Goal: Task Accomplishment & Management: Manage account settings

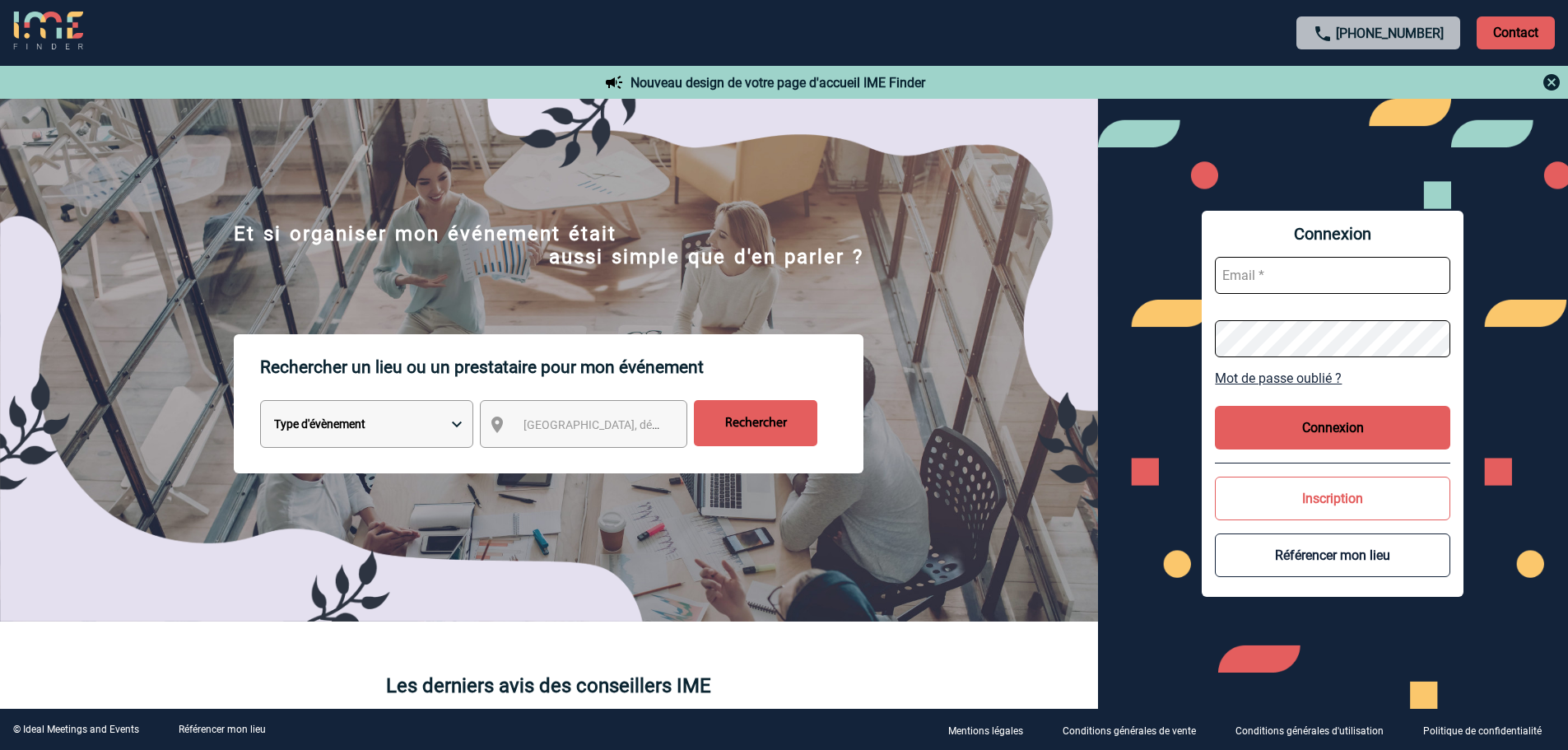
type input "broland@ime-groupe.com"
drag, startPoint x: 1357, startPoint y: 447, endPoint x: 1343, endPoint y: 435, distance: 18.4
click at [1356, 447] on button "Connexion" at bounding box center [1333, 427] width 235 height 43
click at [1333, 427] on button "Connexion" at bounding box center [1333, 427] width 235 height 43
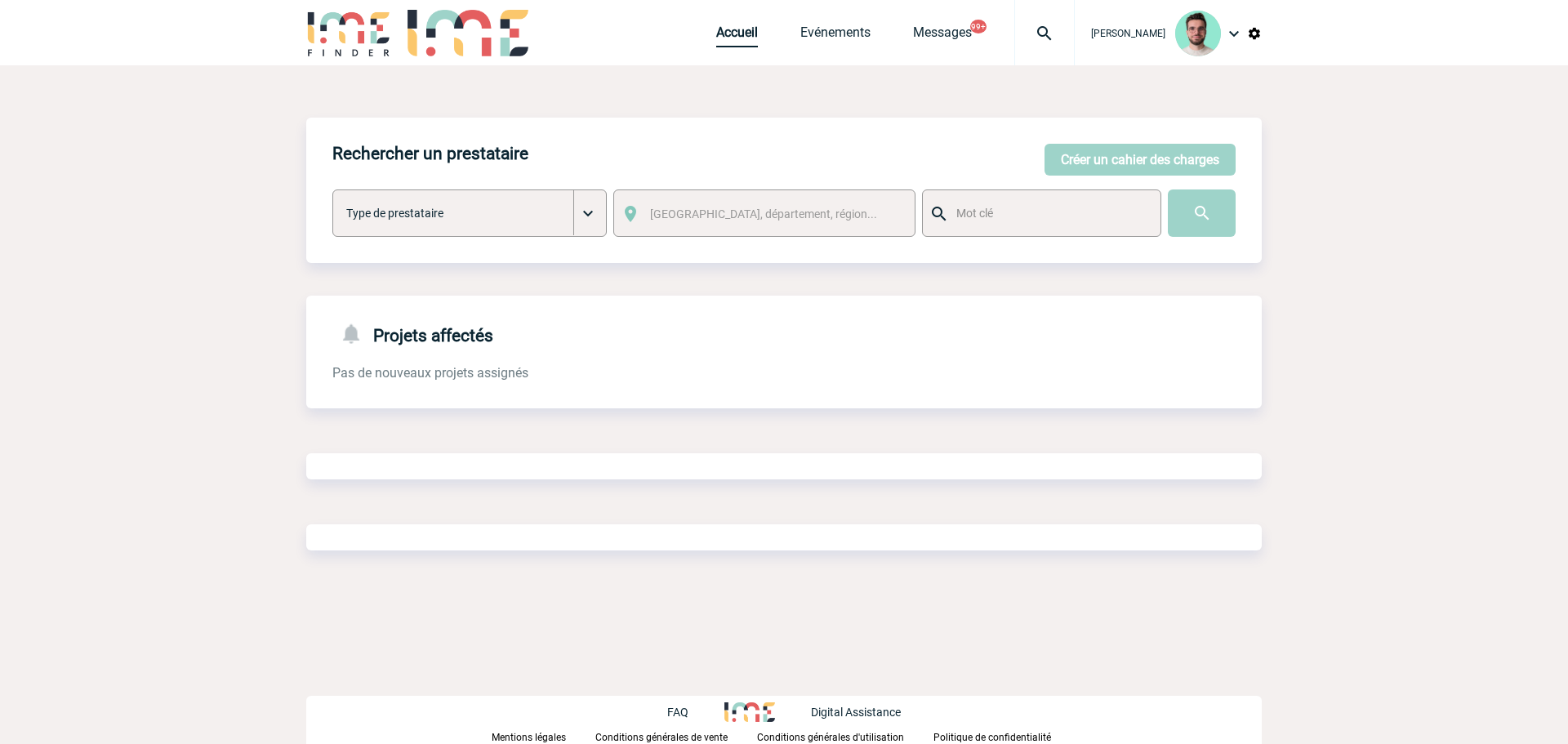
click at [731, 39] on link "Accueil" at bounding box center [736, 36] width 41 height 23
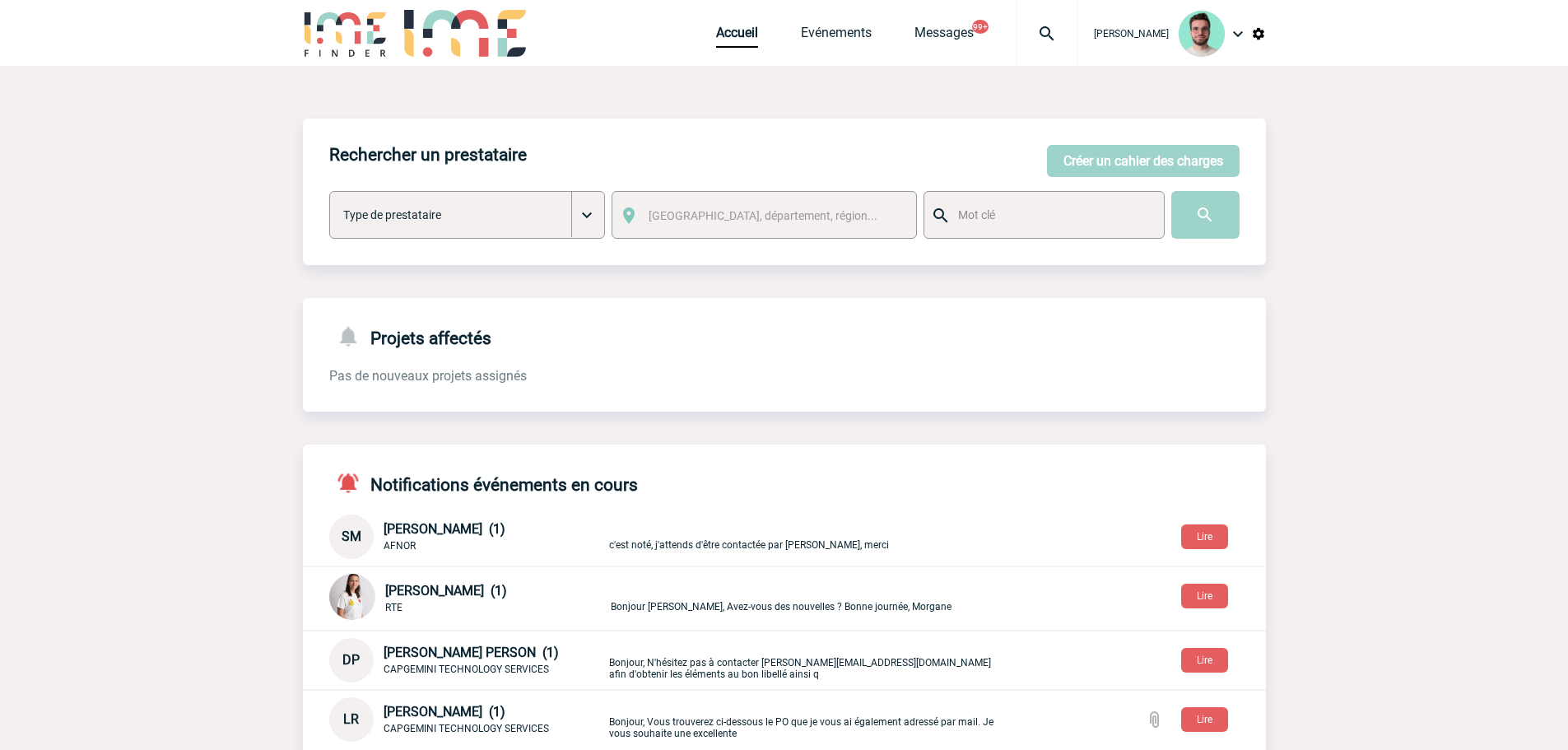
click at [1018, 30] on img at bounding box center [1047, 33] width 59 height 19
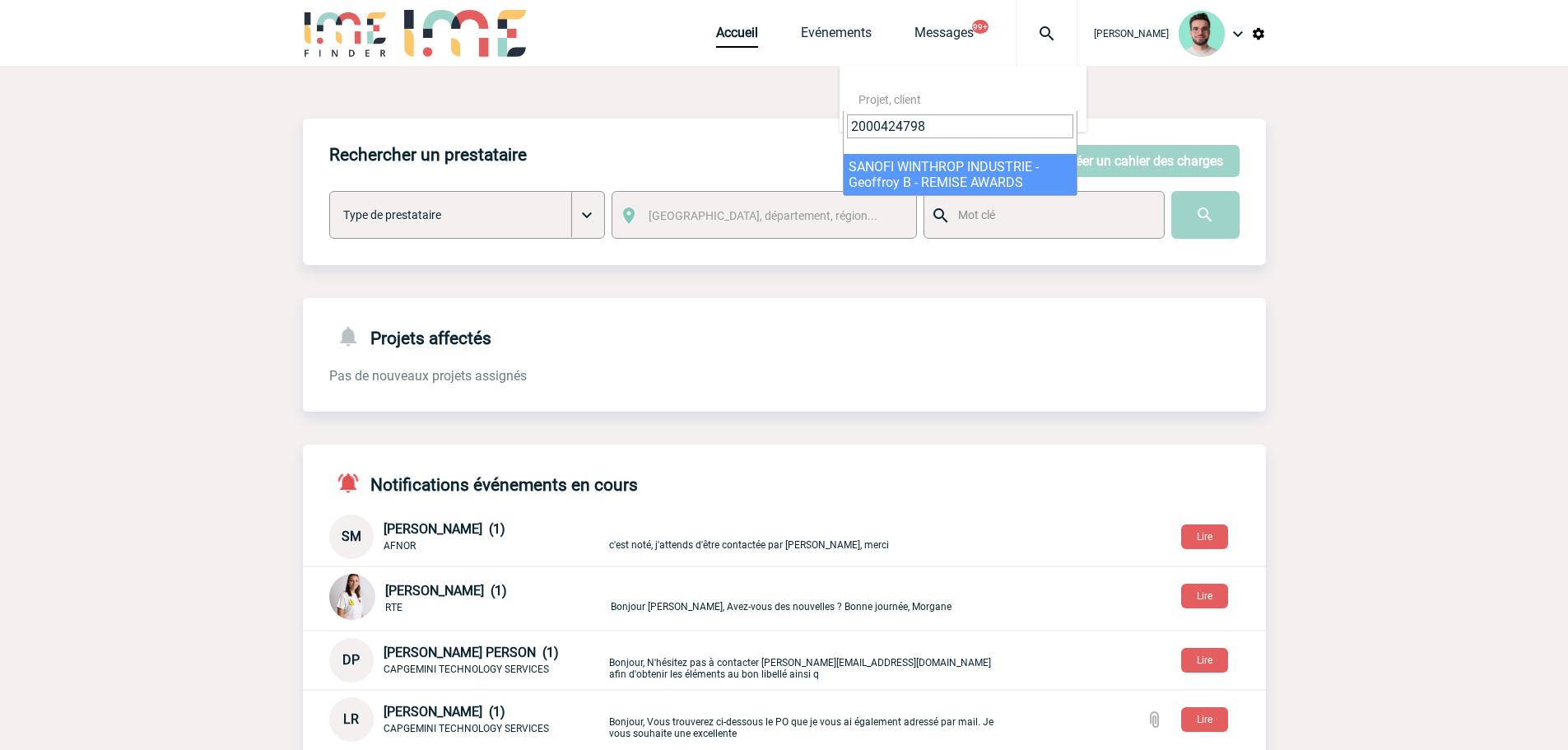
type input "2000424798"
select select "24299"
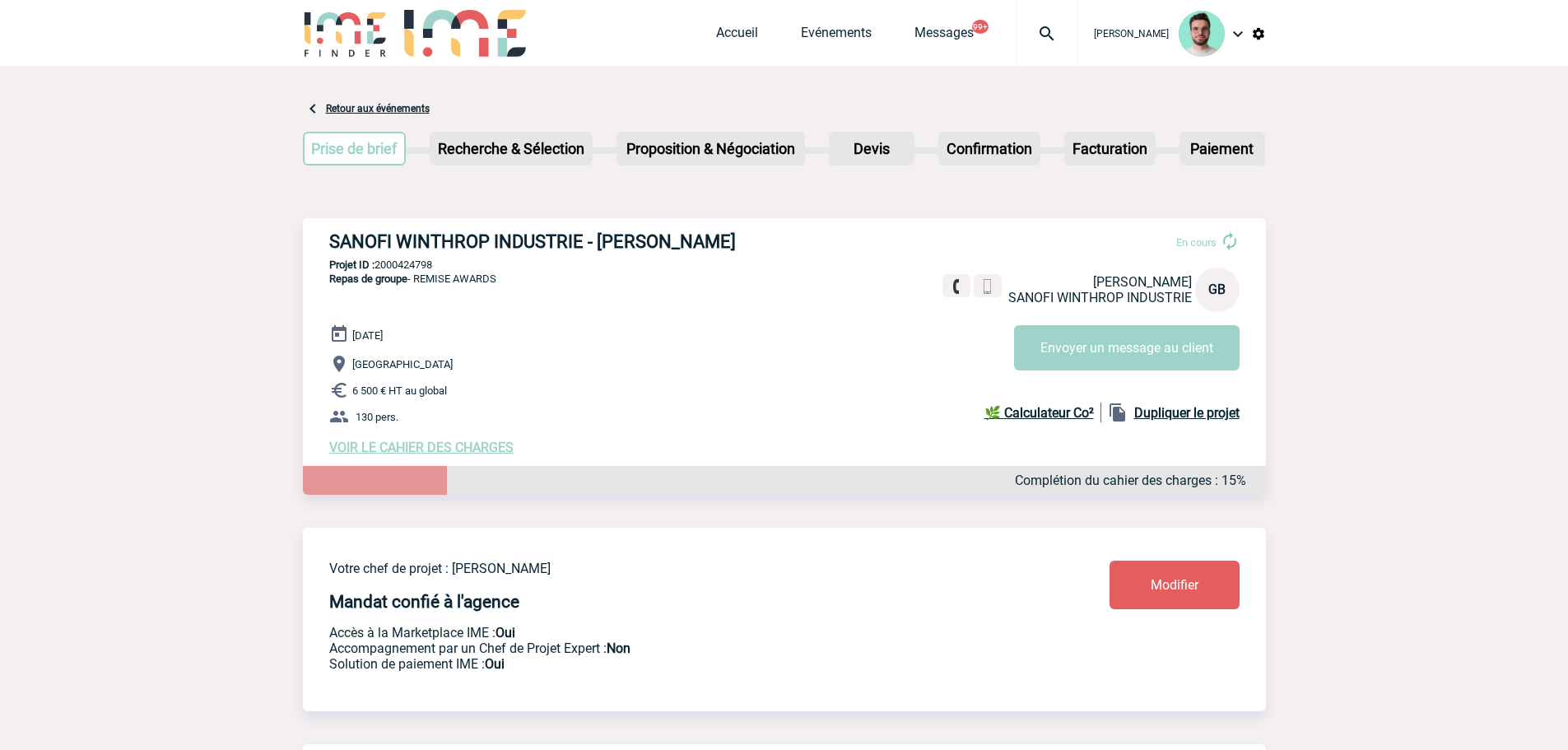
click at [1065, 37] on img at bounding box center [1047, 33] width 59 height 19
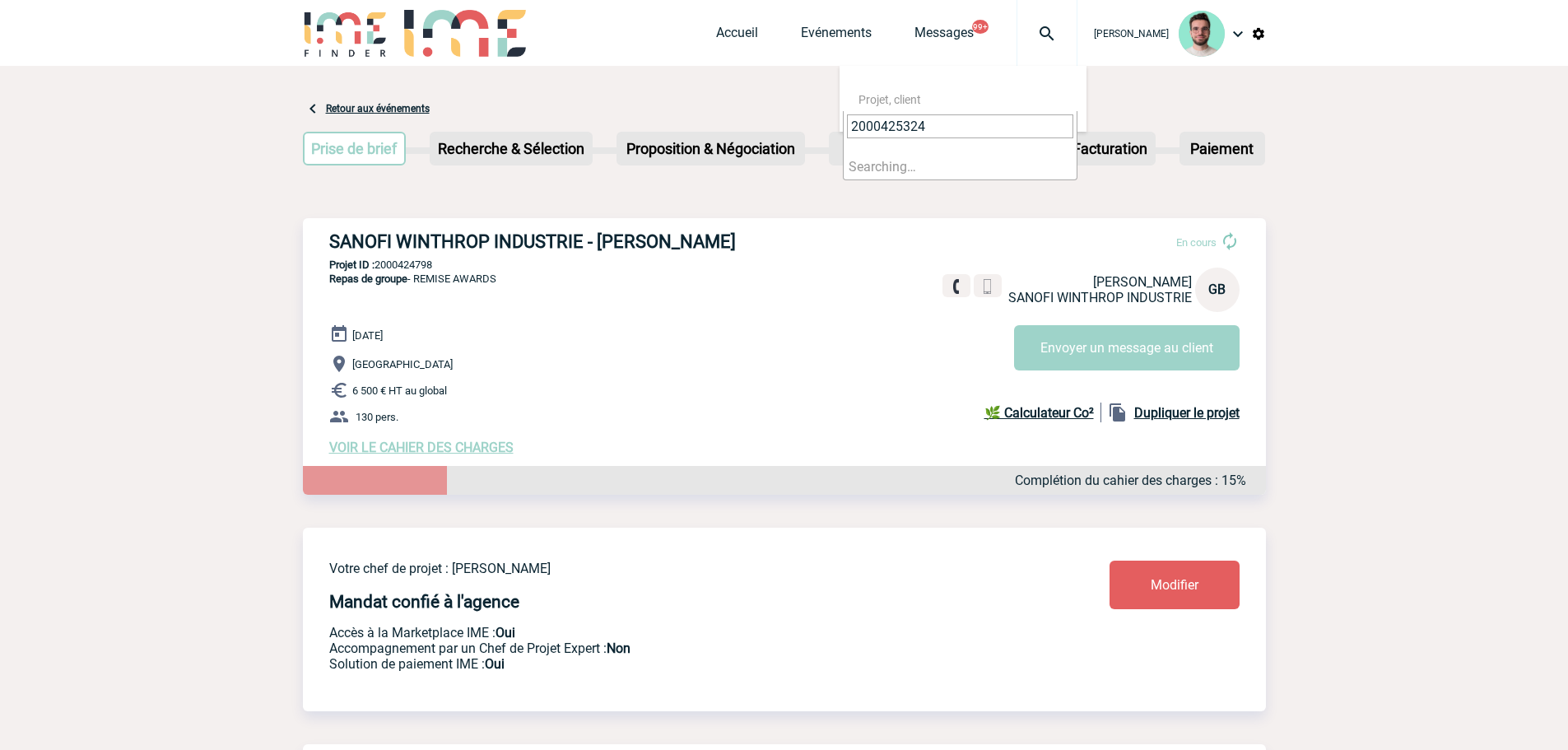
type input "2000425324"
select select "24825"
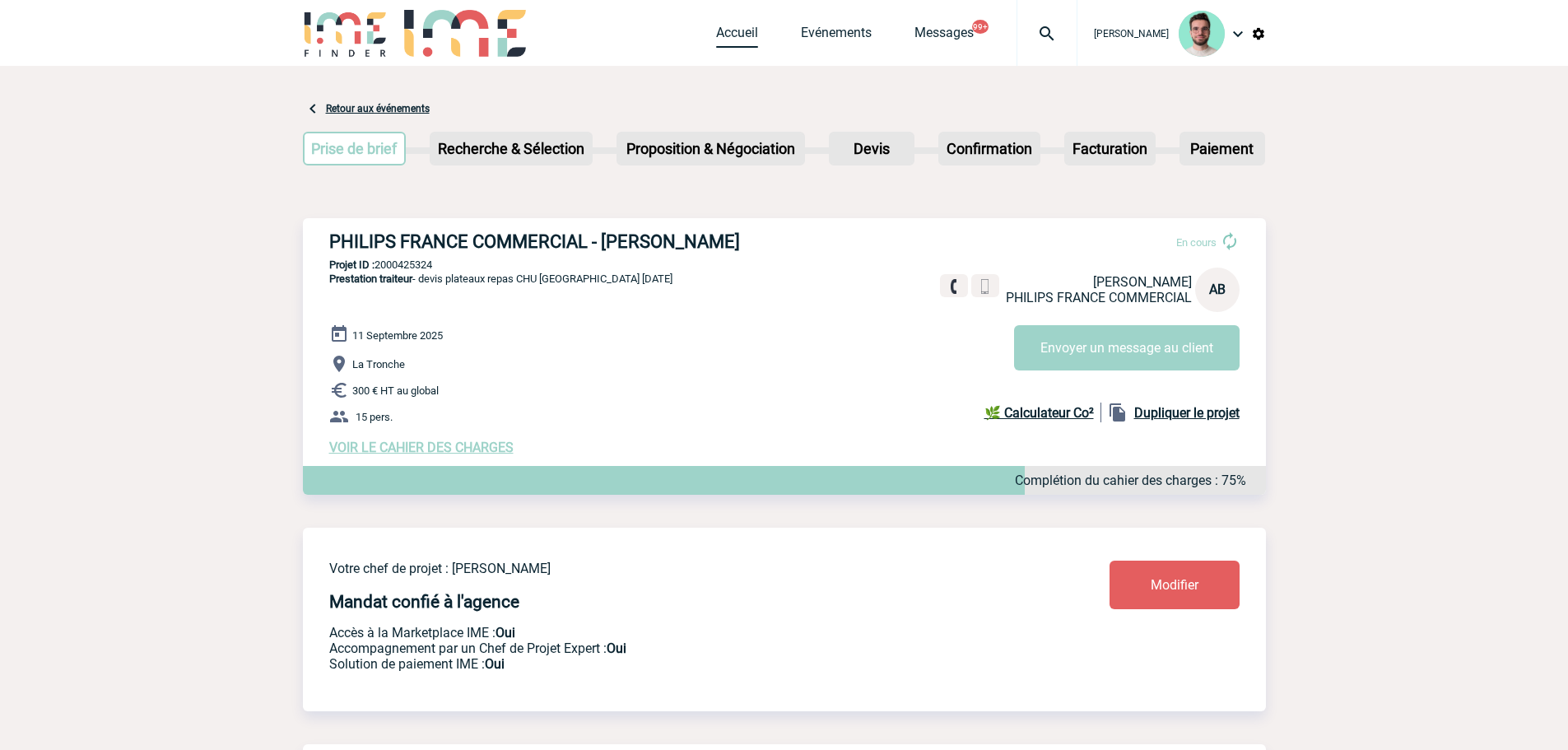
click at [717, 32] on link "Accueil" at bounding box center [736, 36] width 42 height 23
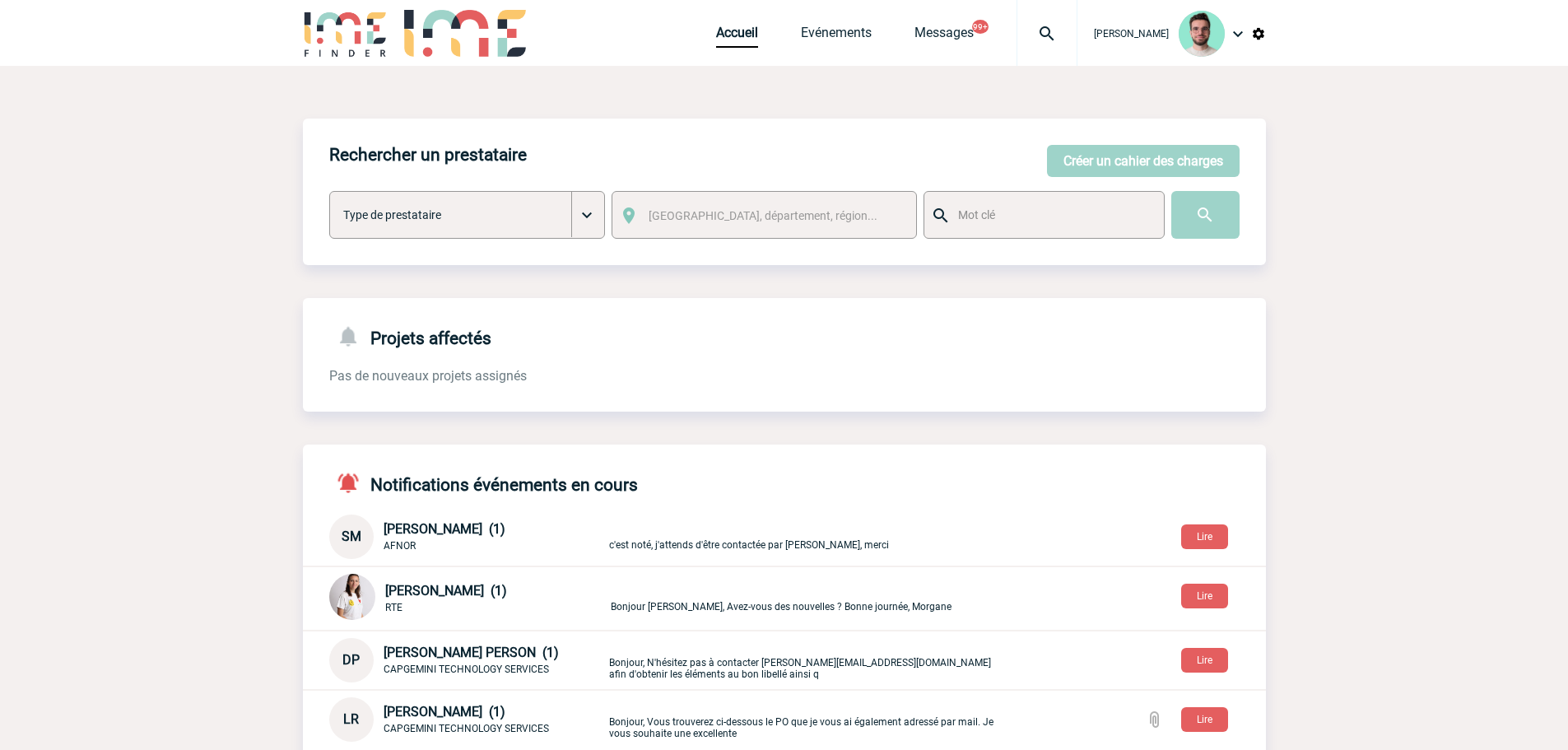
click at [1, 85] on body "[PERSON_NAME] Accueil Evénements 99+" at bounding box center [784, 597] width 1568 height 1195
click at [1031, 31] on img at bounding box center [1047, 33] width 59 height 19
type input "2000424994"
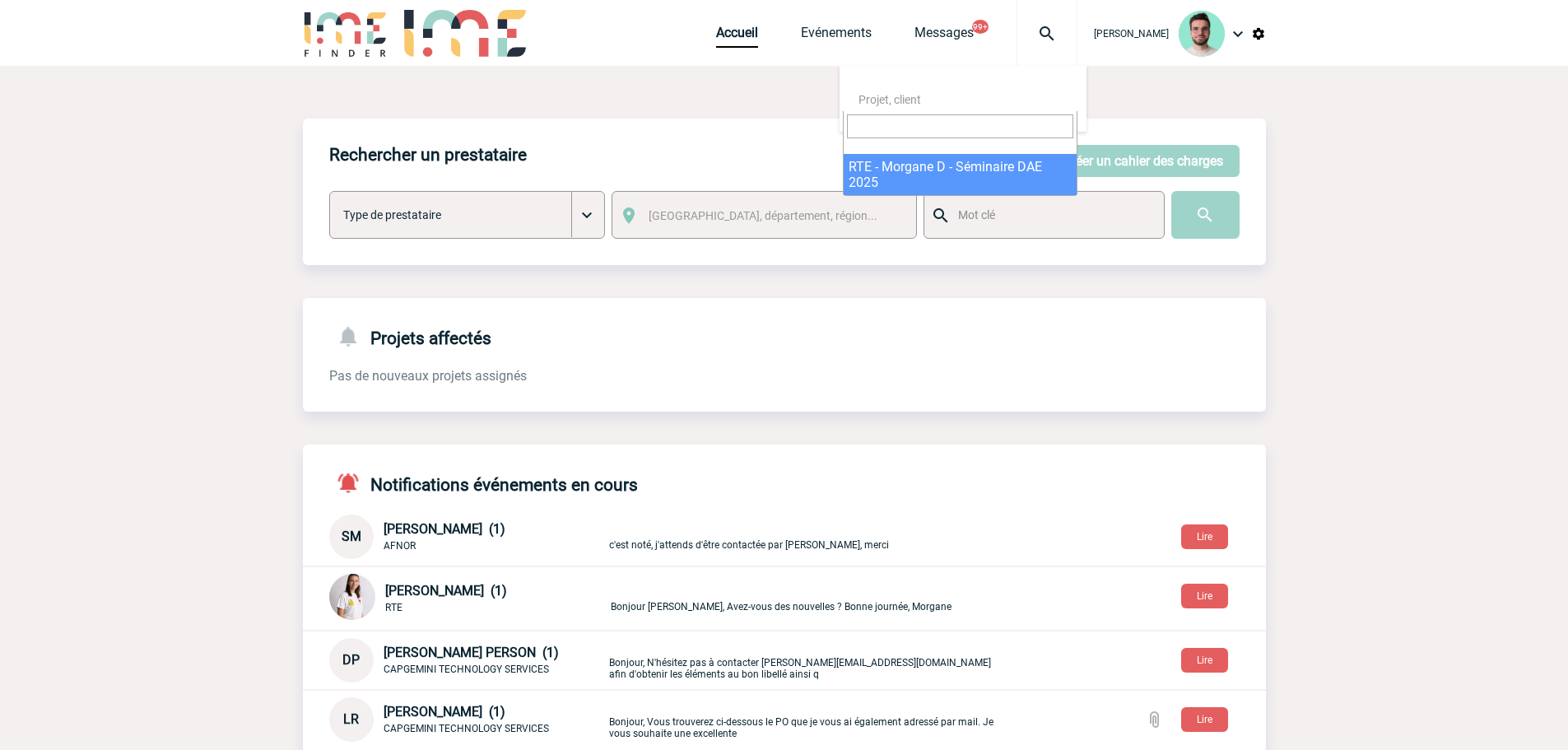
select select "24495"
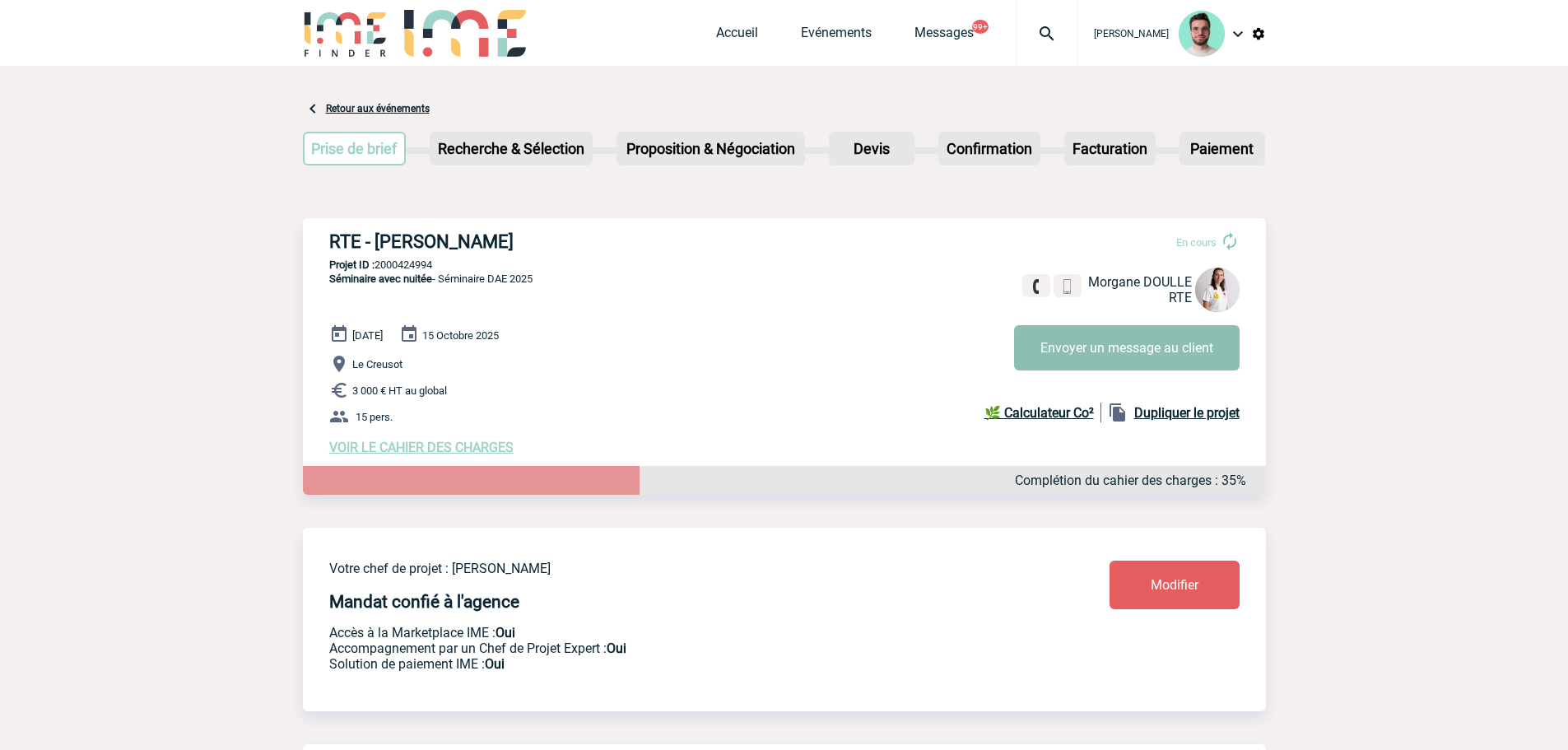
click at [1051, 347] on button "Envoyer un message au client" at bounding box center [1127, 347] width 225 height 45
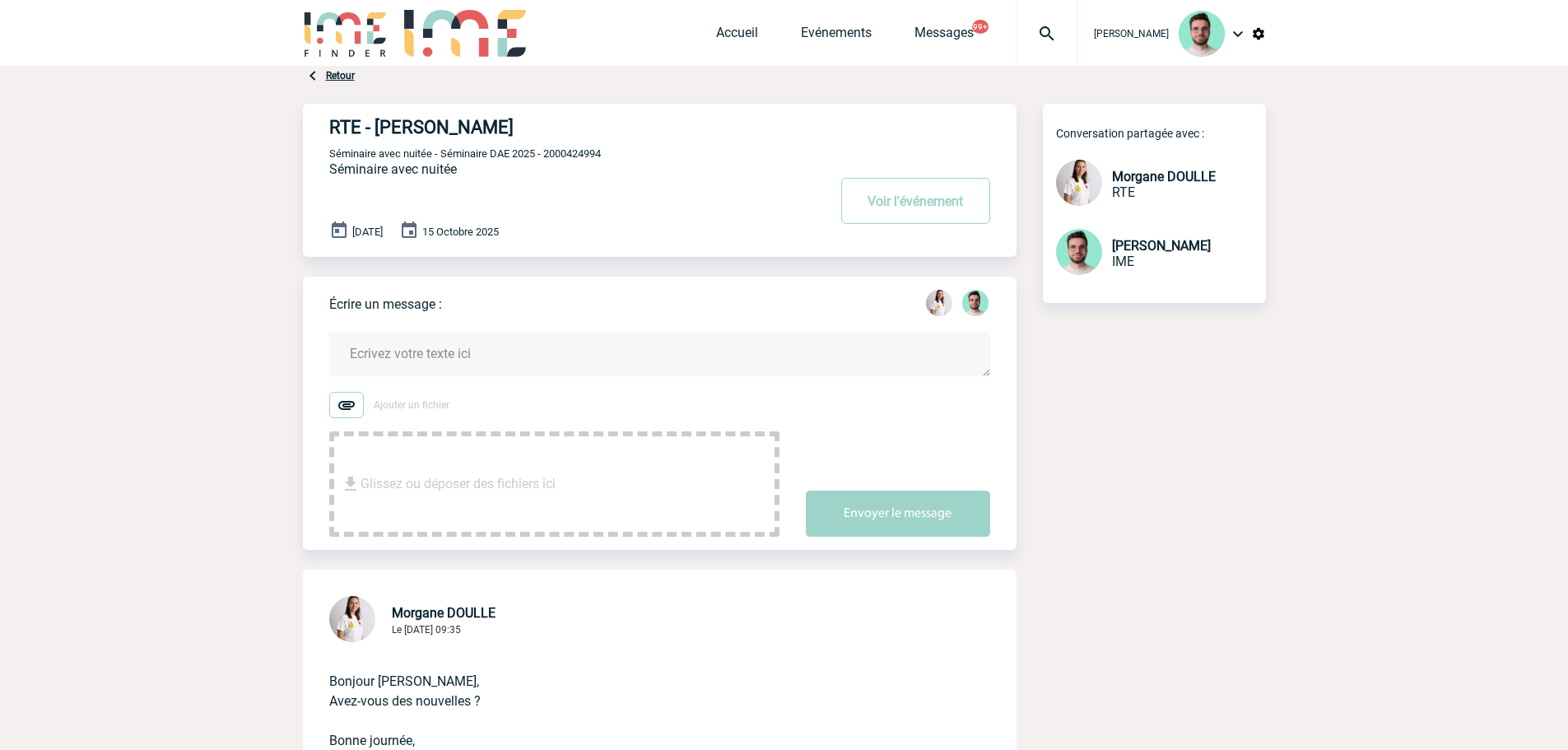
click at [469, 339] on textarea at bounding box center [660, 353] width 661 height 43
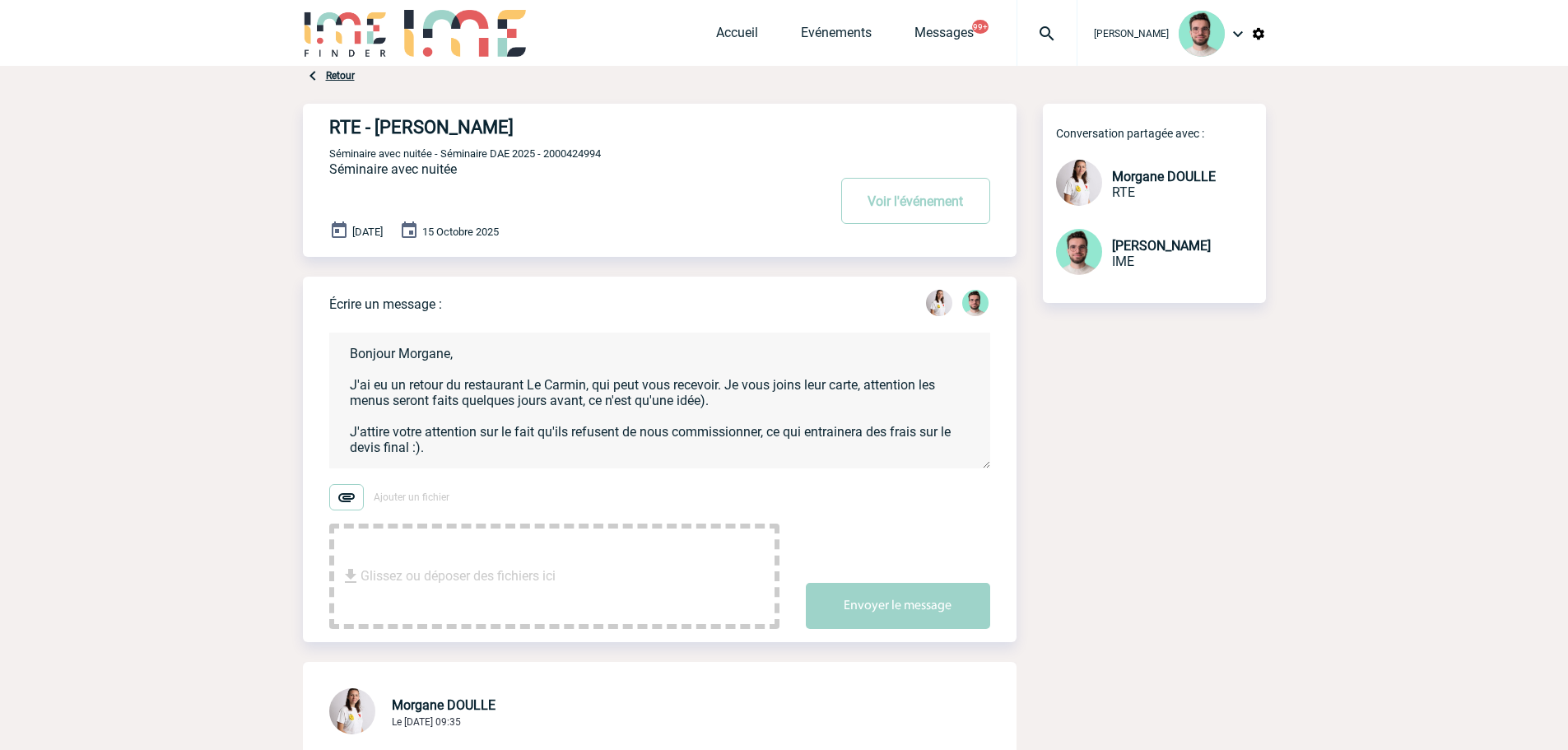
scroll to position [19, 0]
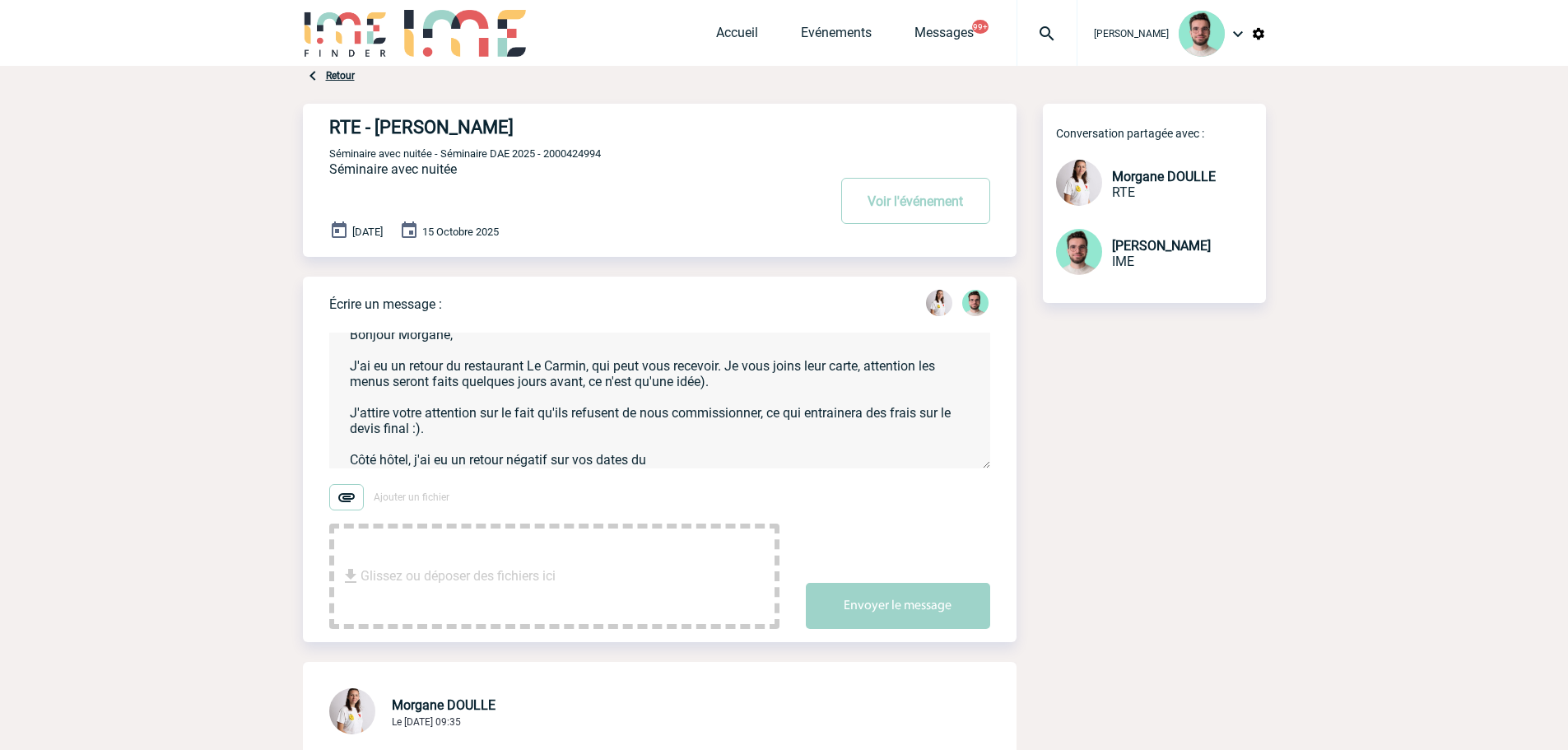
click at [676, 456] on textarea "Bonjour Morgane, J'ai eu un retour du restaurant Le Carmin, qui peut vous recev…" at bounding box center [660, 399] width 661 height 136
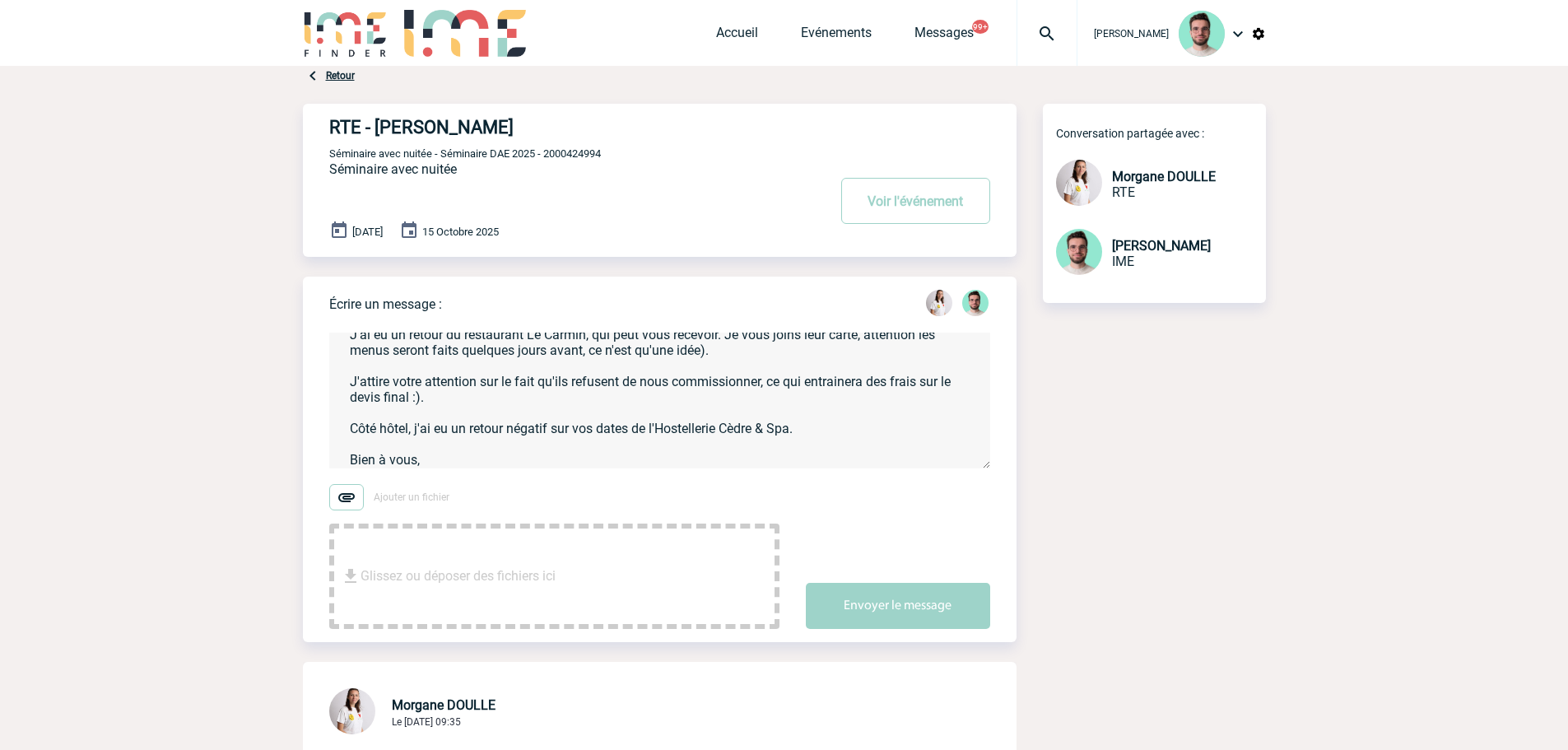
scroll to position [65, 0]
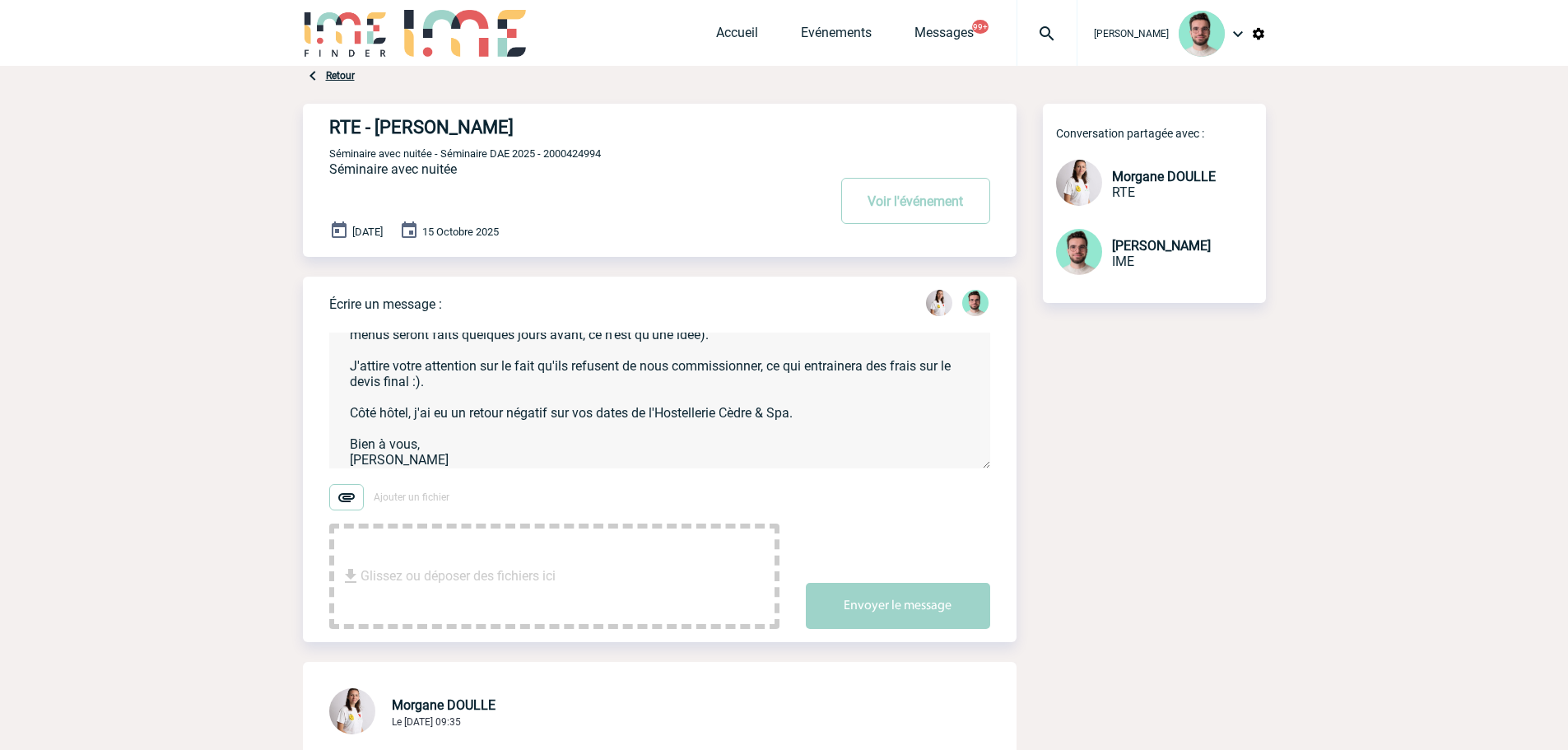
type textarea "Bonjour Morgane, J'ai eu un retour du restaurant Le Carmin, qui peut vous recev…"
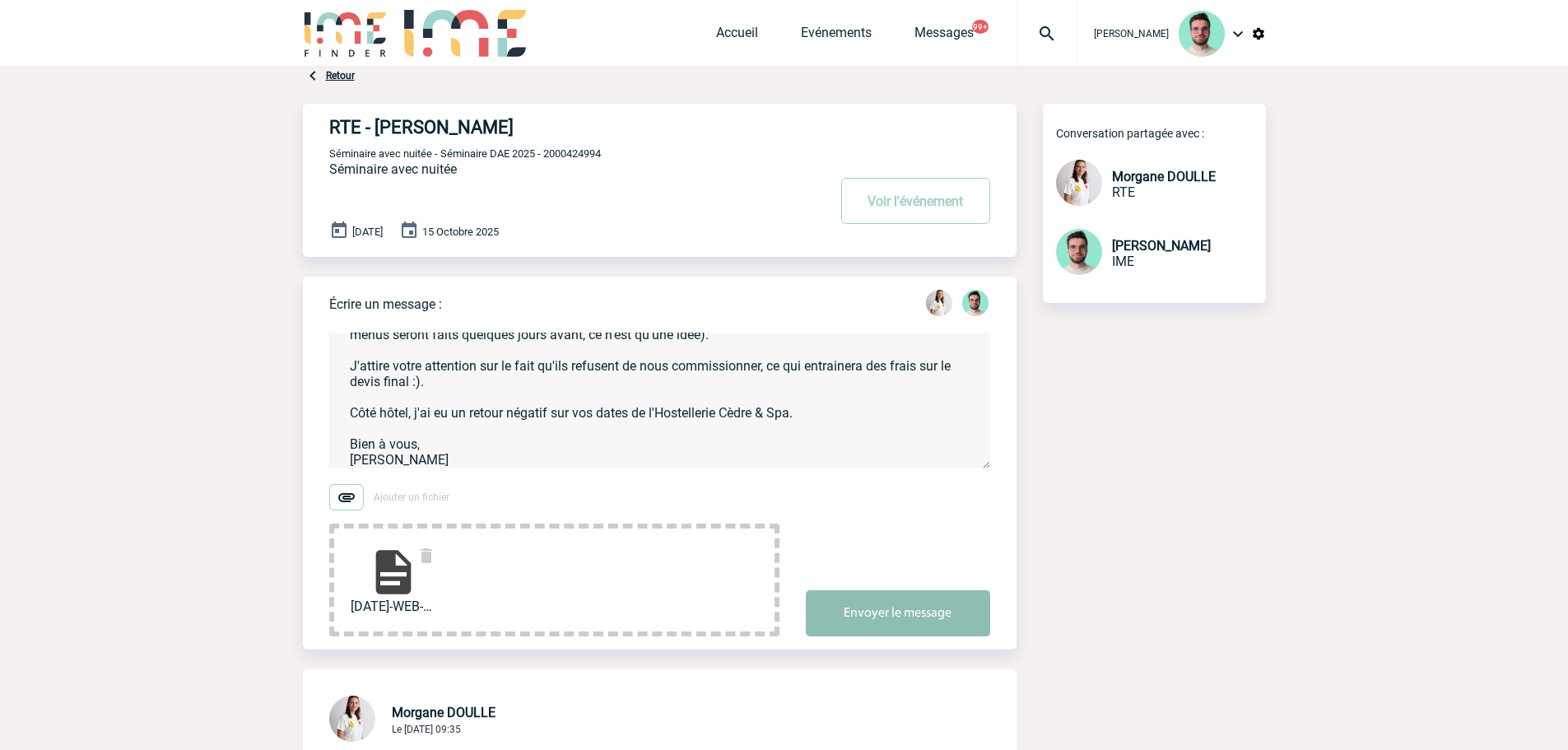
click at [926, 637] on button "Envoyer le message" at bounding box center [898, 613] width 185 height 46
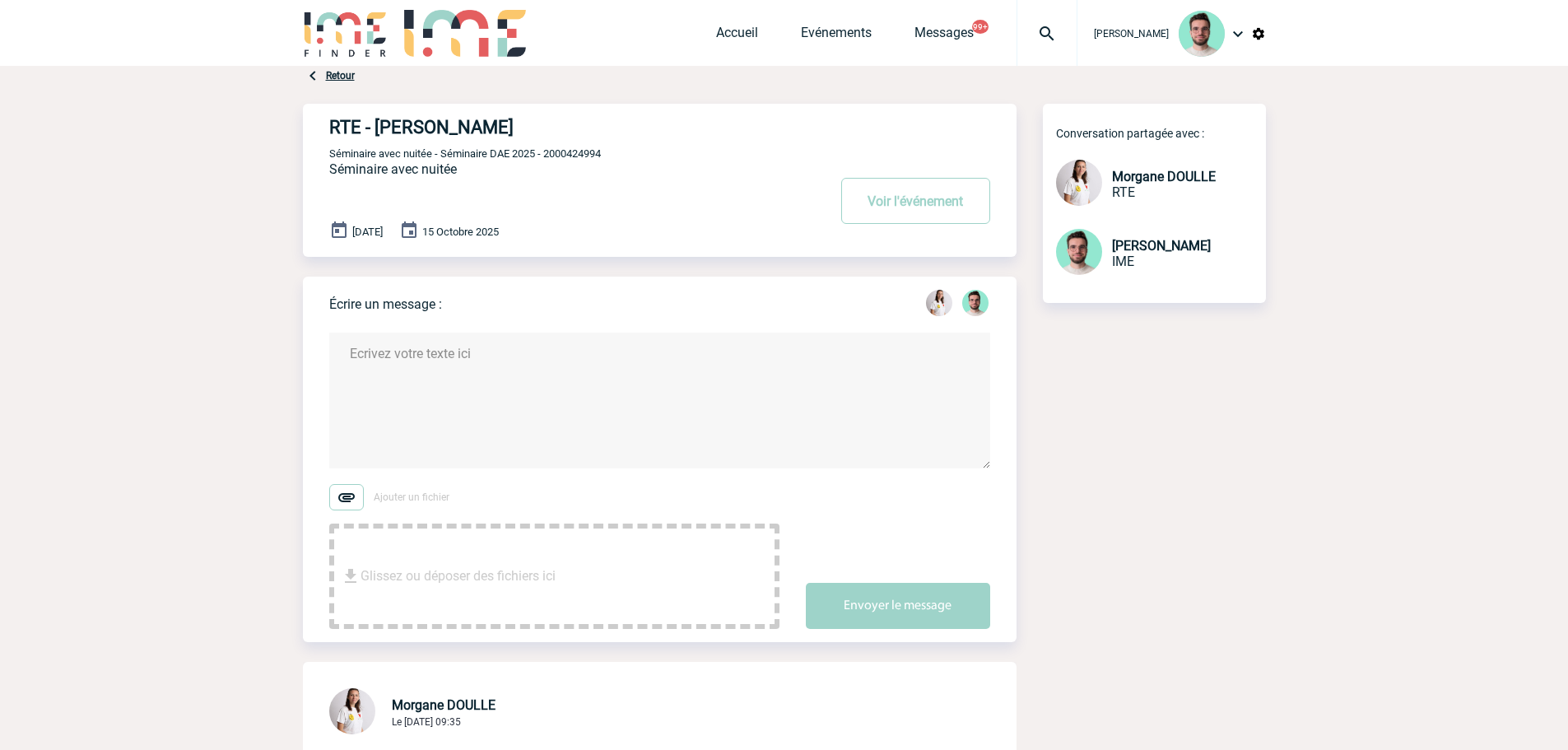
scroll to position [0, 0]
click at [546, 156] on span "Séminaire avec nuitée - Séminaire DAE 2025 - 2000424994" at bounding box center [465, 153] width 271 height 12
click at [558, 156] on span "Séminaire avec nuitée - Séminaire DAE 2025 - 2000424994" at bounding box center [465, 153] width 271 height 12
copy span "2000424994"
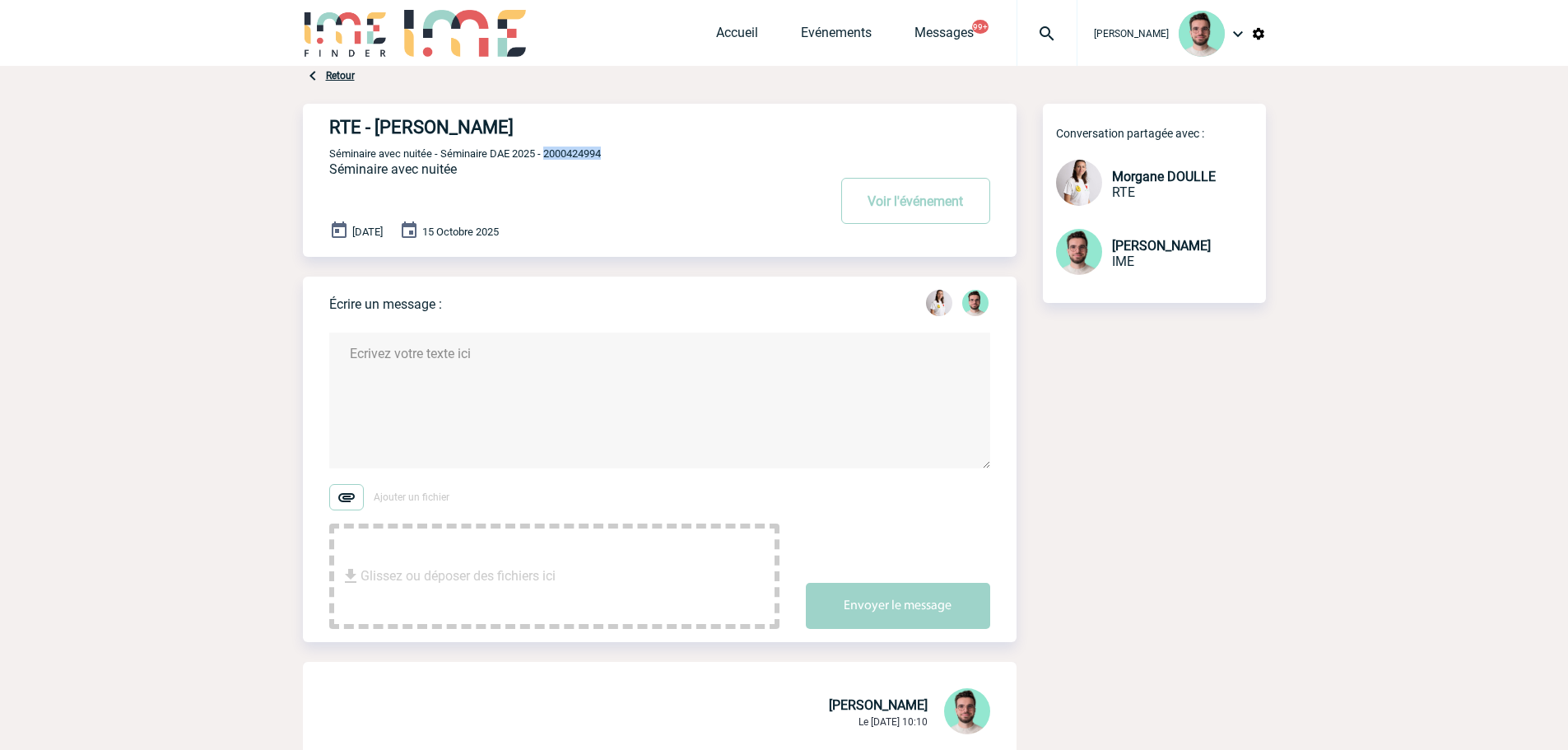
click at [1060, 33] on img at bounding box center [1047, 33] width 59 height 19
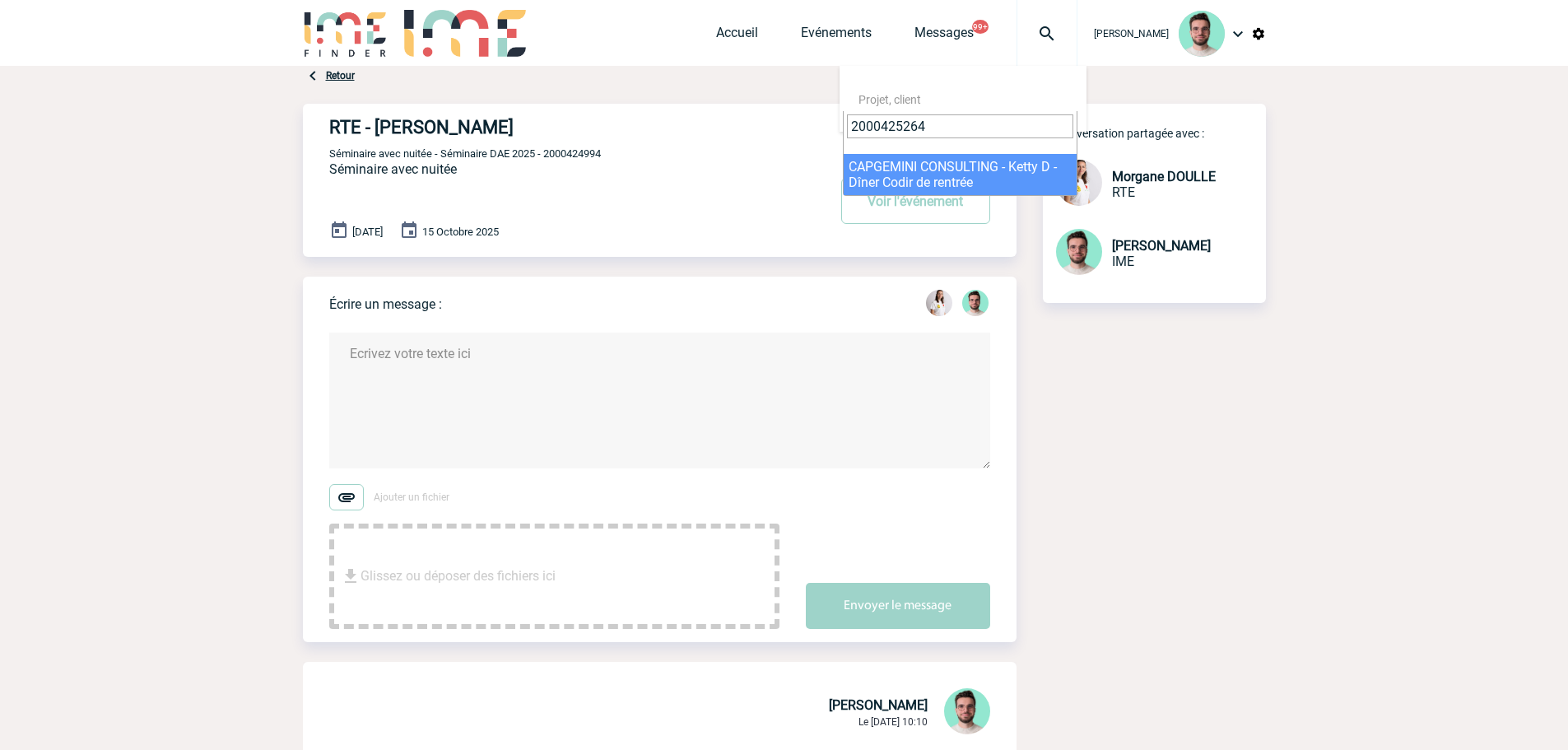
type input "2000425264"
select select "24765"
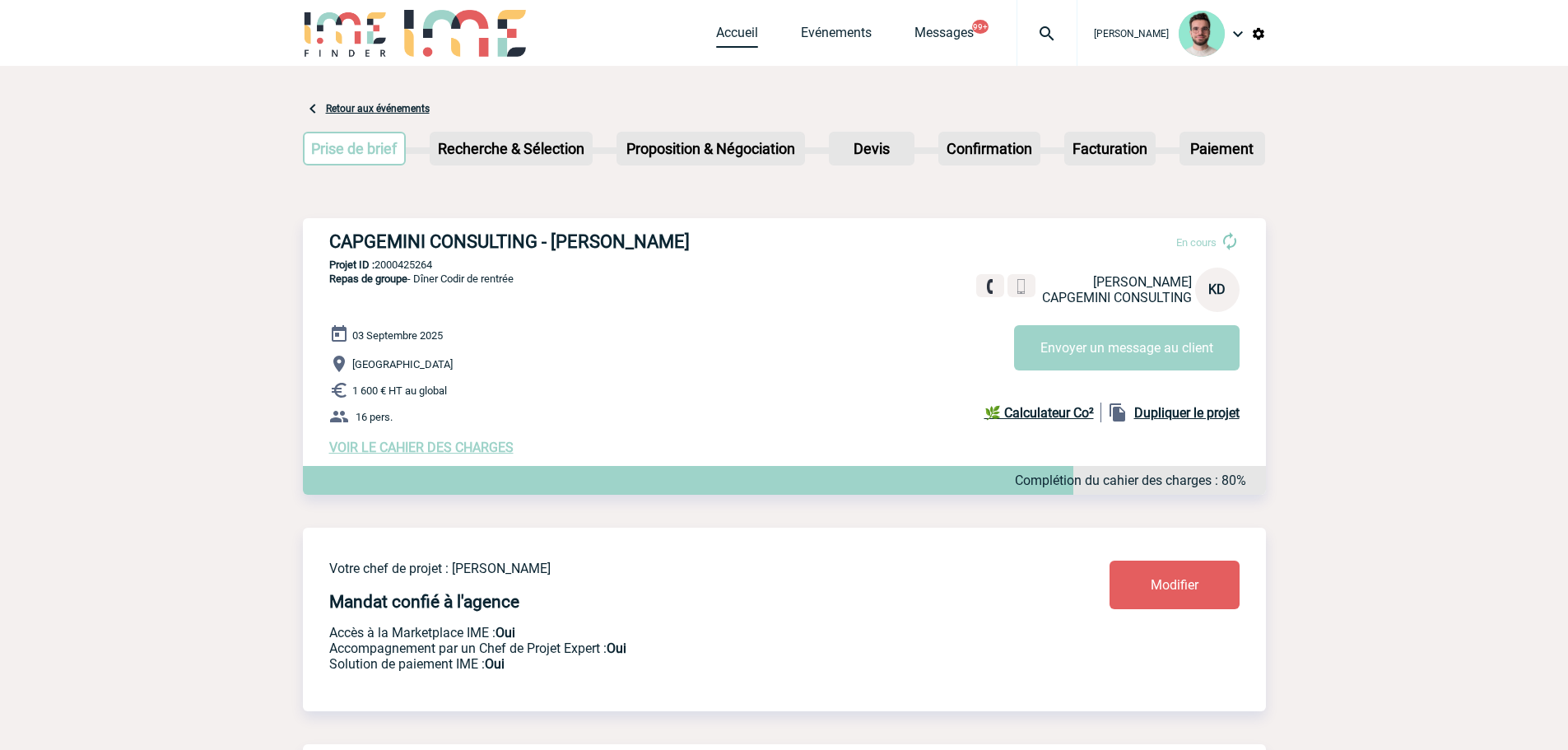
click at [734, 29] on link "Accueil" at bounding box center [736, 36] width 42 height 23
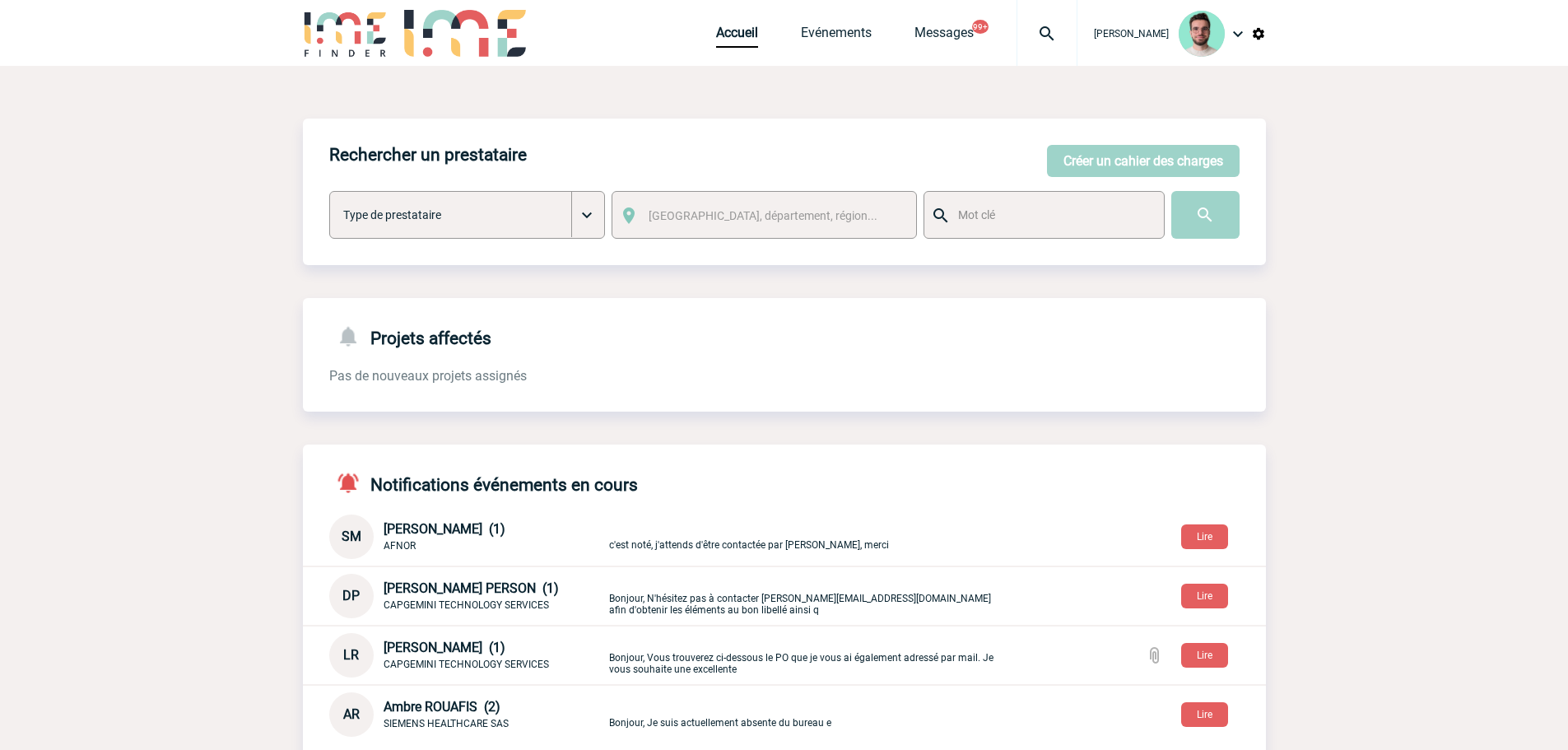
click at [1059, 45] on div at bounding box center [1047, 32] width 61 height 65
type input "2000425366"
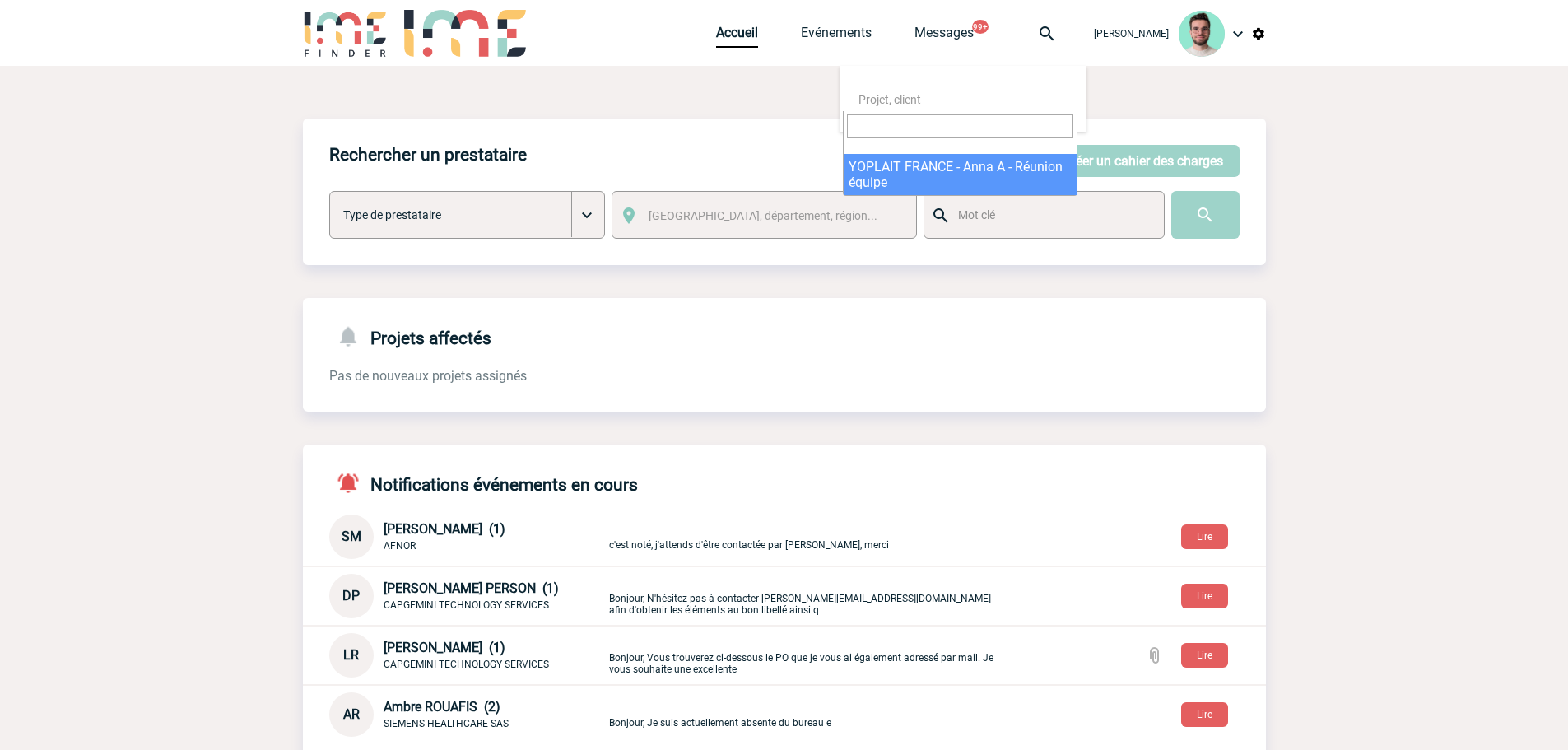
select select "24867"
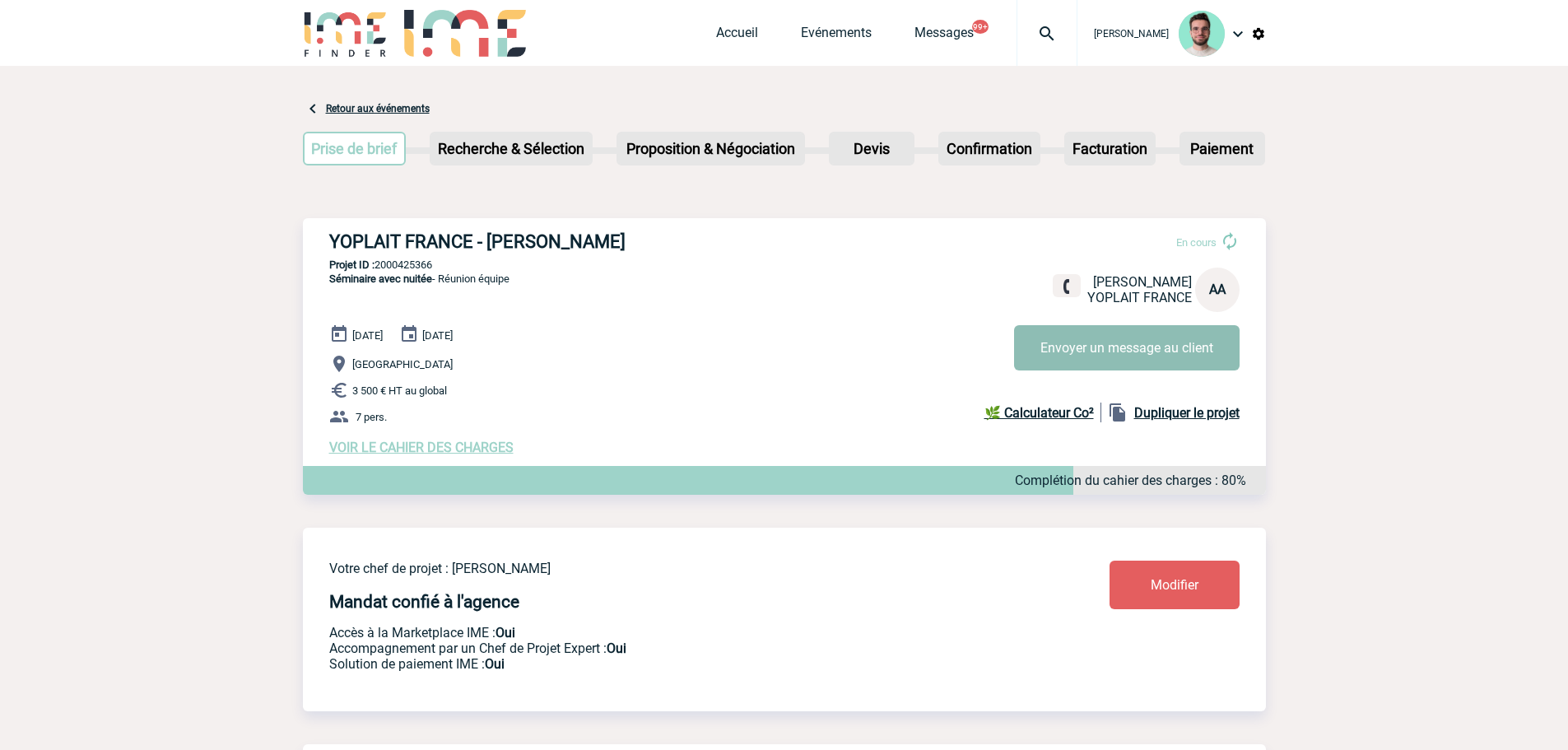
click at [1107, 354] on button "Envoyer un message au client" at bounding box center [1127, 347] width 225 height 45
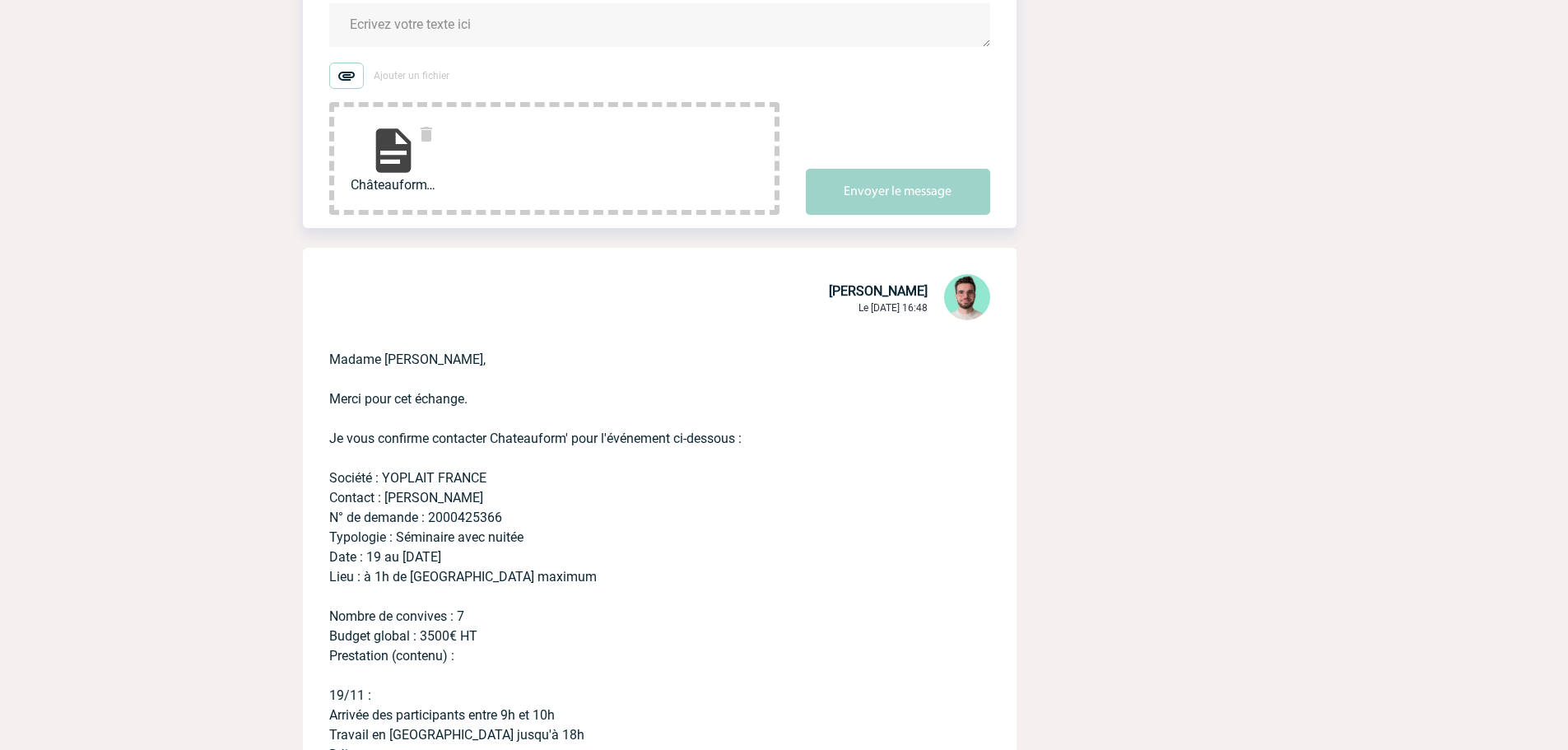
scroll to position [82, 0]
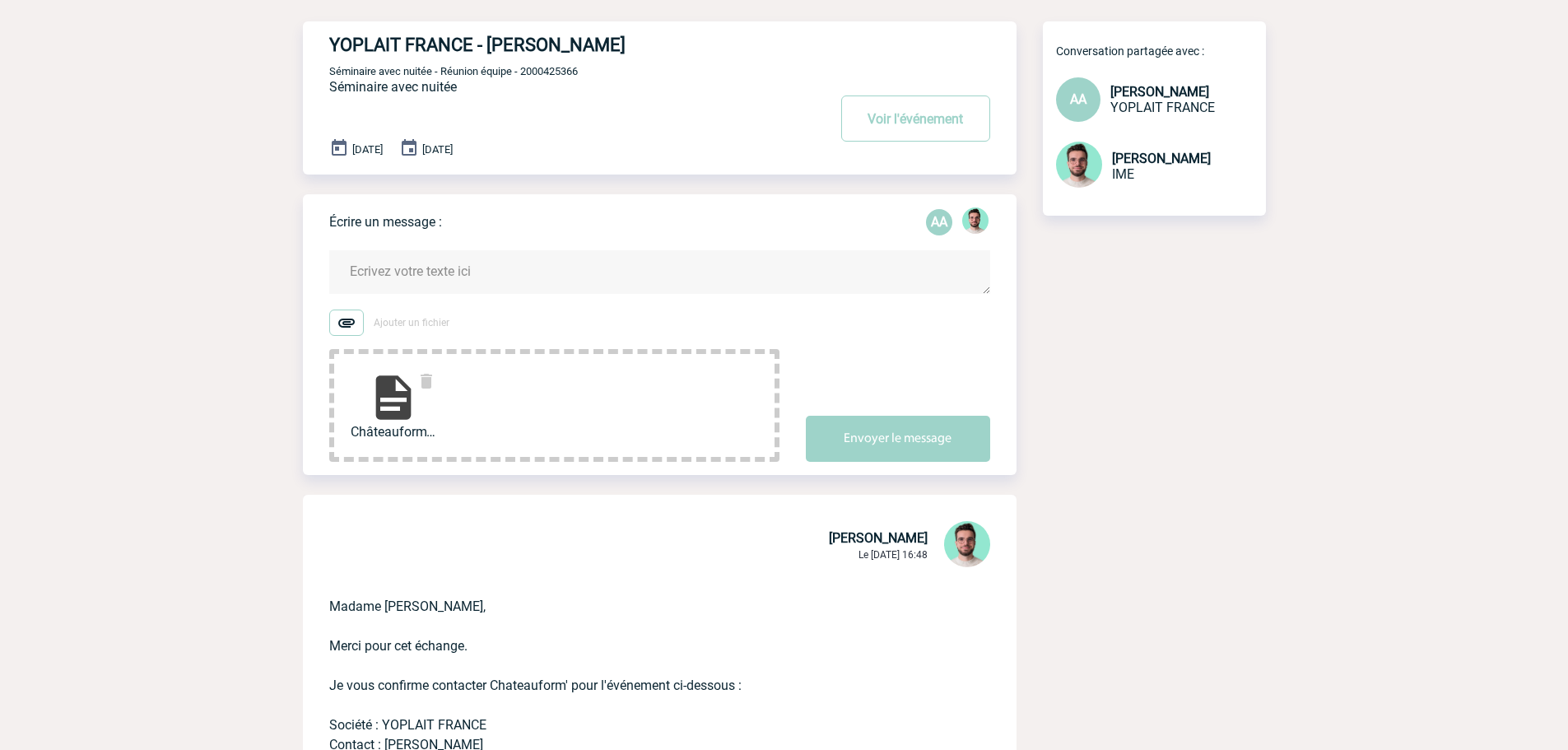
click at [537, 251] on form "Ajouter un fichier Châteauform' - dispo... Envoyer le message" at bounding box center [673, 346] width 688 height 232
click at [535, 258] on textarea at bounding box center [660, 271] width 661 height 43
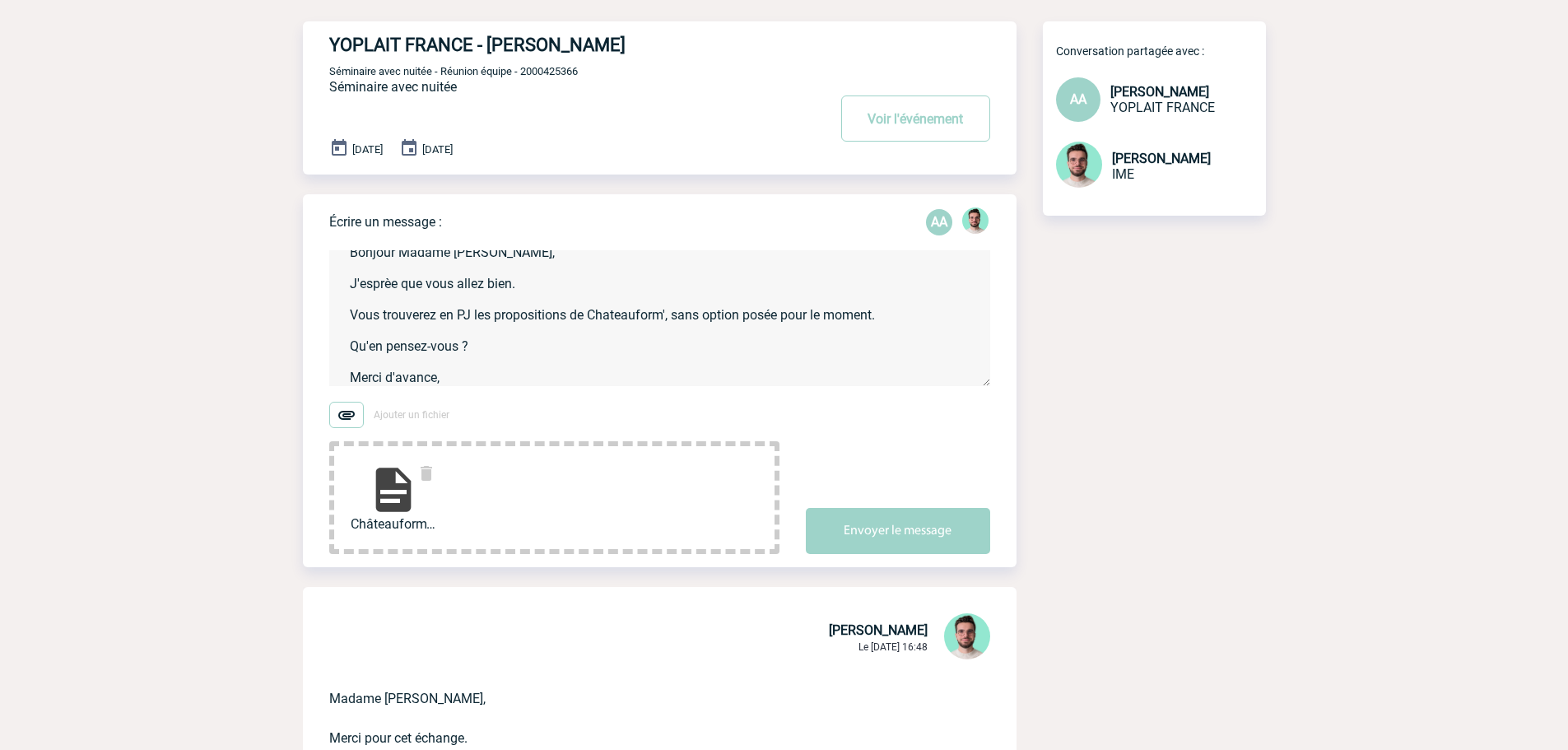
scroll to position [34, 0]
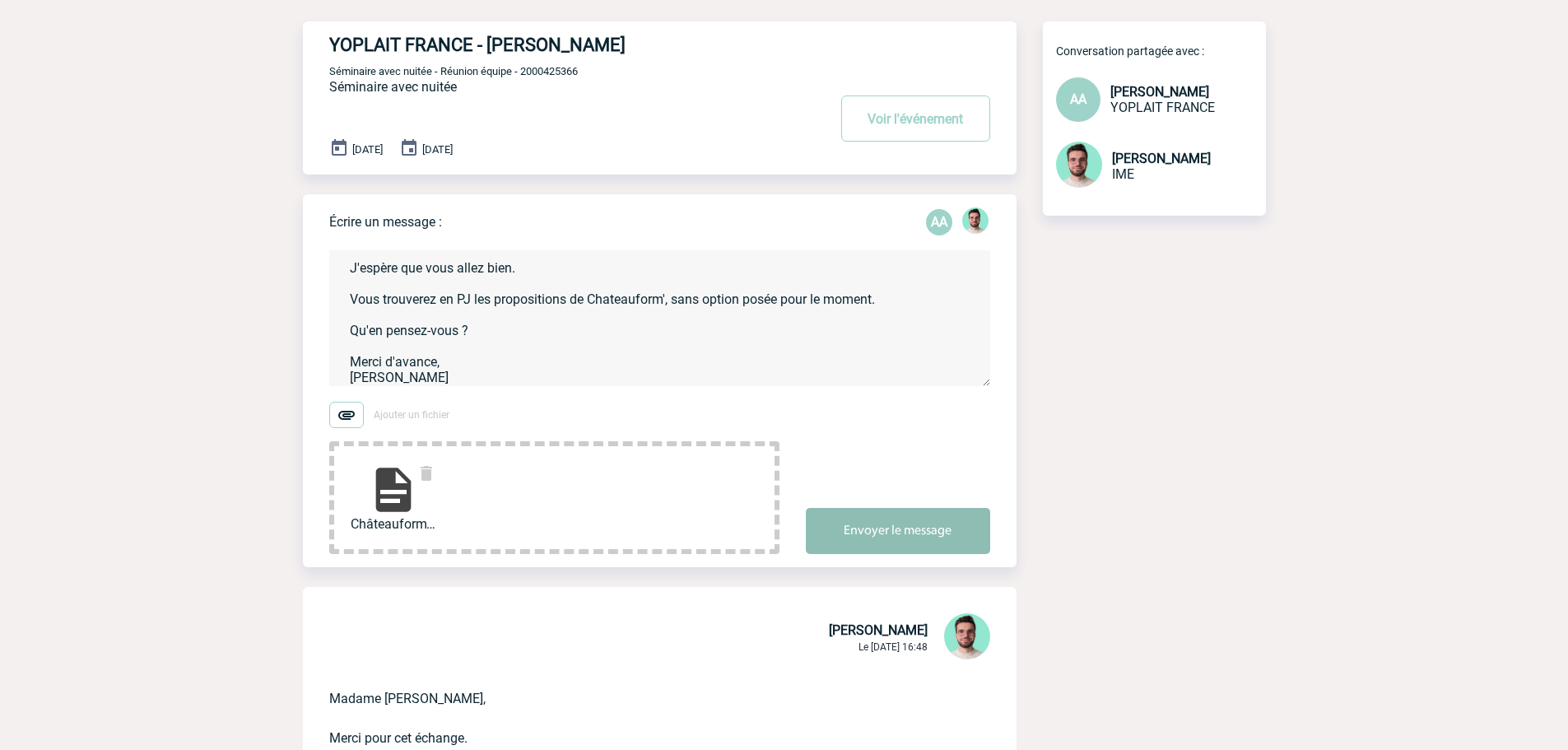
type textarea "Bonjour Madame [PERSON_NAME], J'espère que vous allez bien. Vous trouverez en P…"
click at [889, 517] on button "Envoyer le message" at bounding box center [898, 530] width 185 height 46
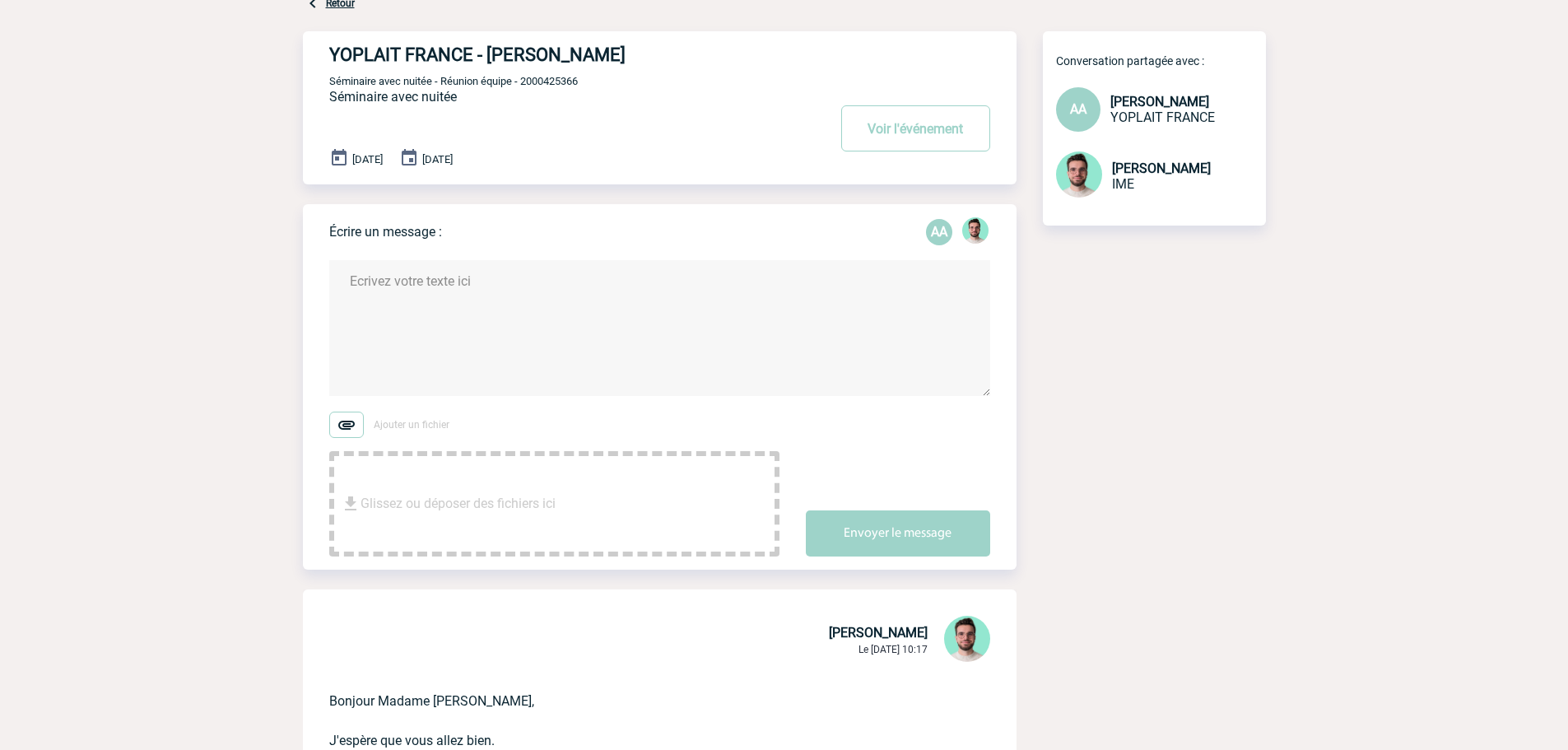
scroll to position [0, 0]
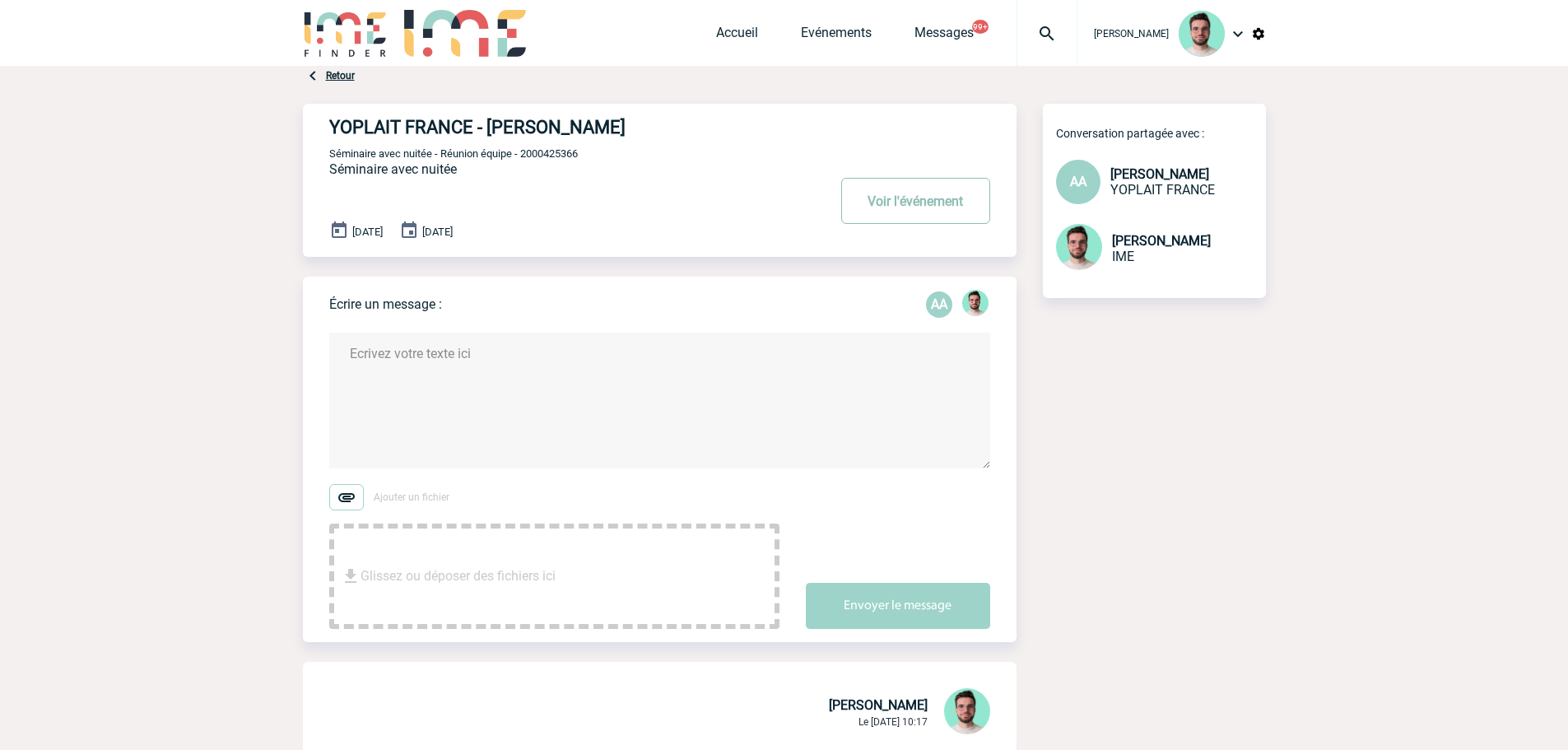
click at [928, 213] on button "Voir l'événement" at bounding box center [916, 201] width 149 height 46
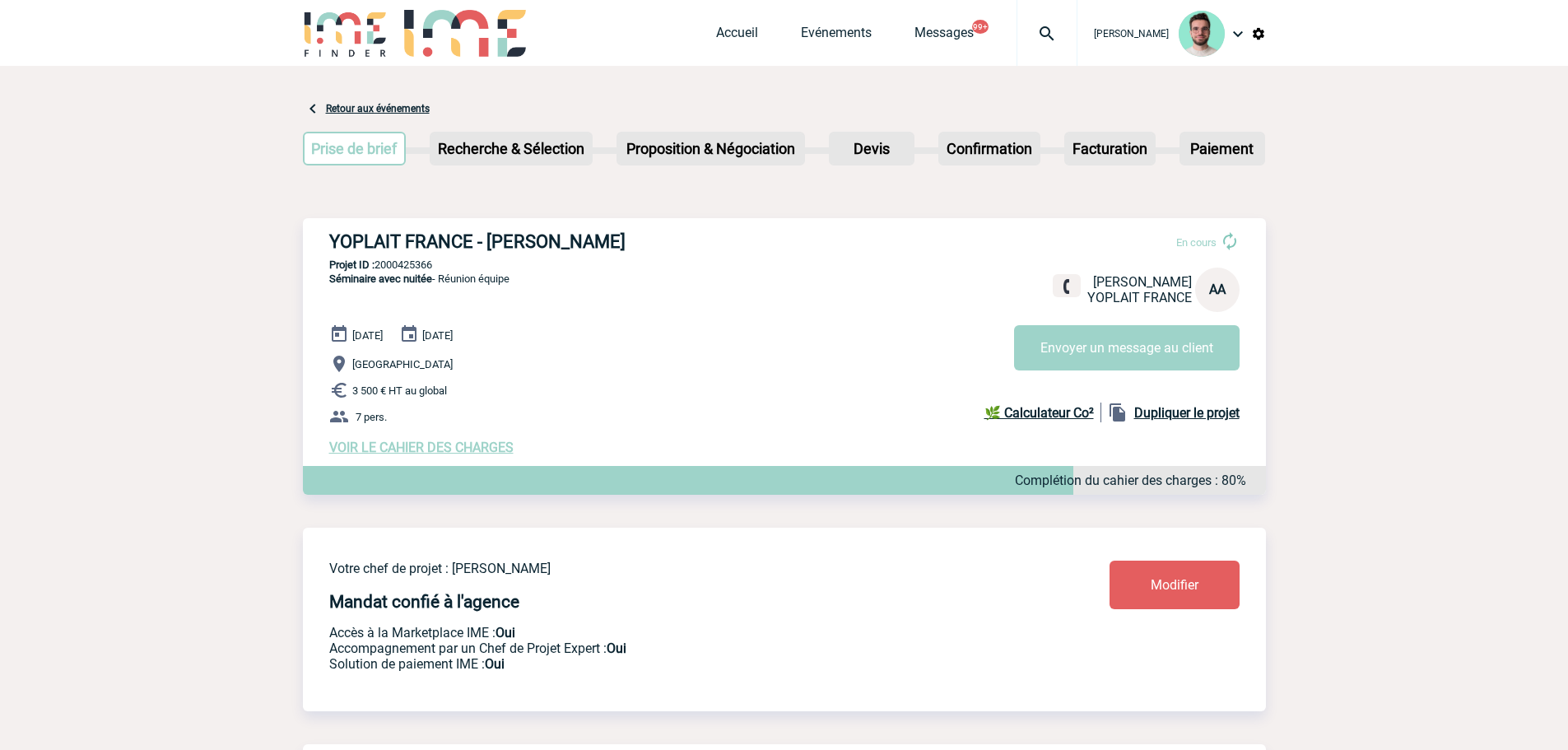
click at [1031, 24] on img at bounding box center [1047, 33] width 59 height 19
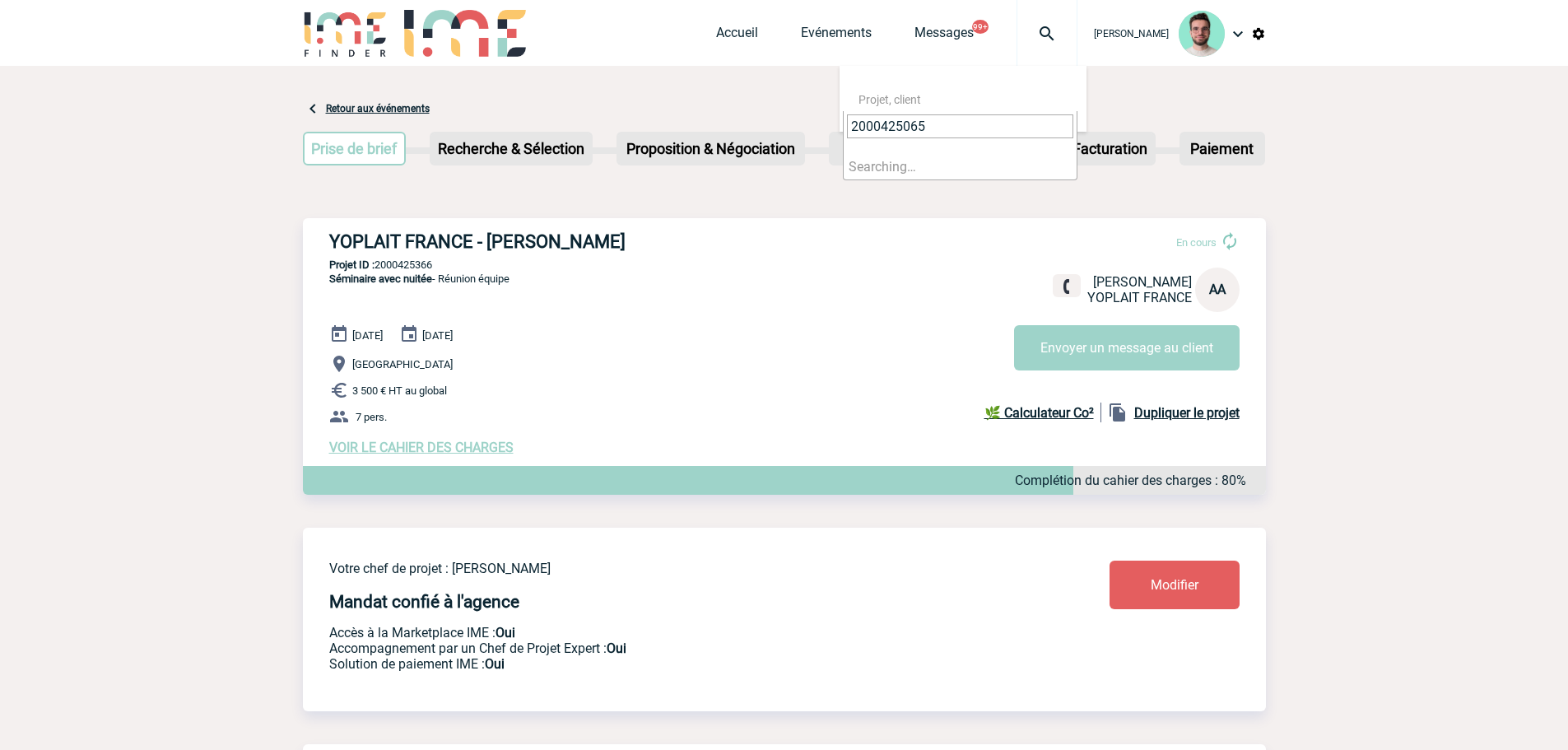
type input "2000425065"
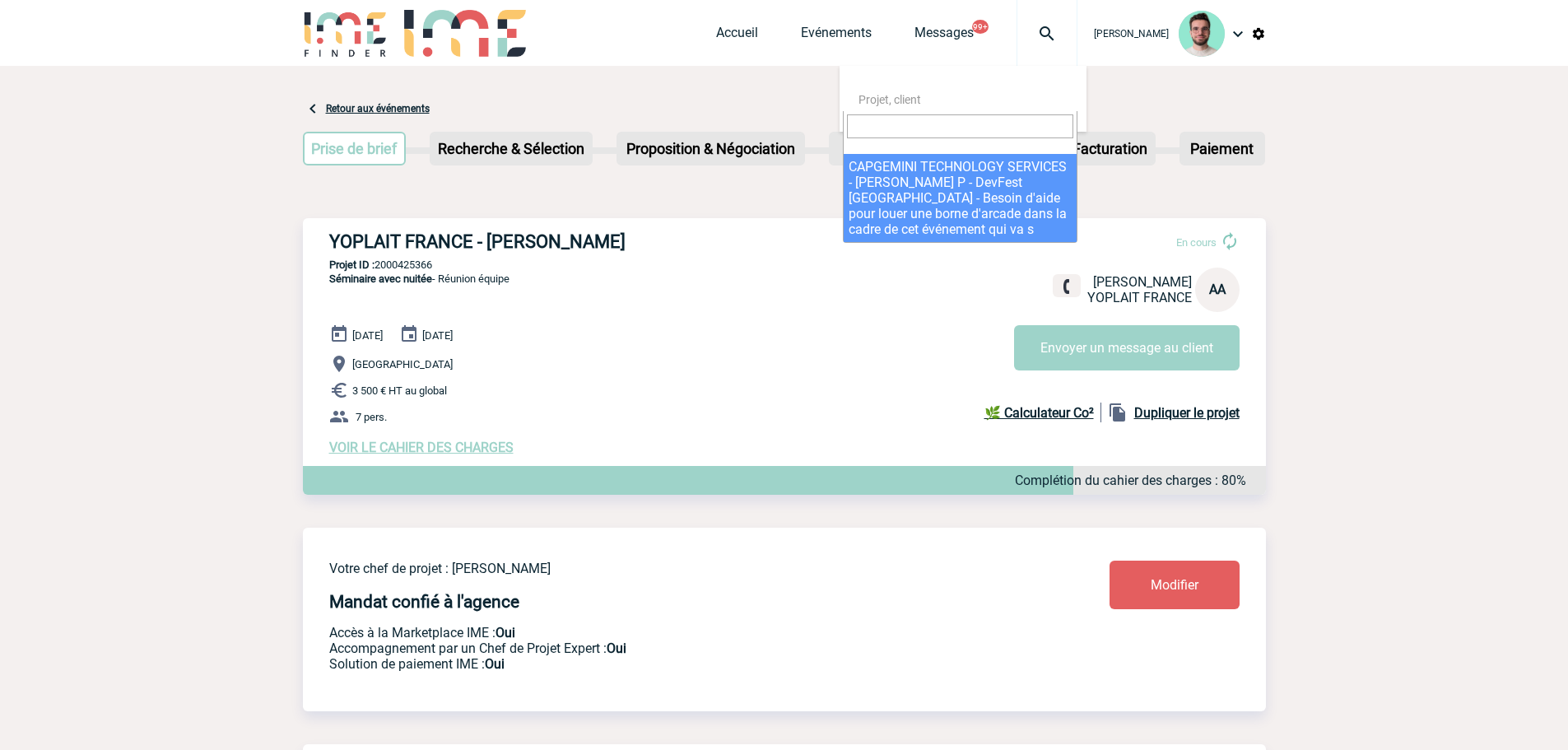
select select "24566"
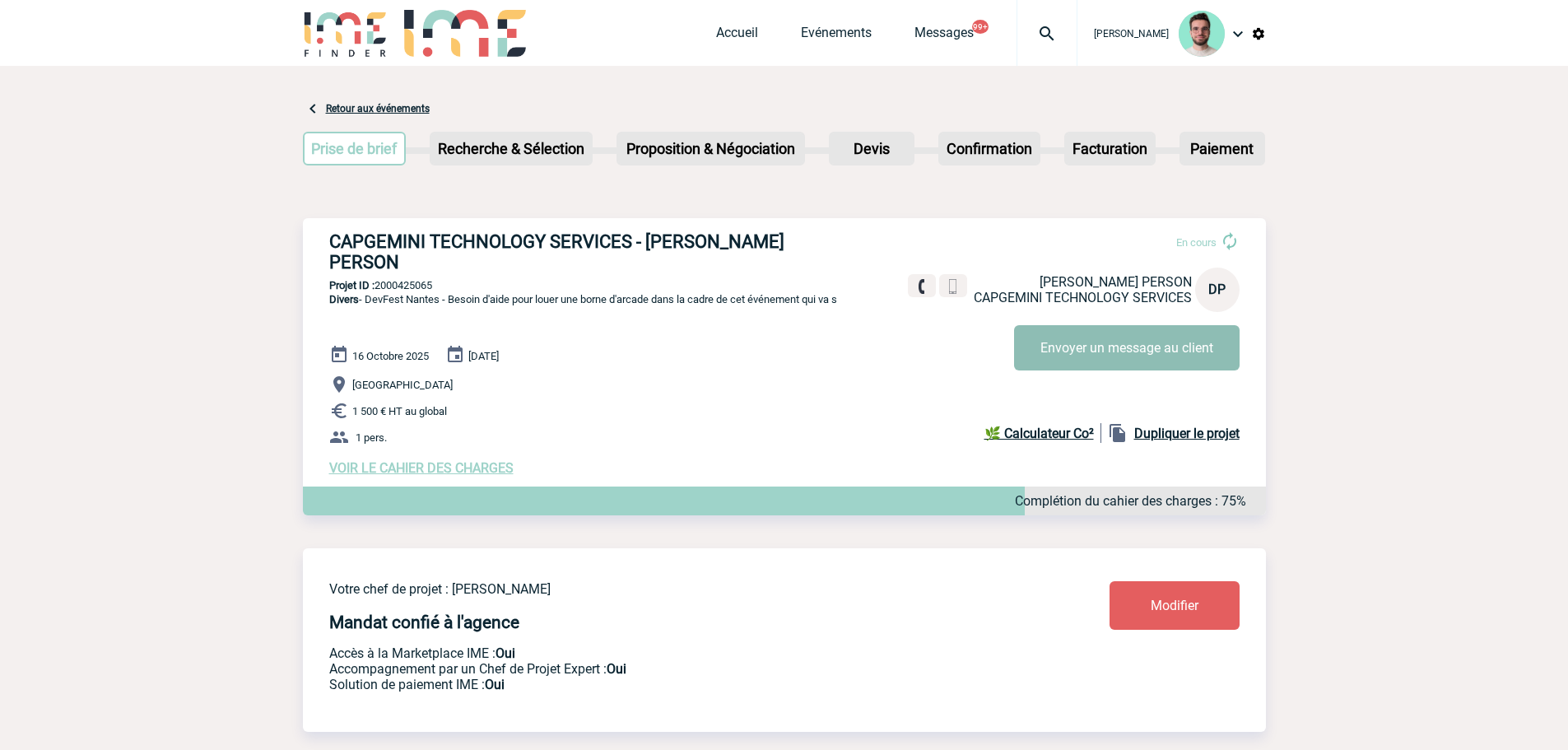
click at [1203, 356] on button "Envoyer un message au client" at bounding box center [1127, 347] width 225 height 45
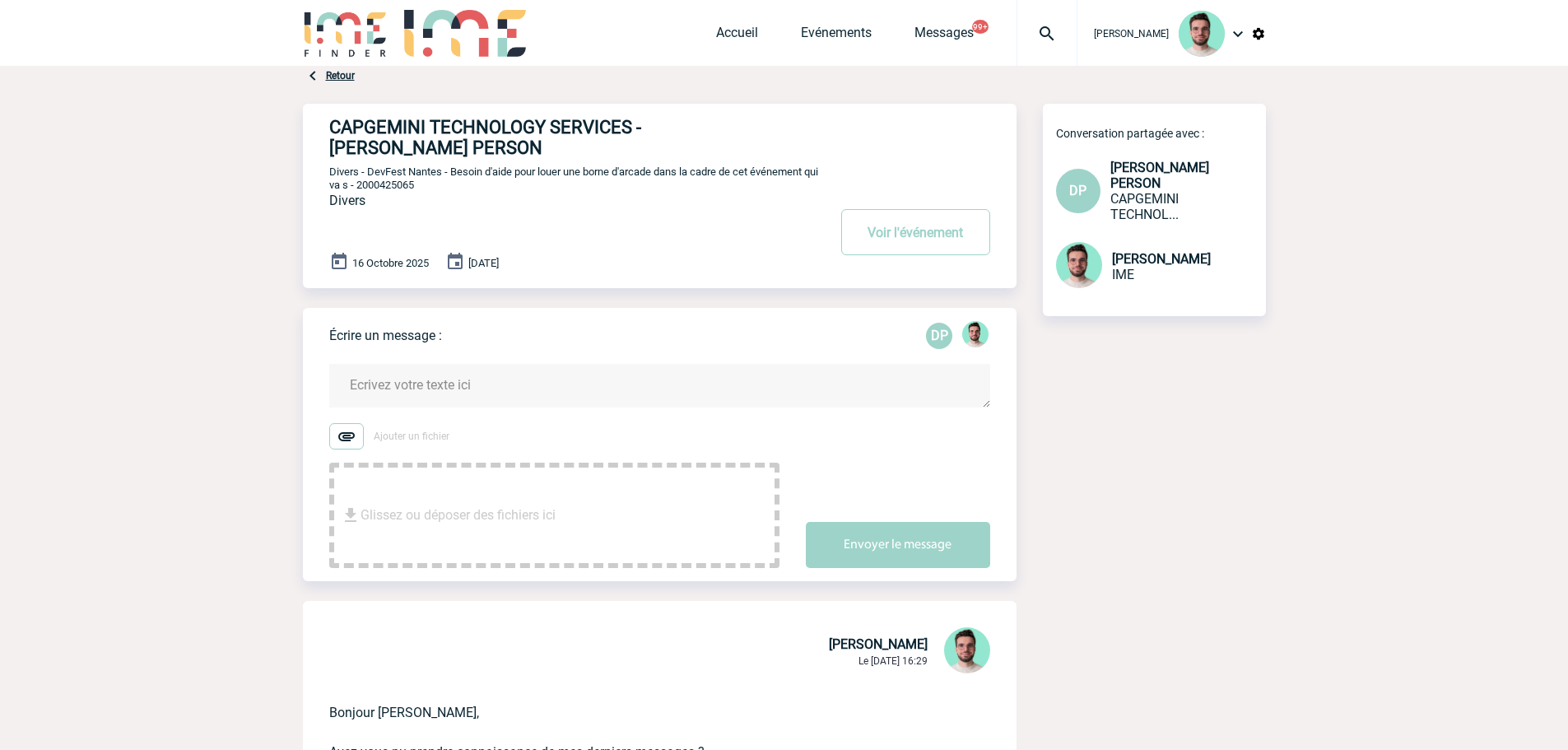
click at [486, 403] on textarea at bounding box center [660, 385] width 661 height 43
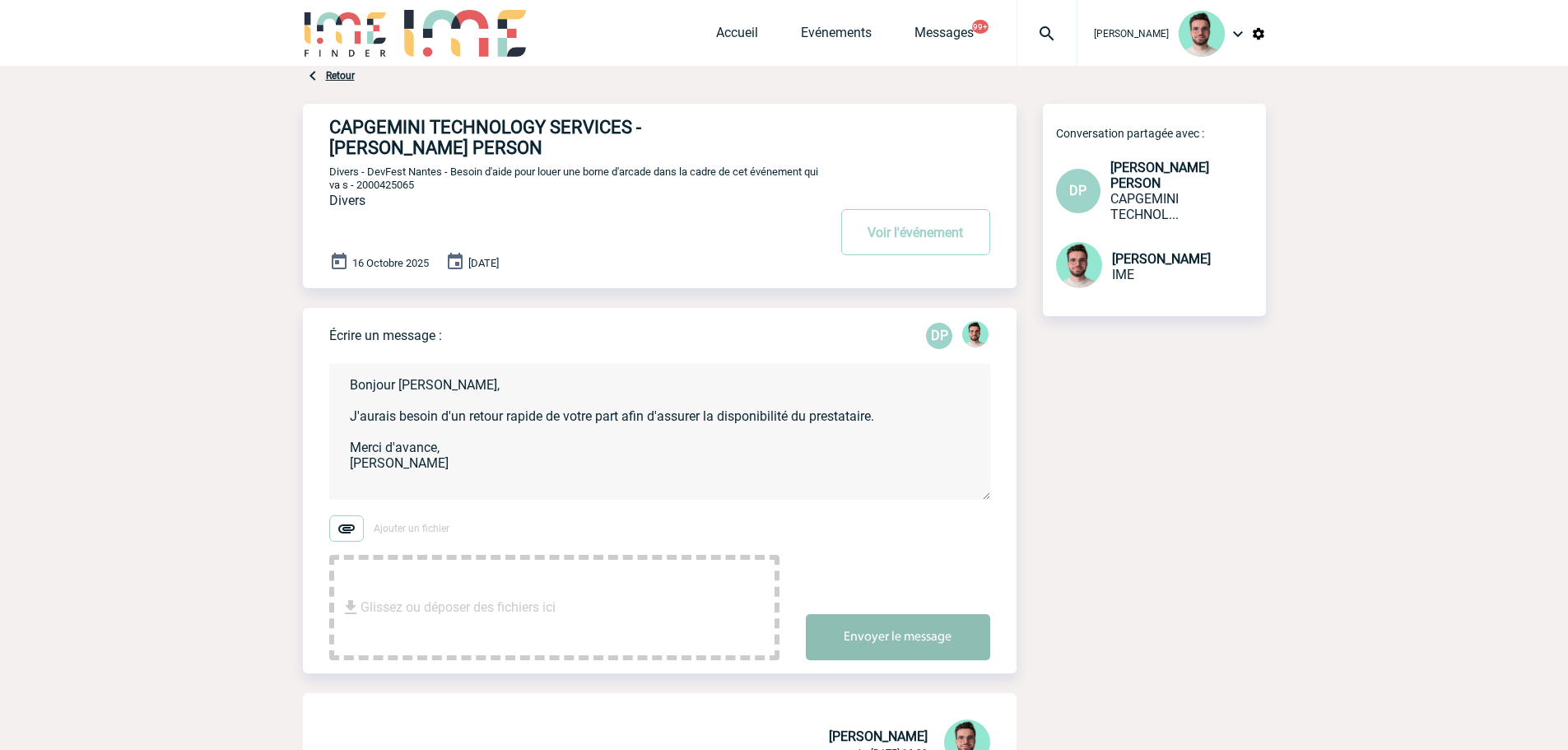
type textarea "Bonjour Delphine, J'aurais besoin d'un retour rapide de votre part afin d'assur…"
click at [910, 640] on button "Envoyer le message" at bounding box center [898, 637] width 185 height 46
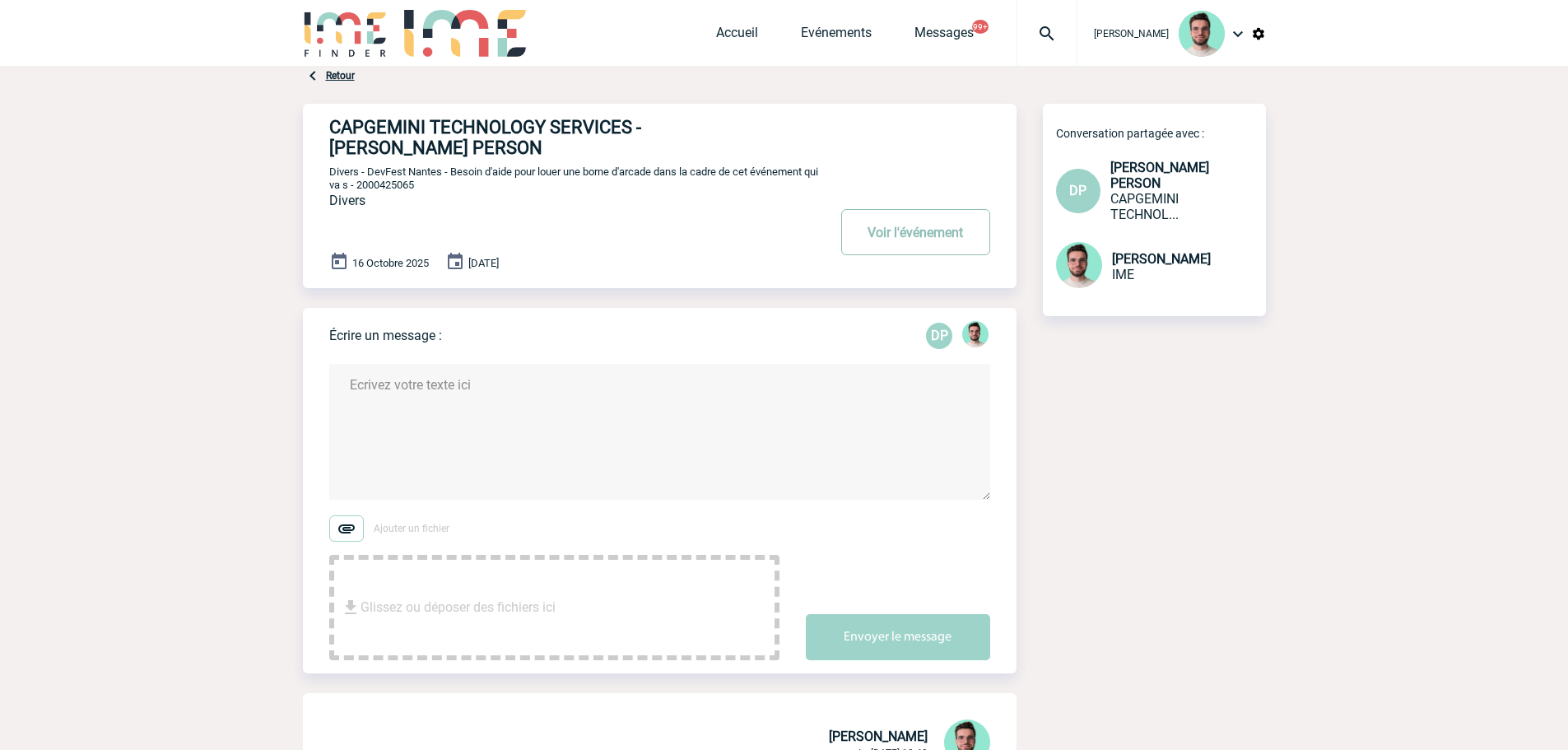
click at [928, 232] on button "Voir l'événement" at bounding box center [916, 232] width 149 height 46
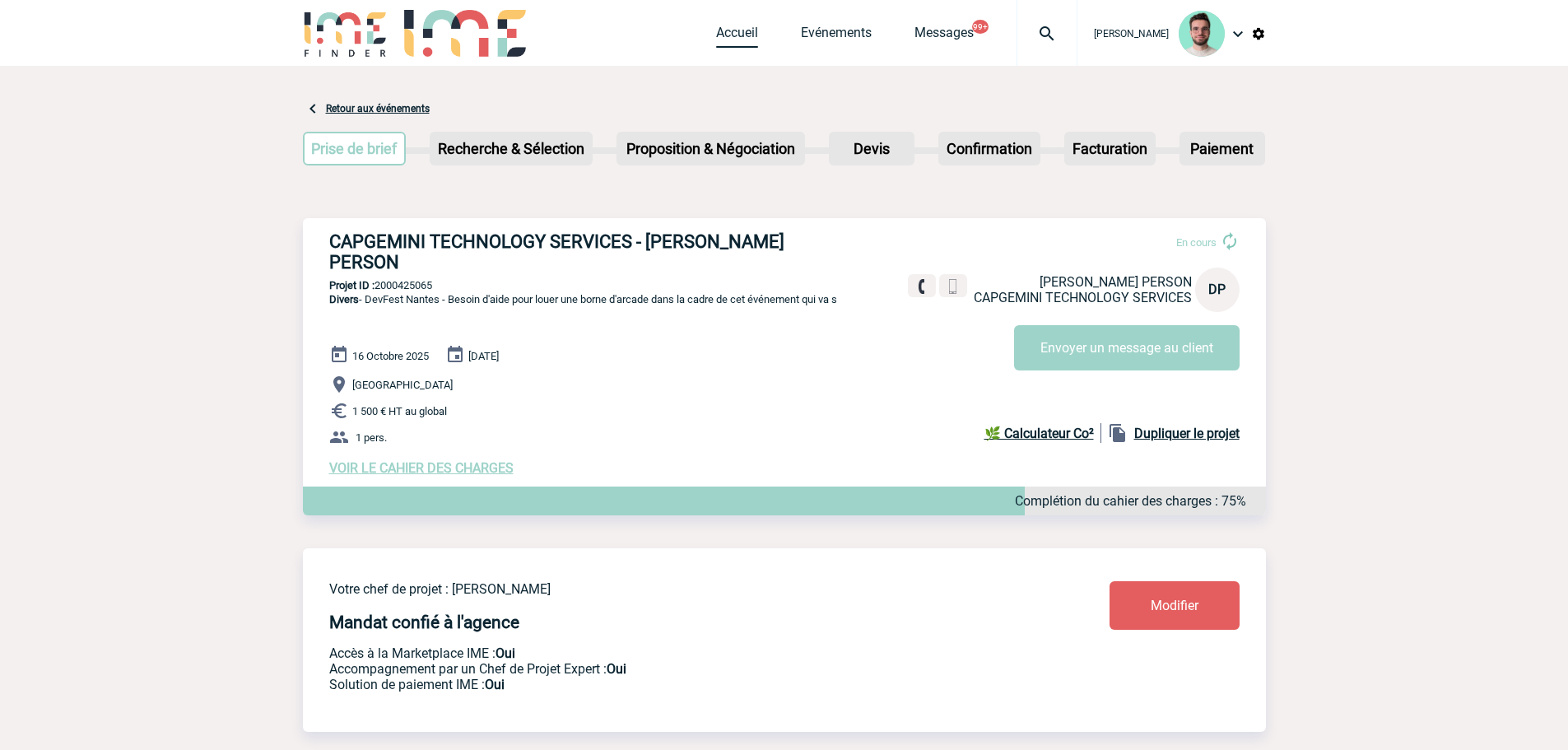
click at [736, 41] on link "Accueil" at bounding box center [736, 36] width 42 height 23
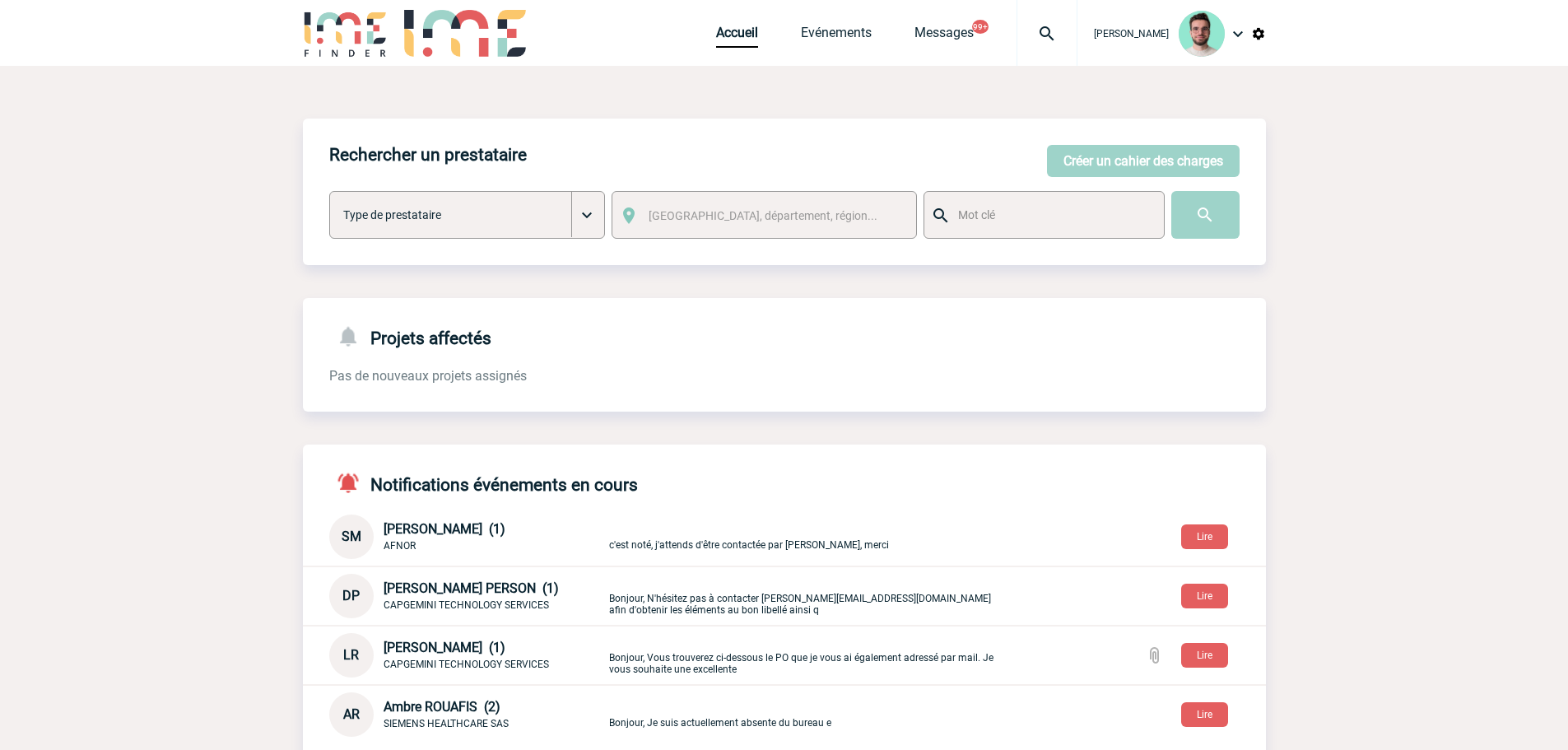
click at [1057, 42] on img at bounding box center [1047, 33] width 59 height 19
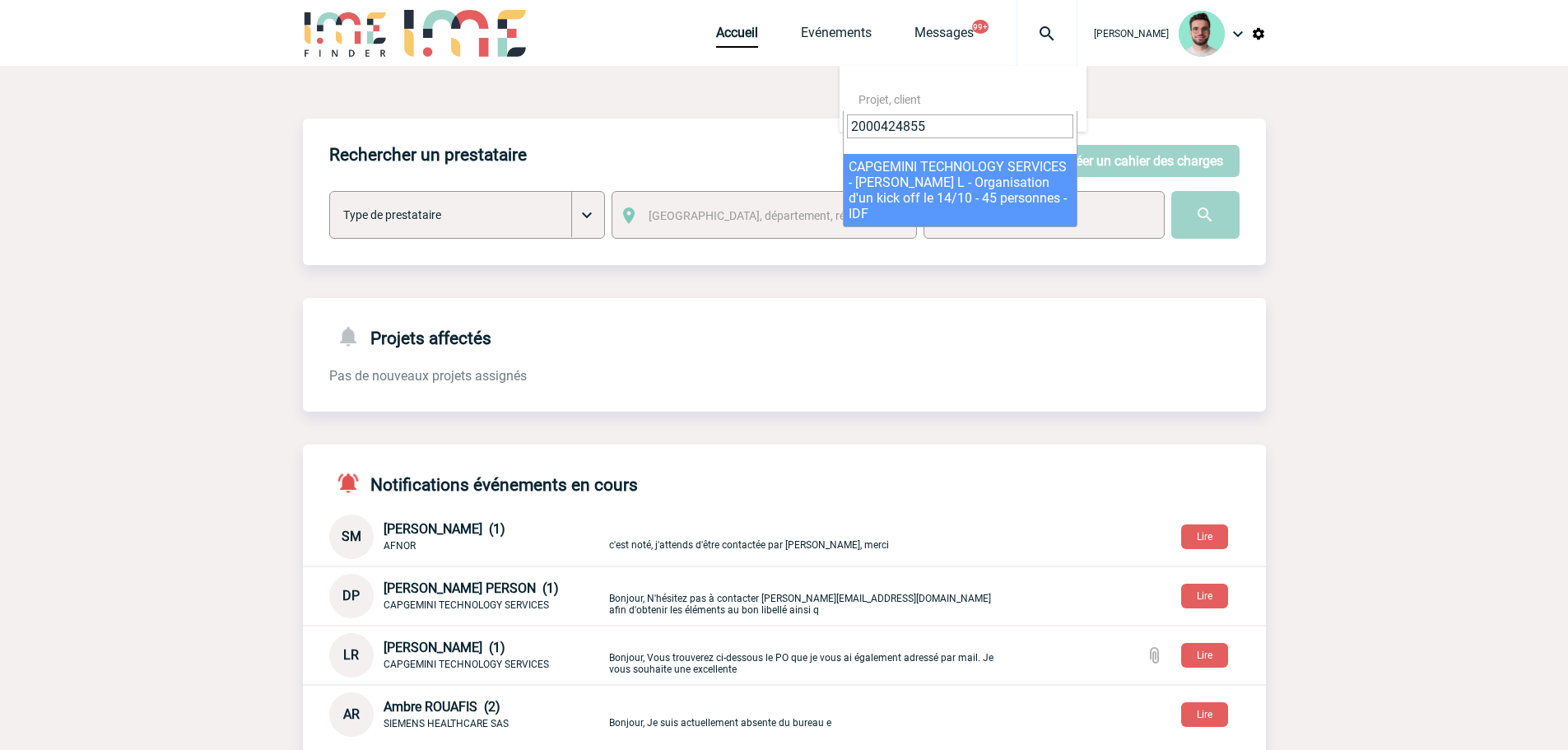
type input "2000424855"
select select "24356"
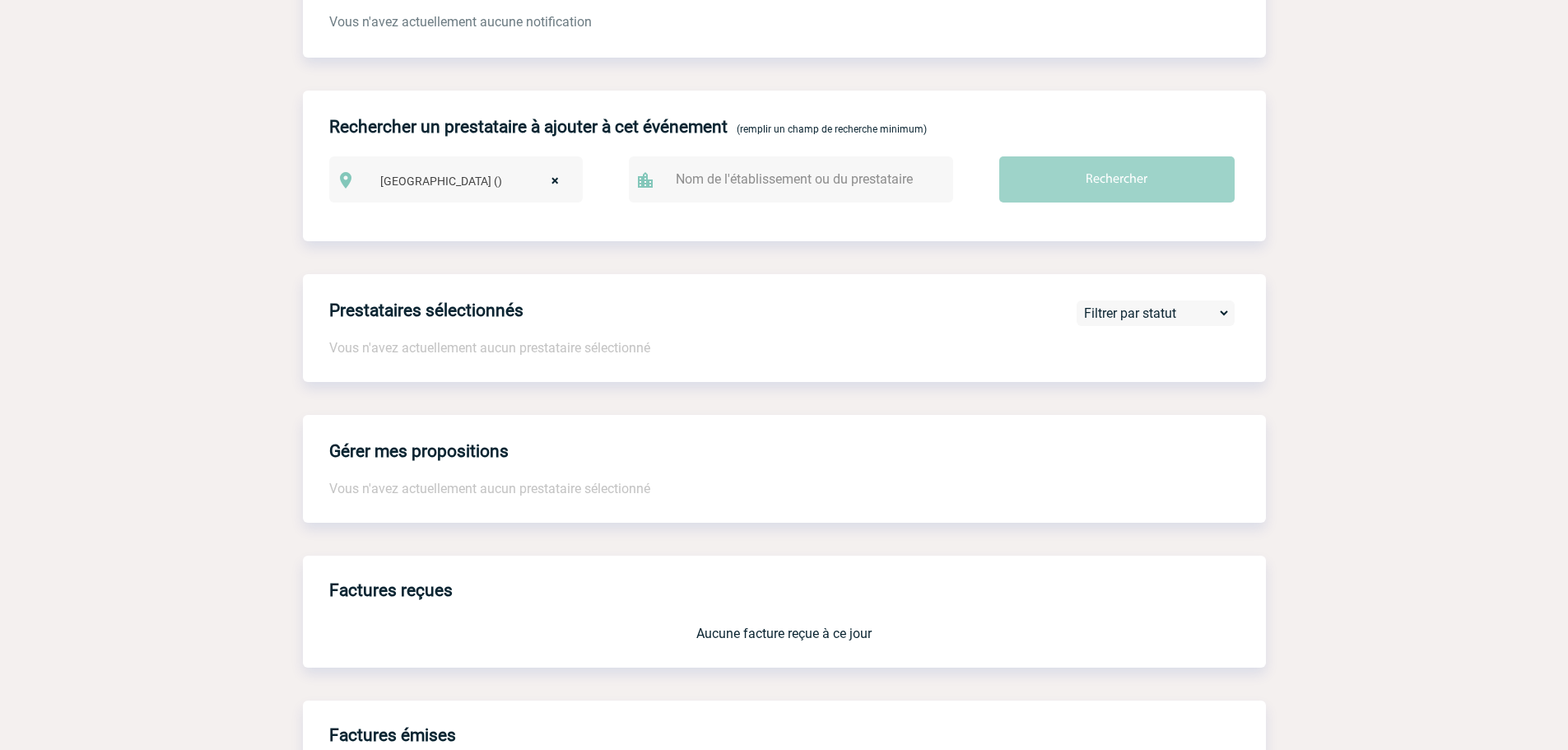
scroll to position [741, 0]
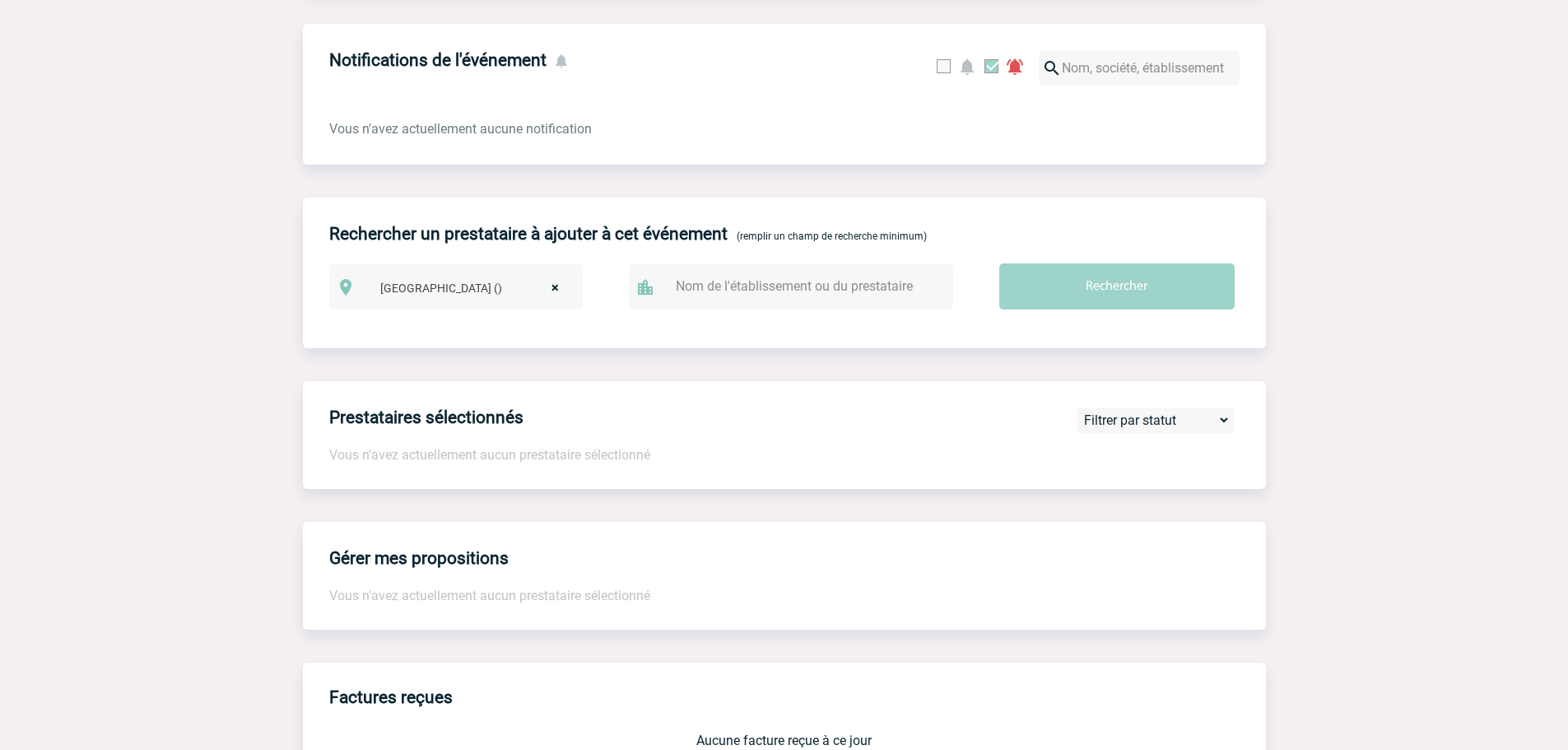
click at [565, 279] on span "× [GEOGRAPHIC_DATA] ()" at bounding box center [474, 288] width 202 height 23
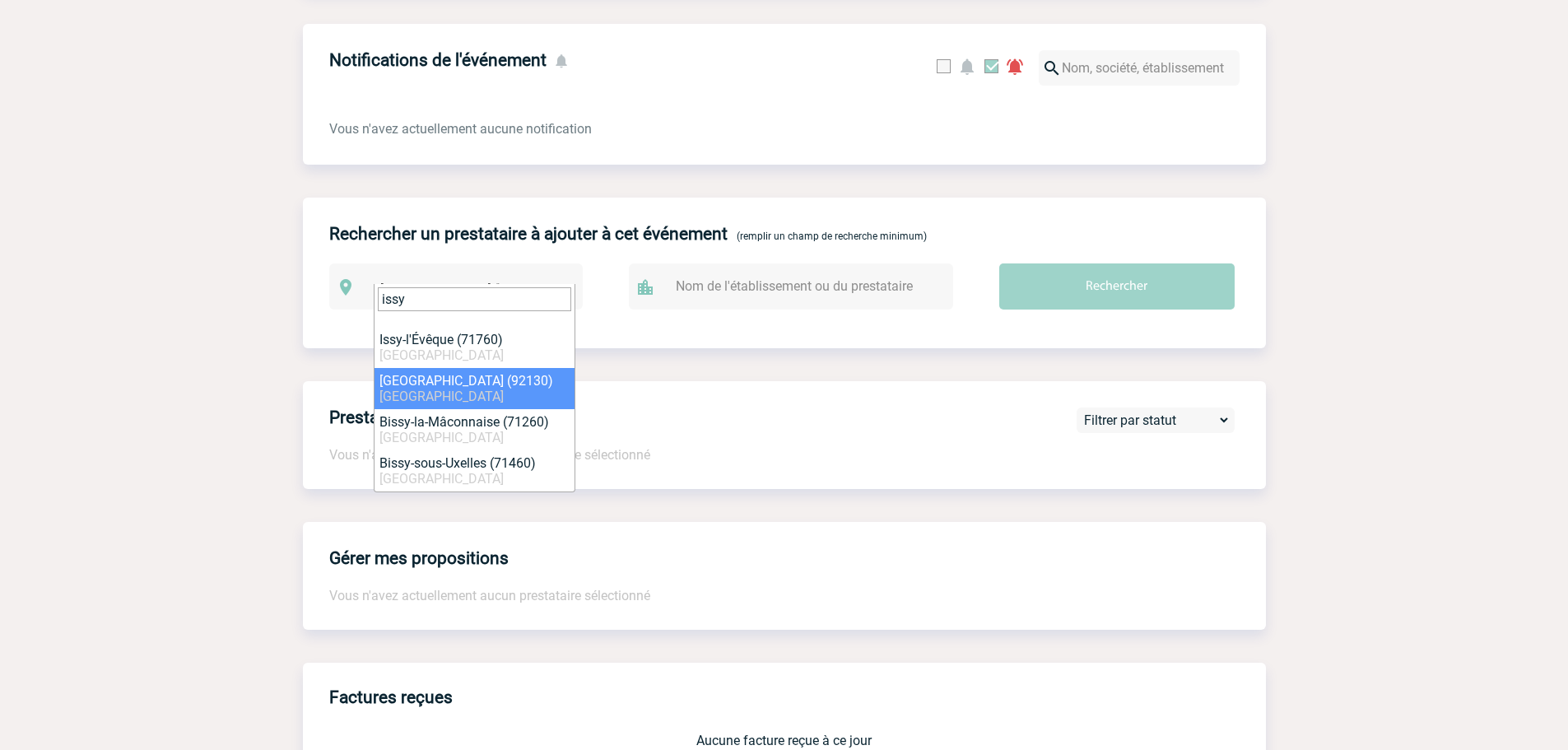
type input "issy"
select select "43"
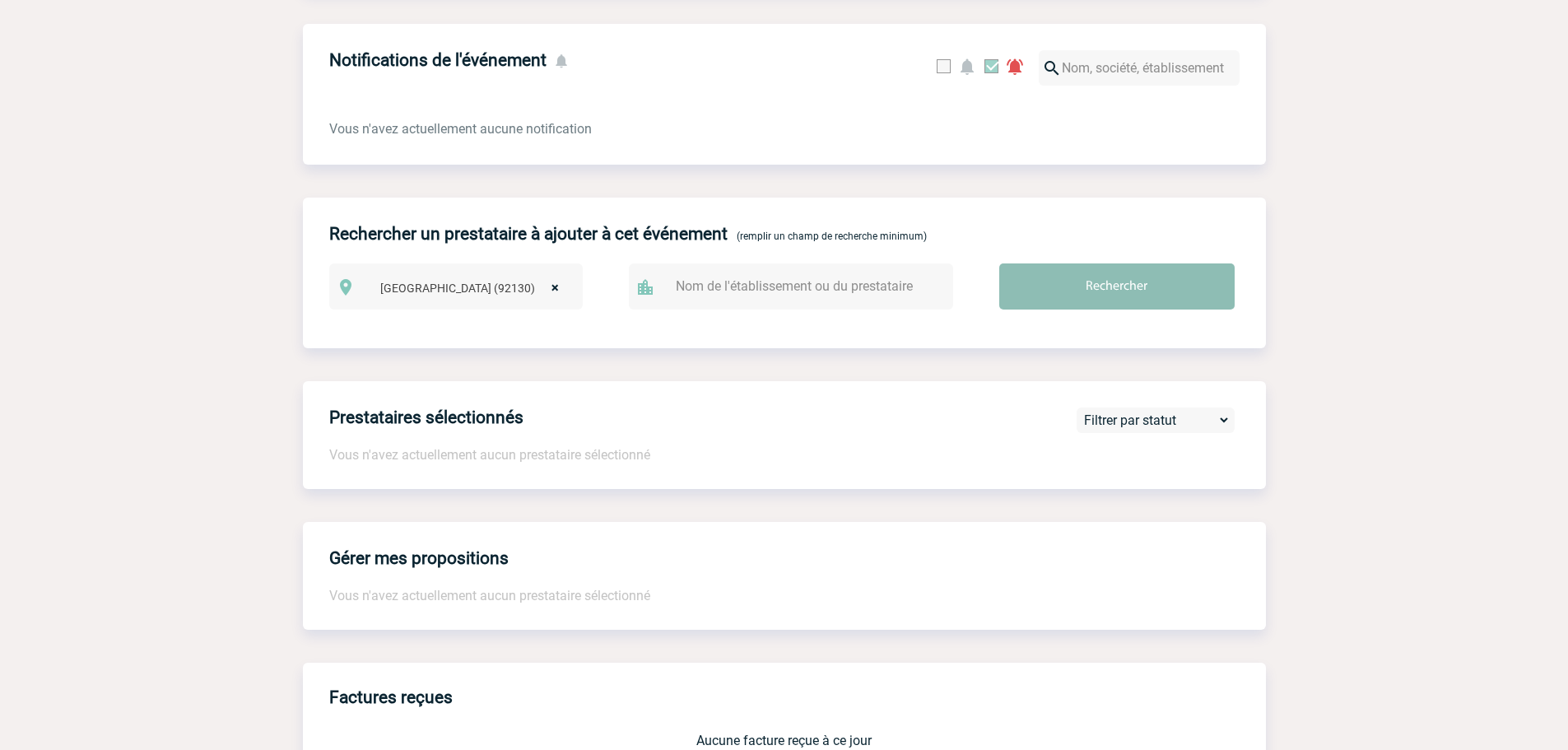
click at [1080, 274] on input "Rechercher" at bounding box center [1117, 286] width 235 height 46
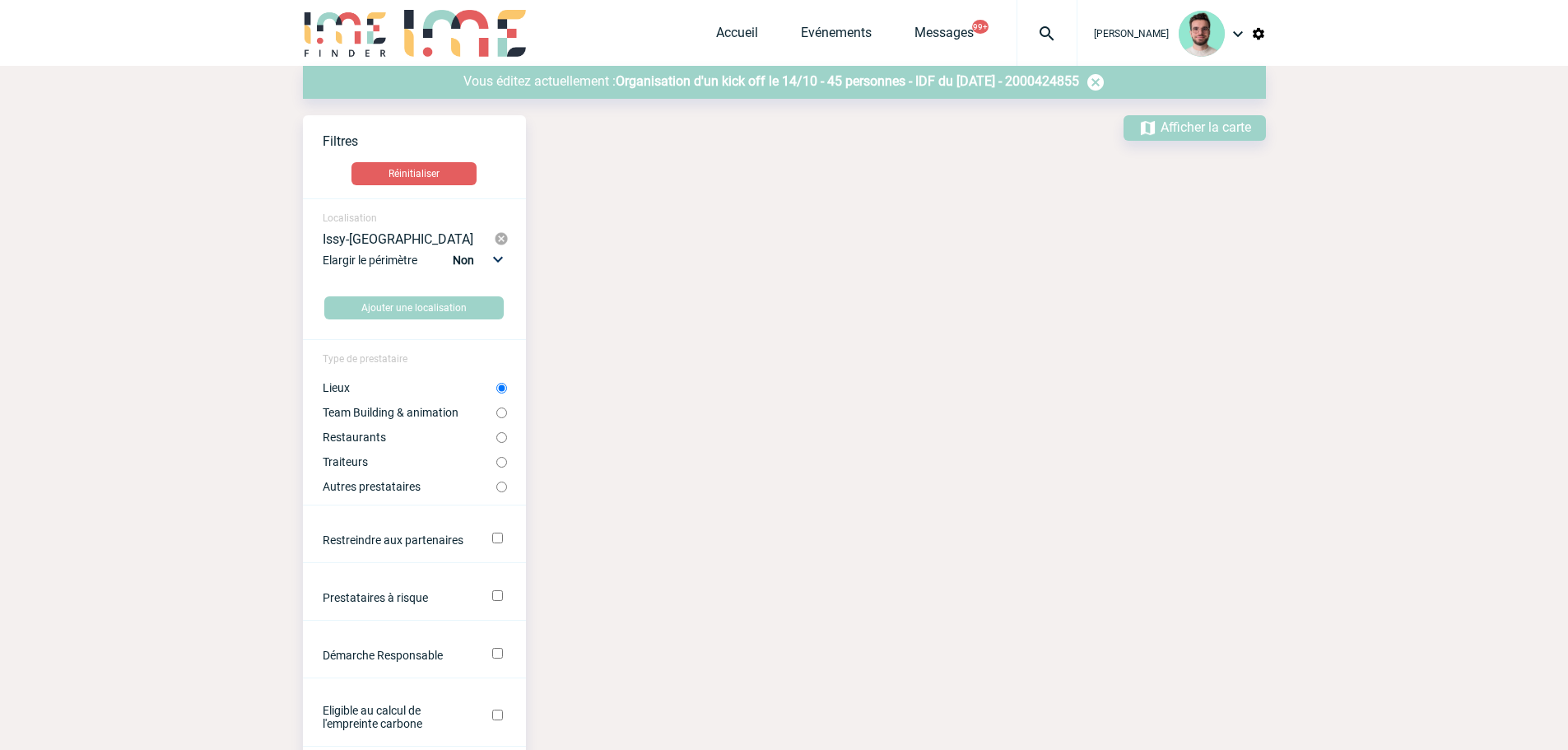
click at [436, 385] on label "Lieux" at bounding box center [410, 387] width 174 height 13
click at [497, 385] on input "Lieux" at bounding box center [502, 388] width 11 height 11
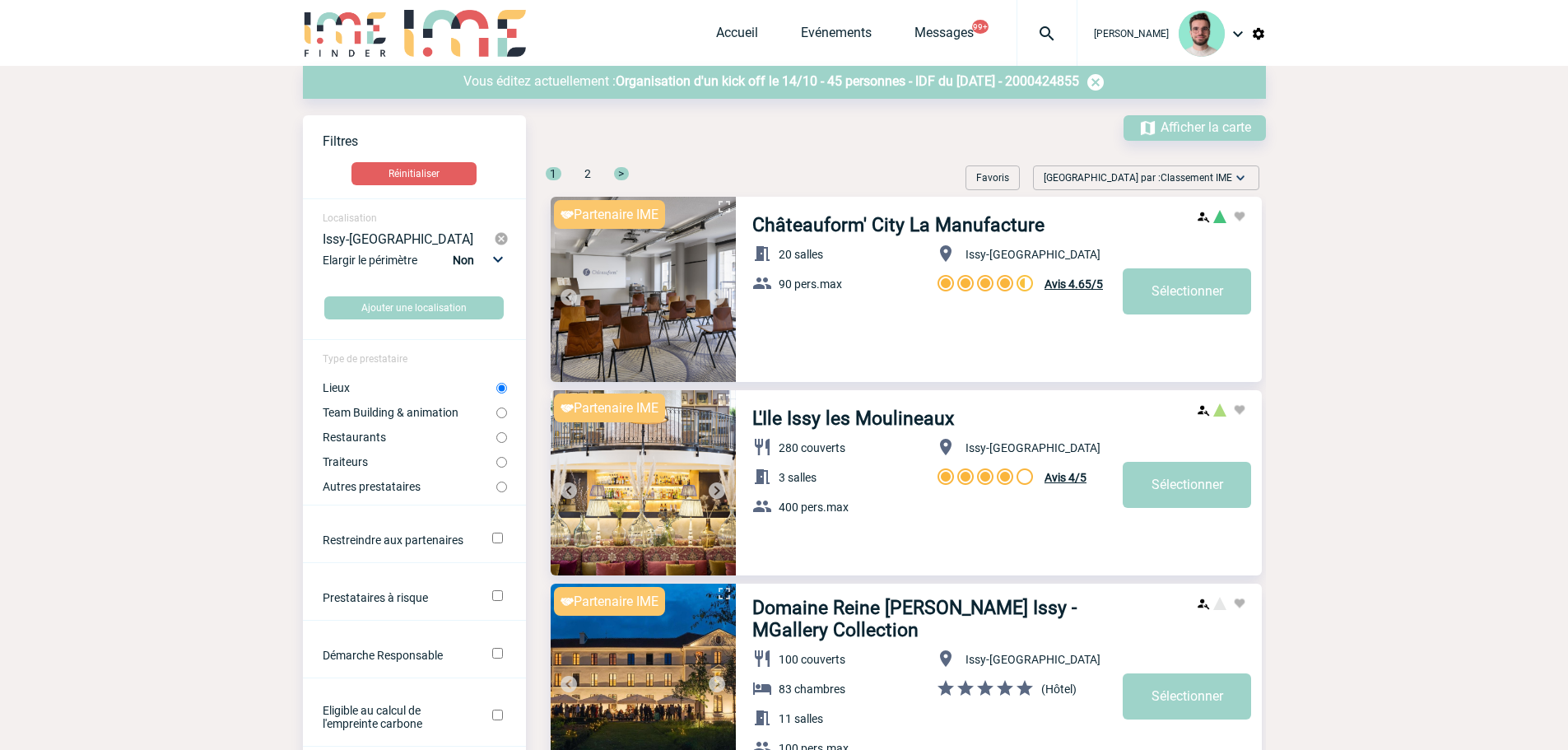
click at [716, 295] on img at bounding box center [716, 296] width 19 height 19
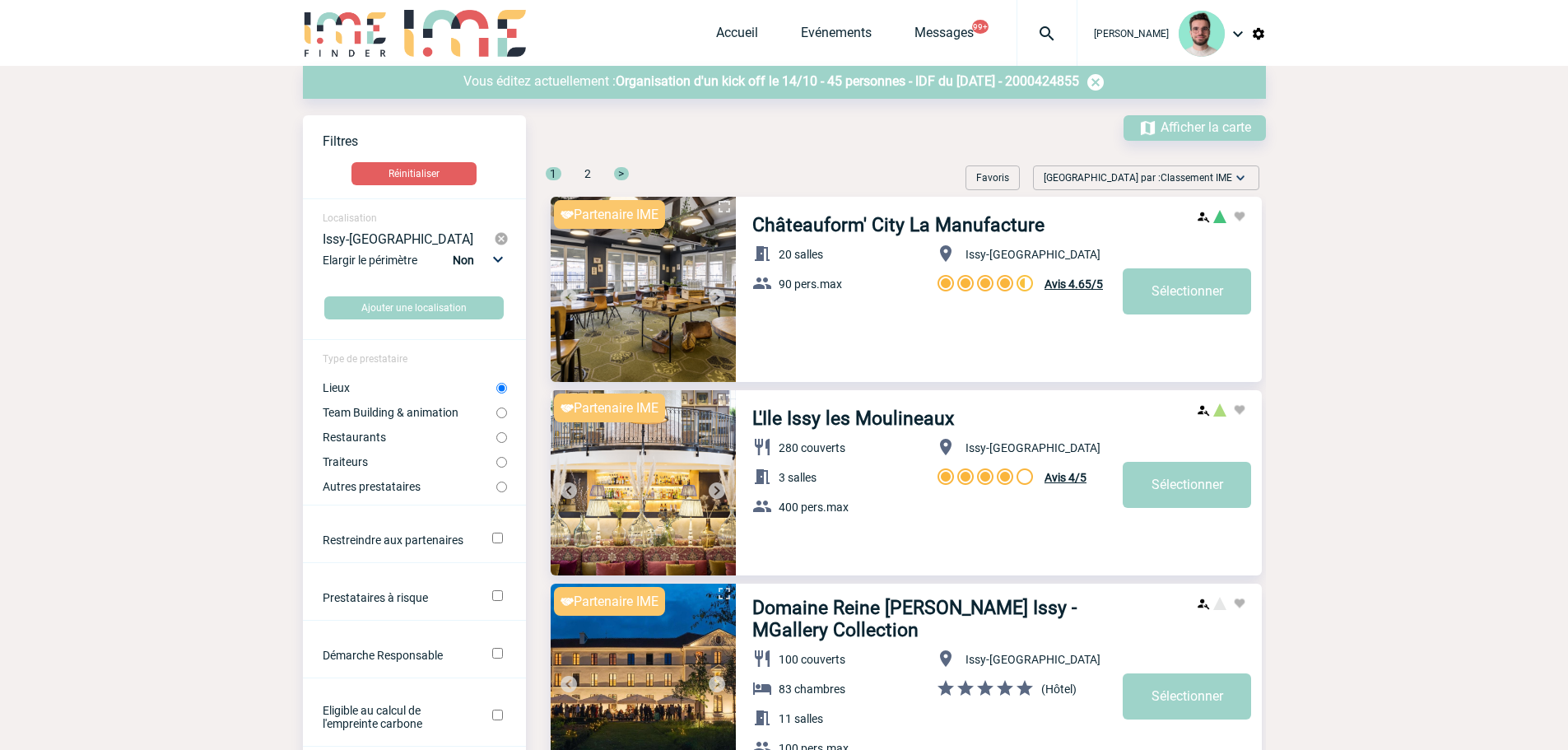
click at [715, 297] on img at bounding box center [716, 296] width 19 height 19
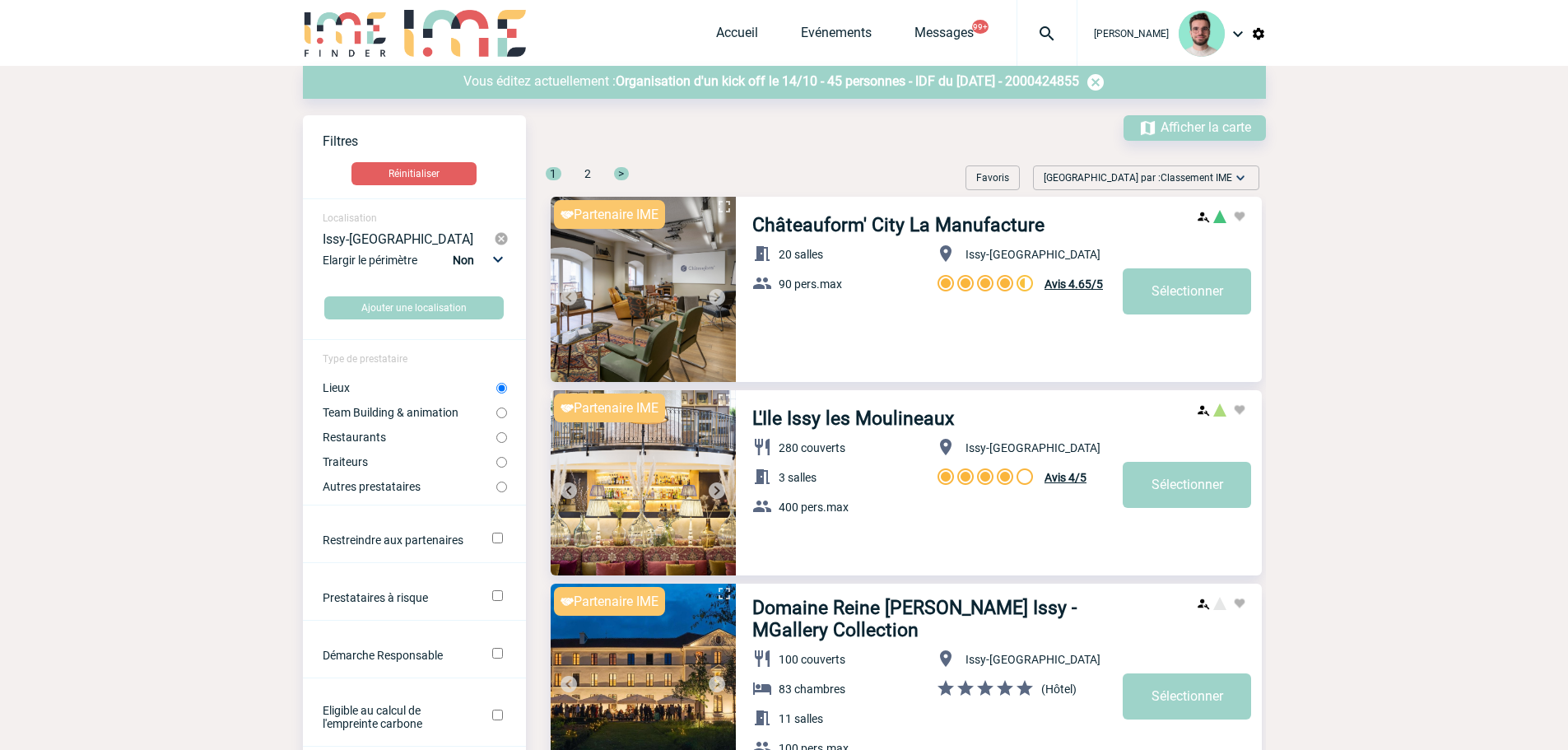
click at [715, 297] on img at bounding box center [716, 296] width 19 height 19
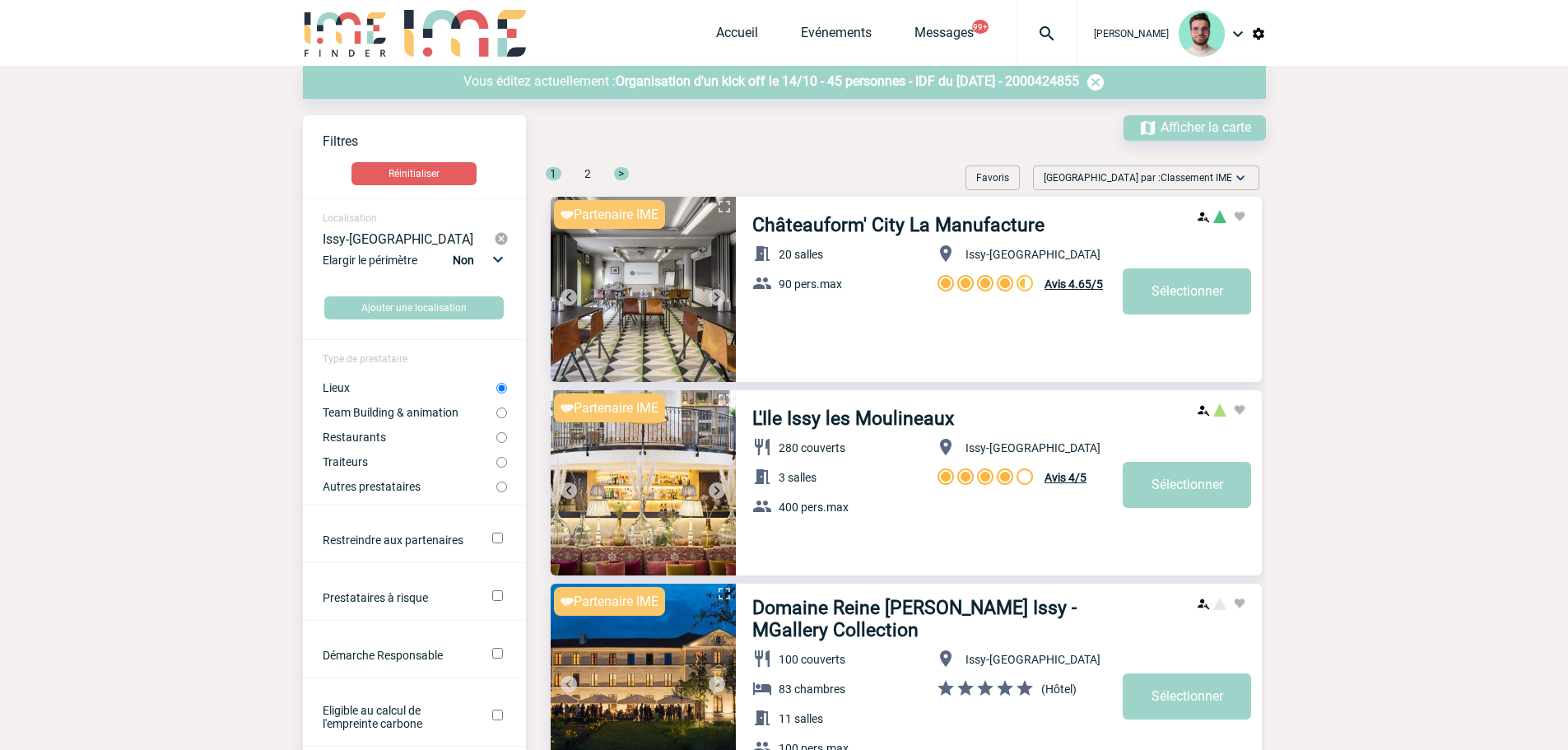
click at [715, 297] on img at bounding box center [716, 296] width 19 height 19
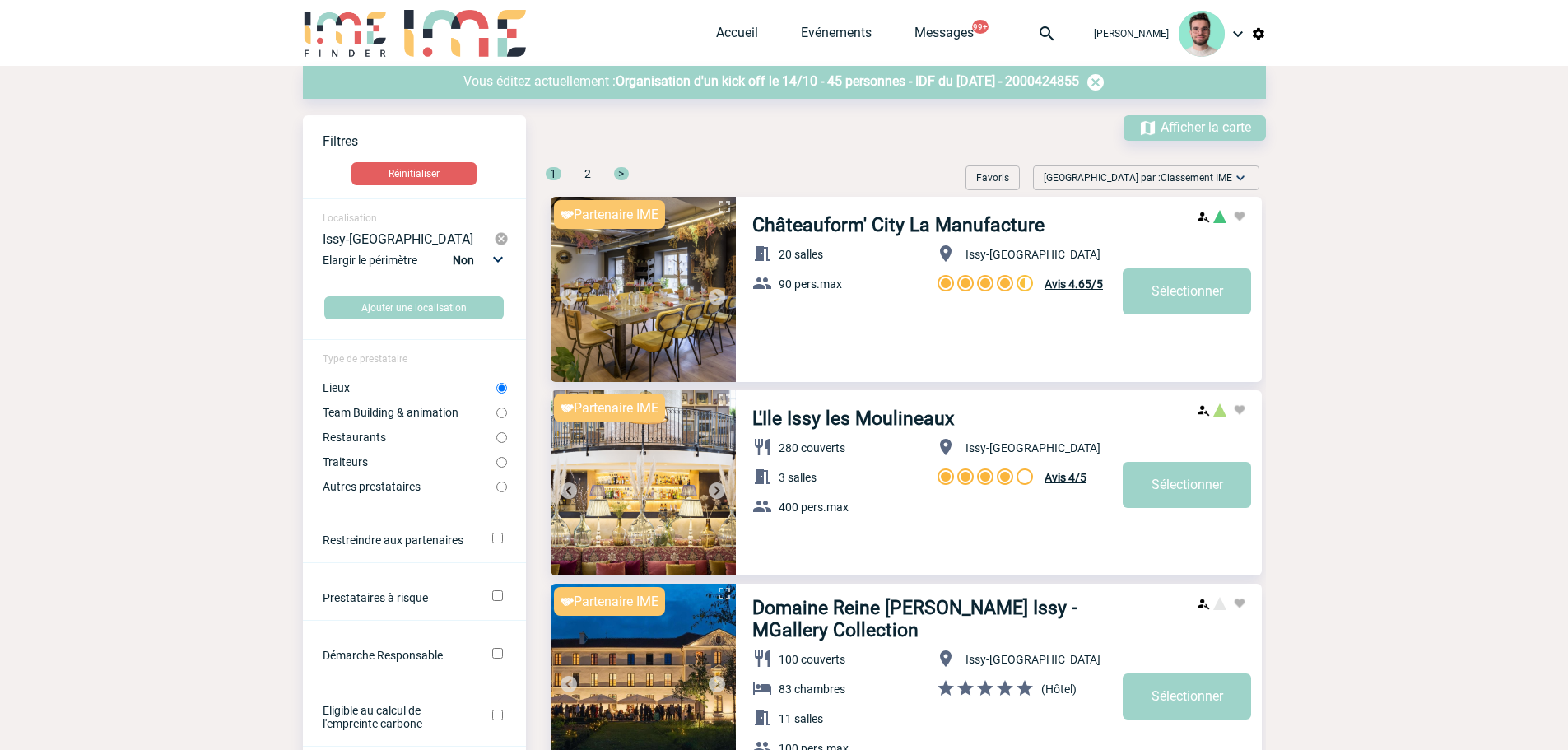
click at [715, 297] on img at bounding box center [716, 296] width 19 height 19
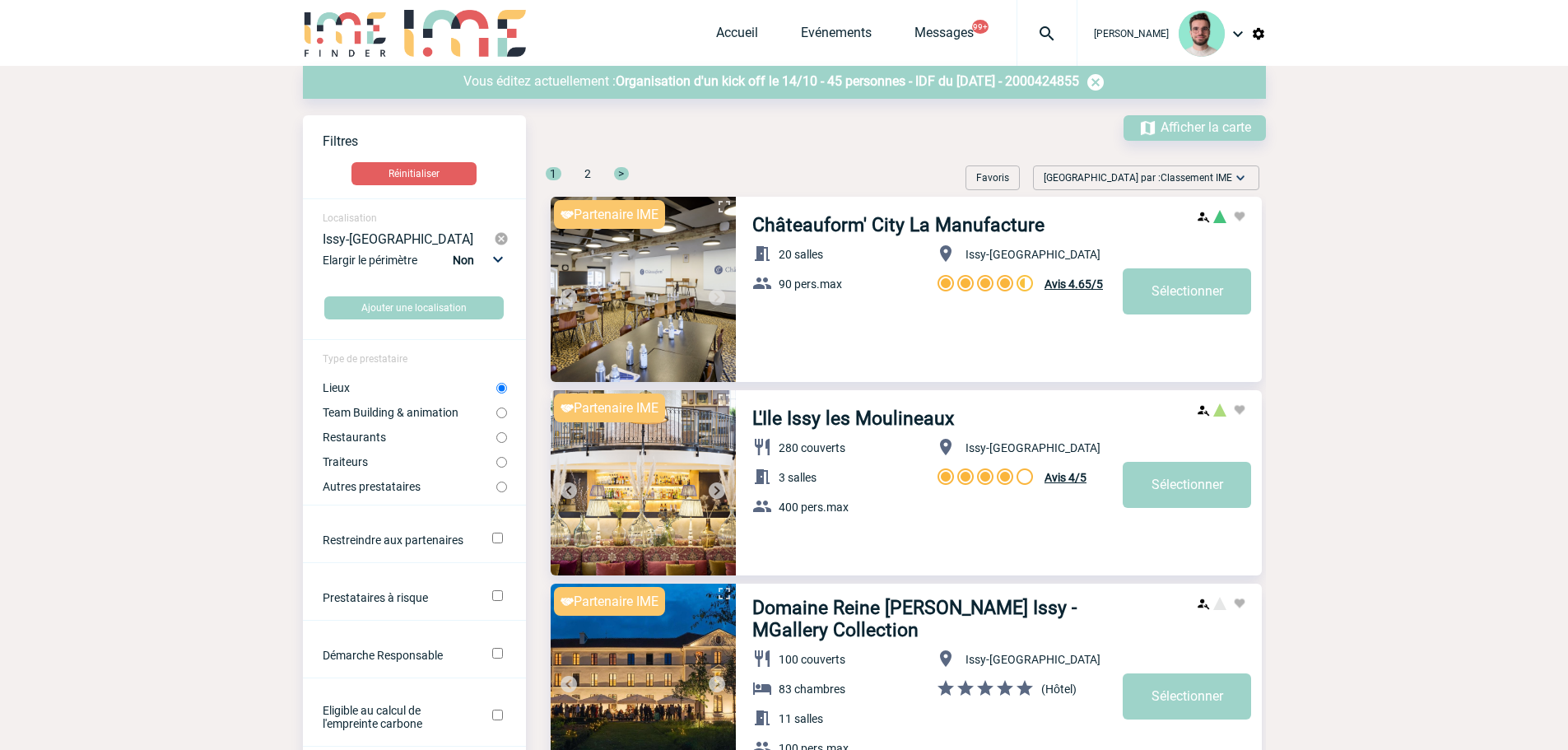
click at [715, 297] on img at bounding box center [716, 296] width 19 height 19
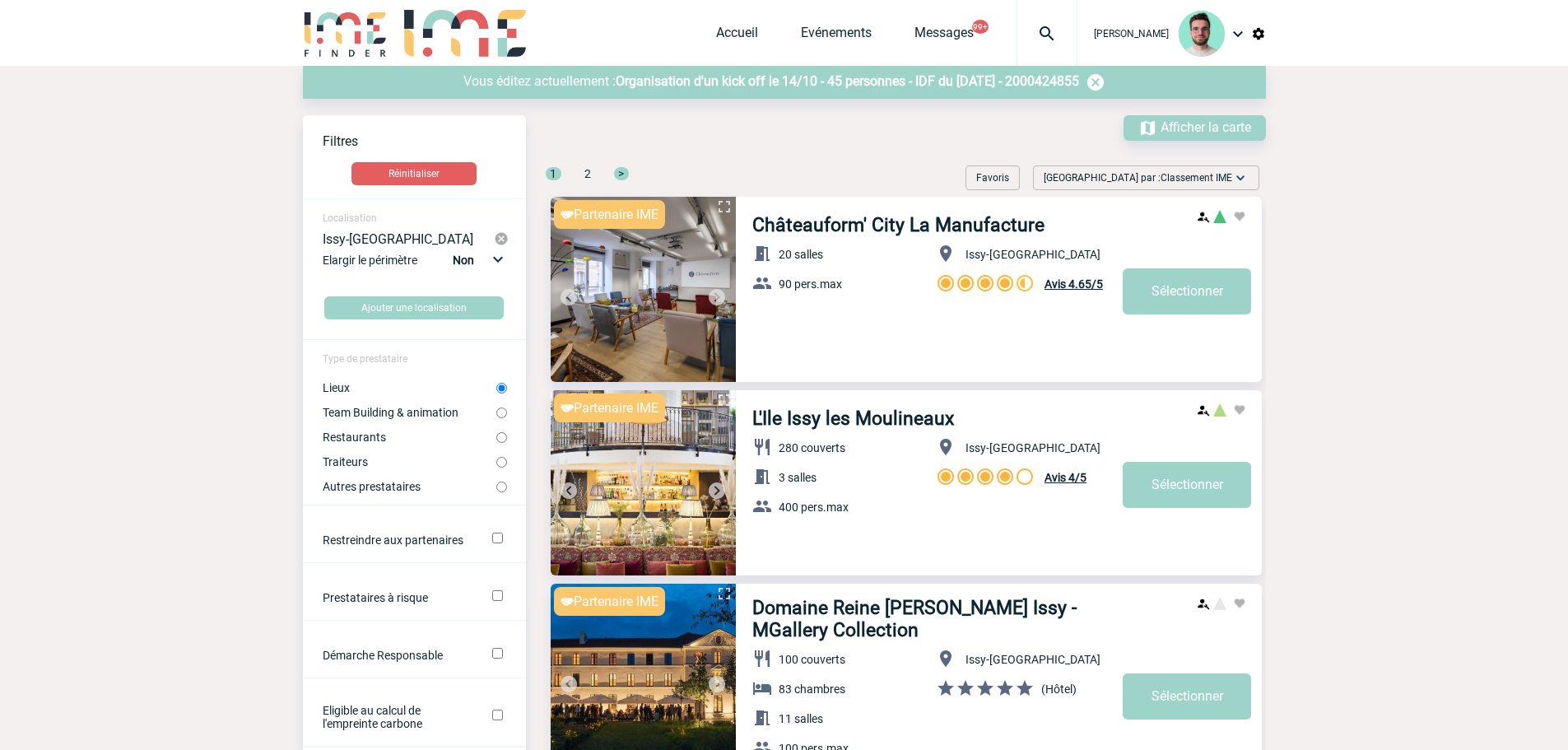
click at [715, 297] on img at bounding box center [716, 296] width 19 height 19
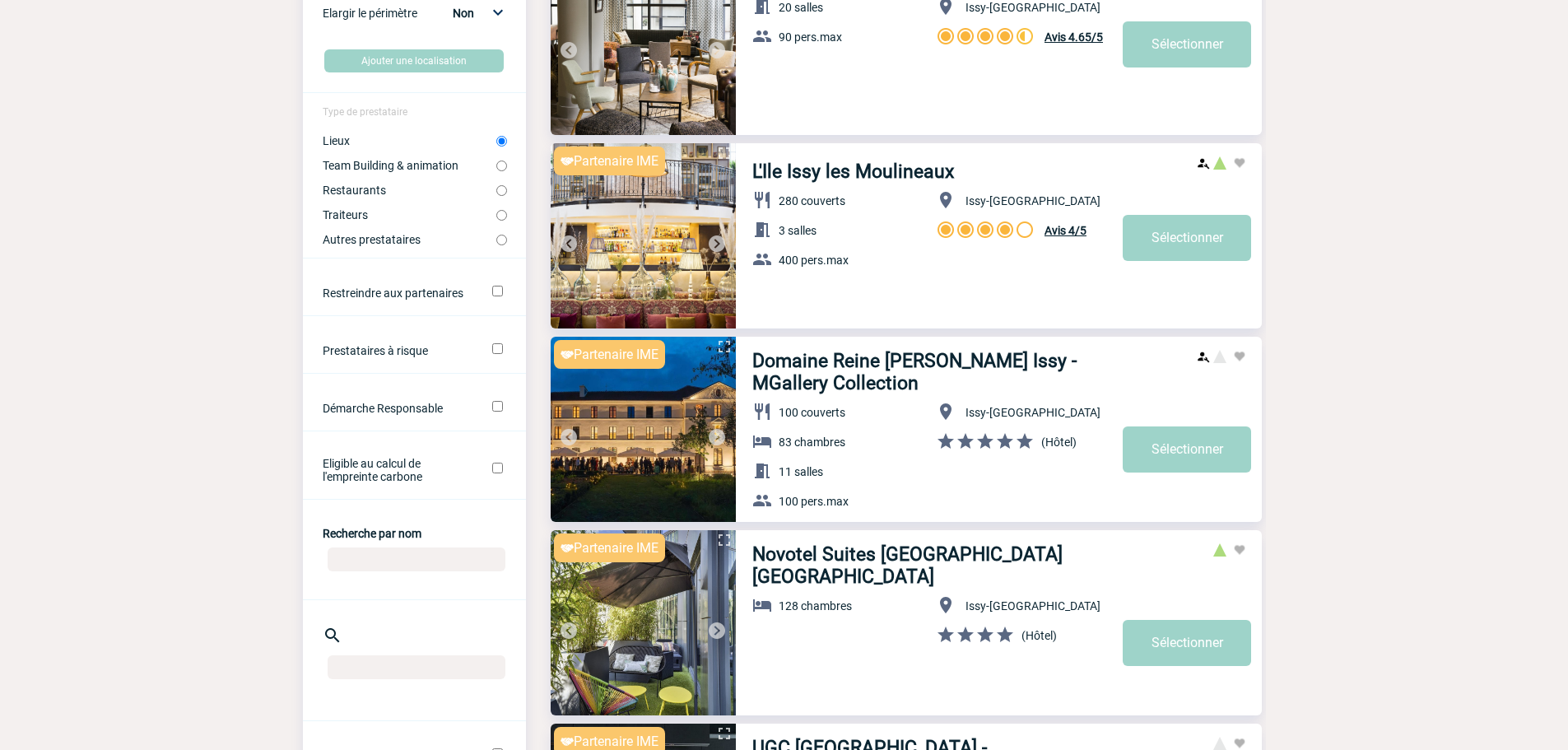
scroll to position [494, 0]
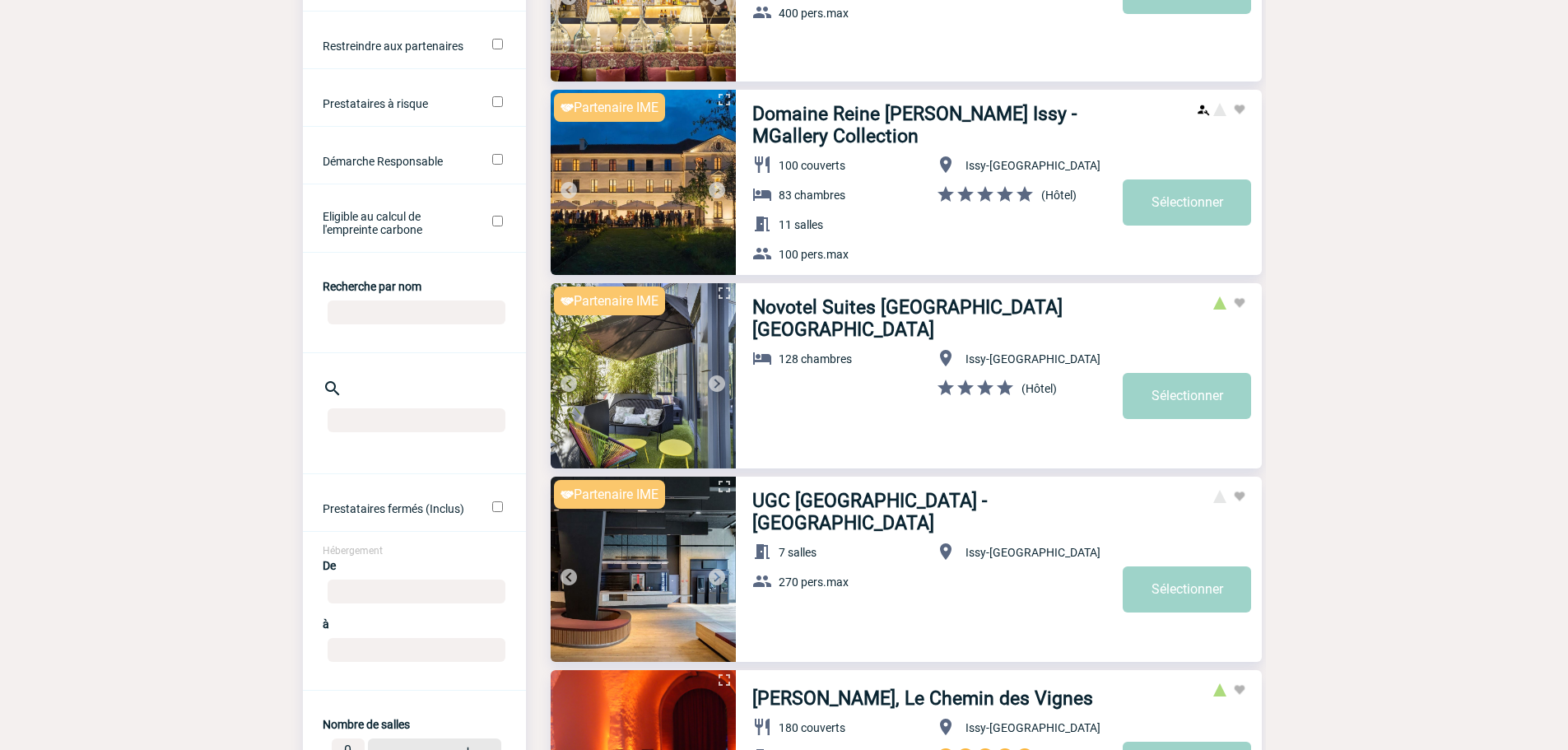
click at [724, 380] on img at bounding box center [716, 383] width 19 height 19
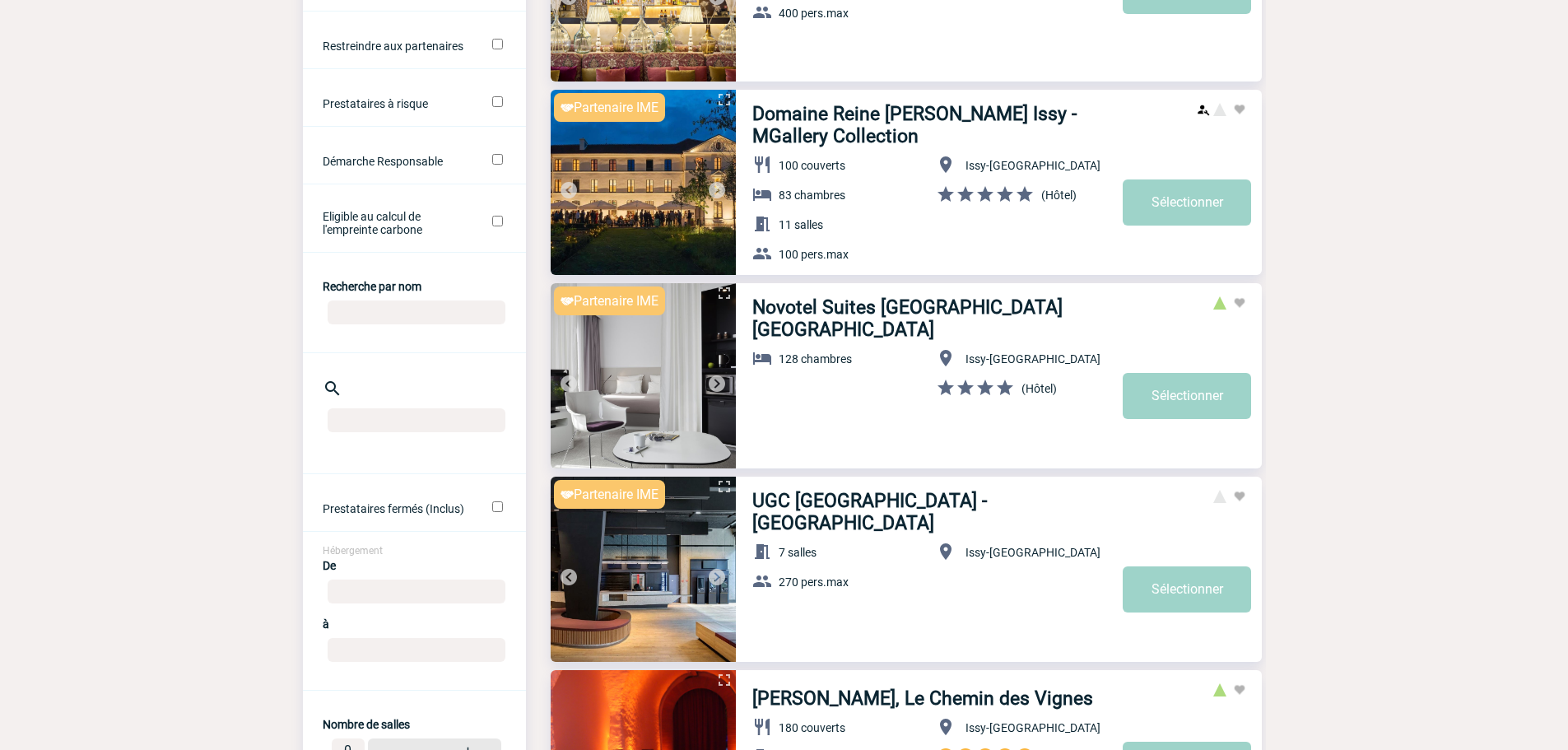
click at [724, 380] on img at bounding box center [716, 383] width 19 height 19
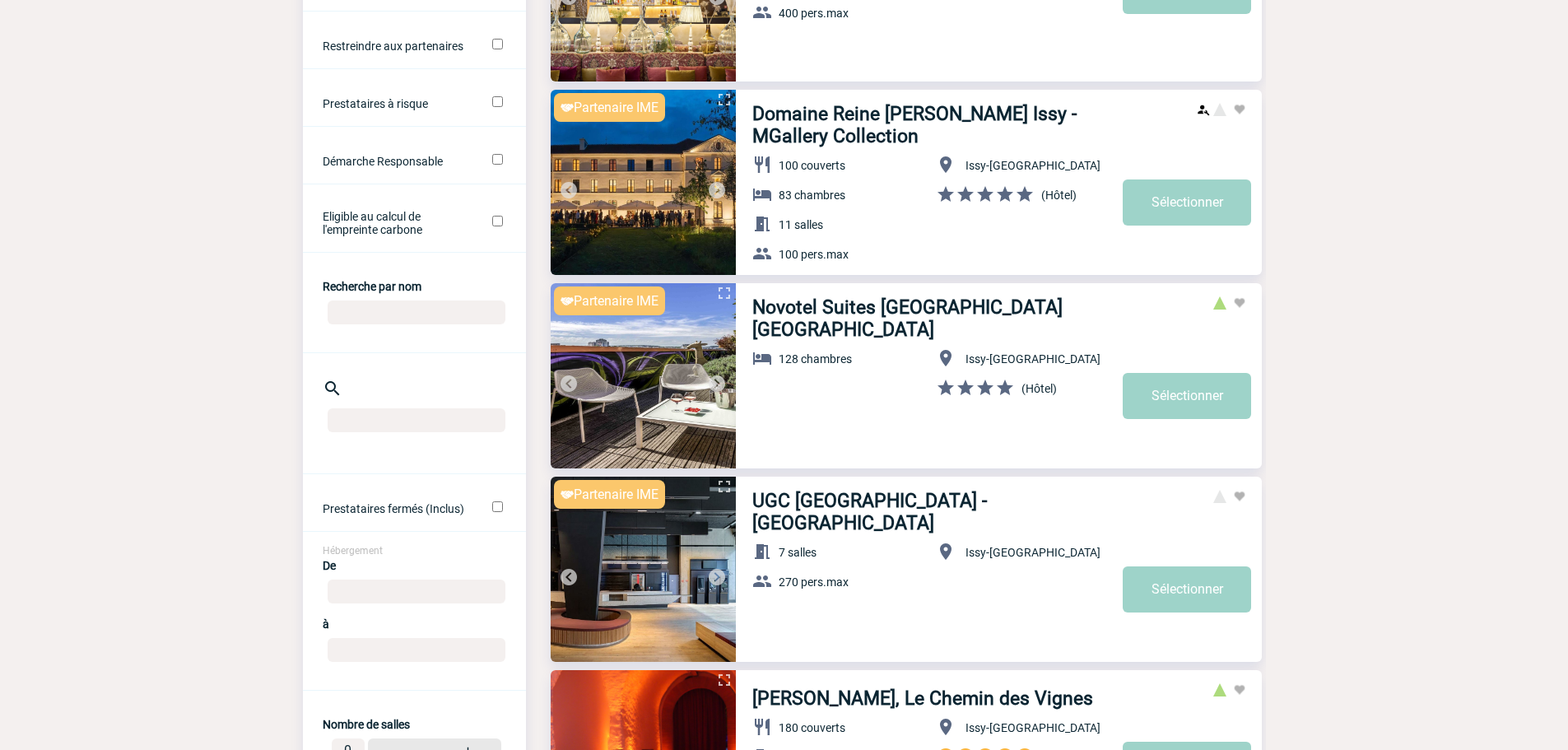
click at [724, 380] on img at bounding box center [716, 383] width 19 height 19
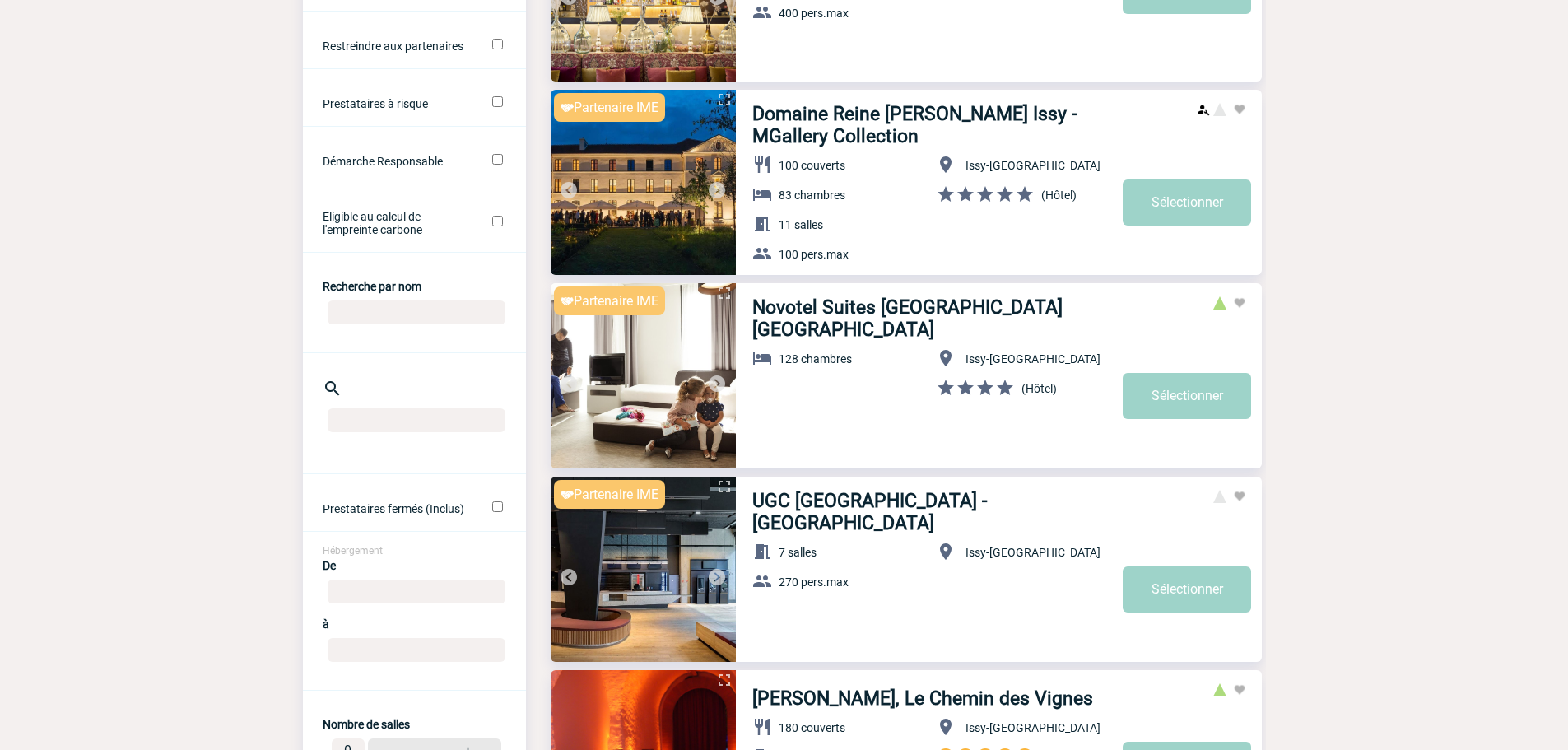
click at [724, 380] on img at bounding box center [716, 383] width 19 height 19
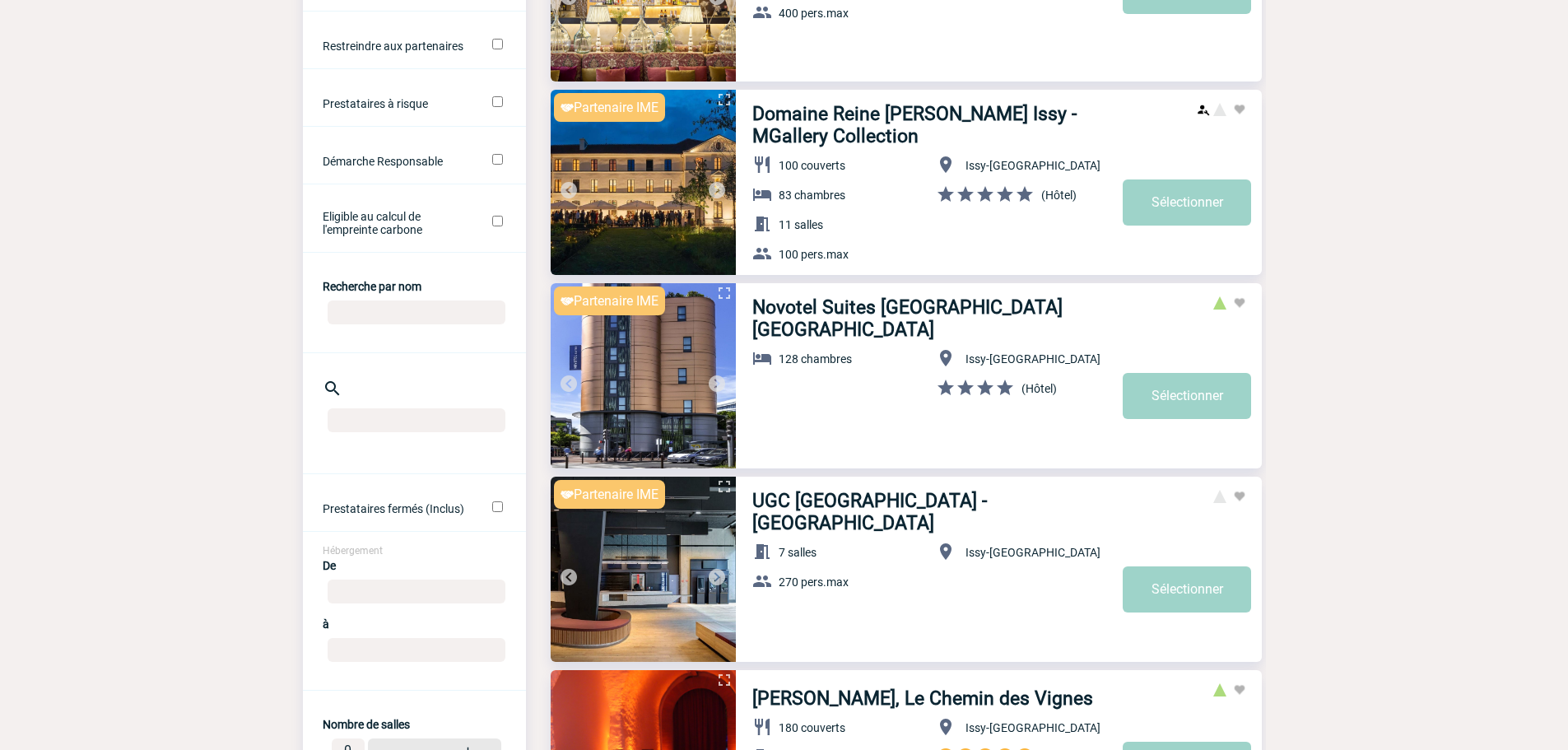
click at [724, 380] on img at bounding box center [716, 383] width 19 height 19
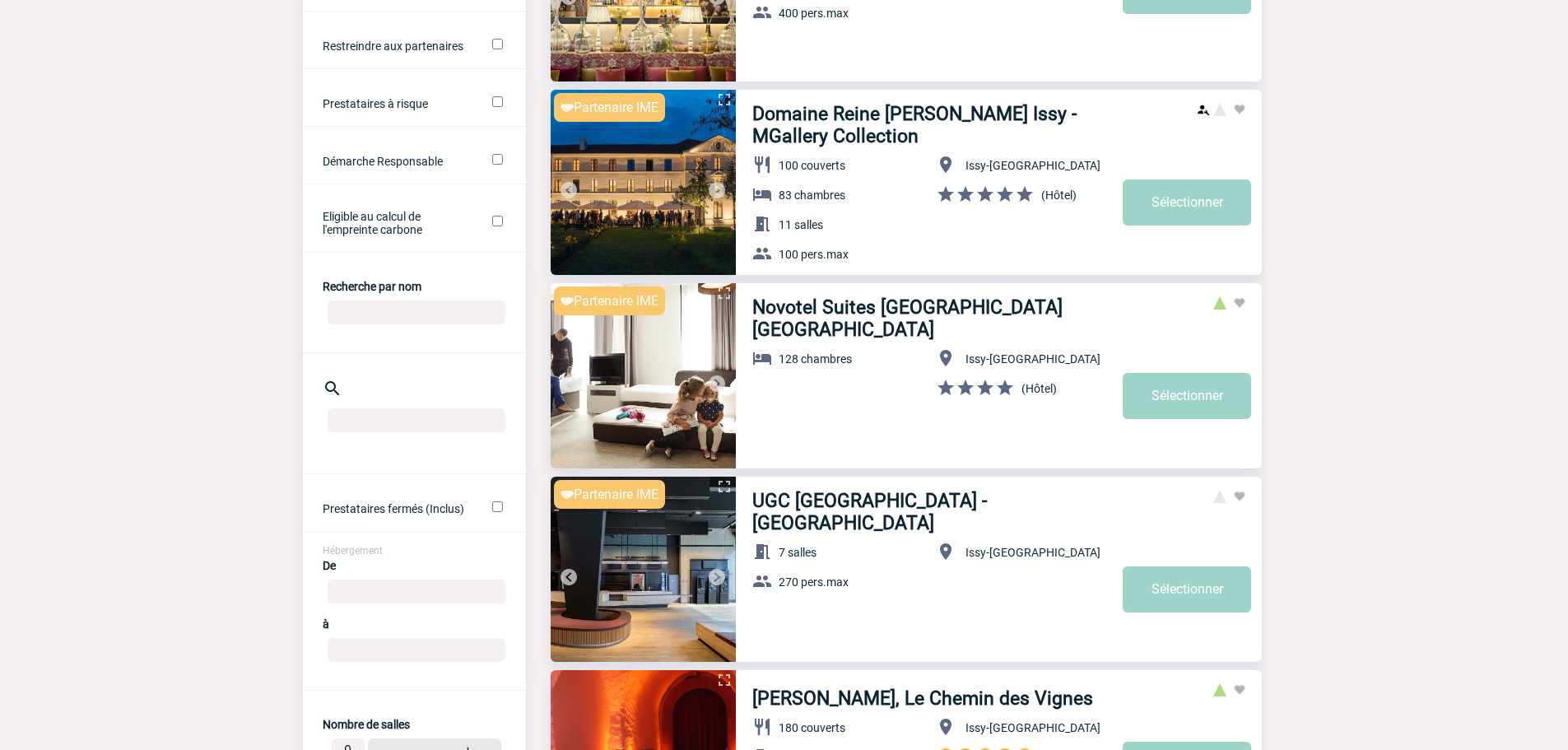
click at [724, 380] on img at bounding box center [716, 383] width 19 height 19
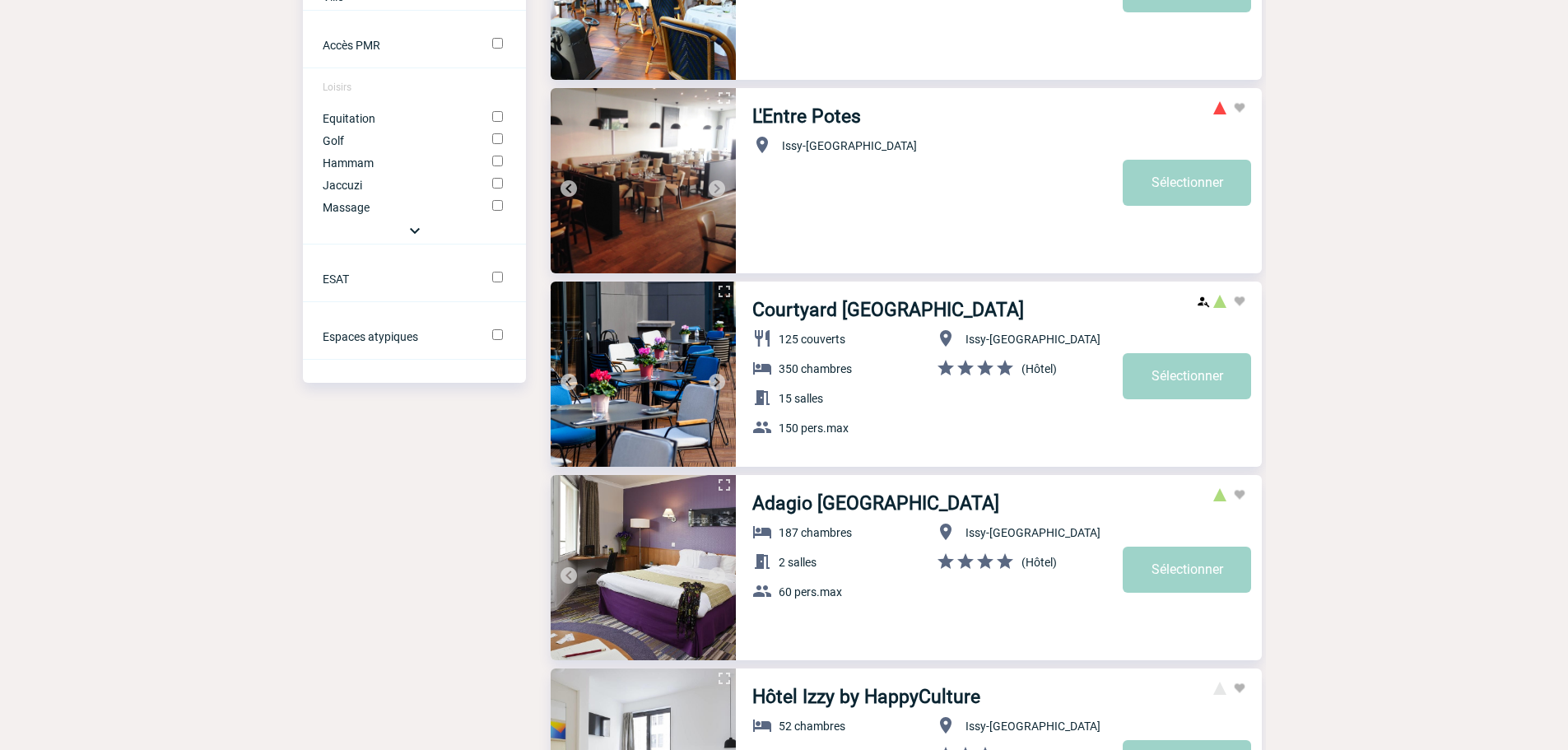
scroll to position [1975, 0]
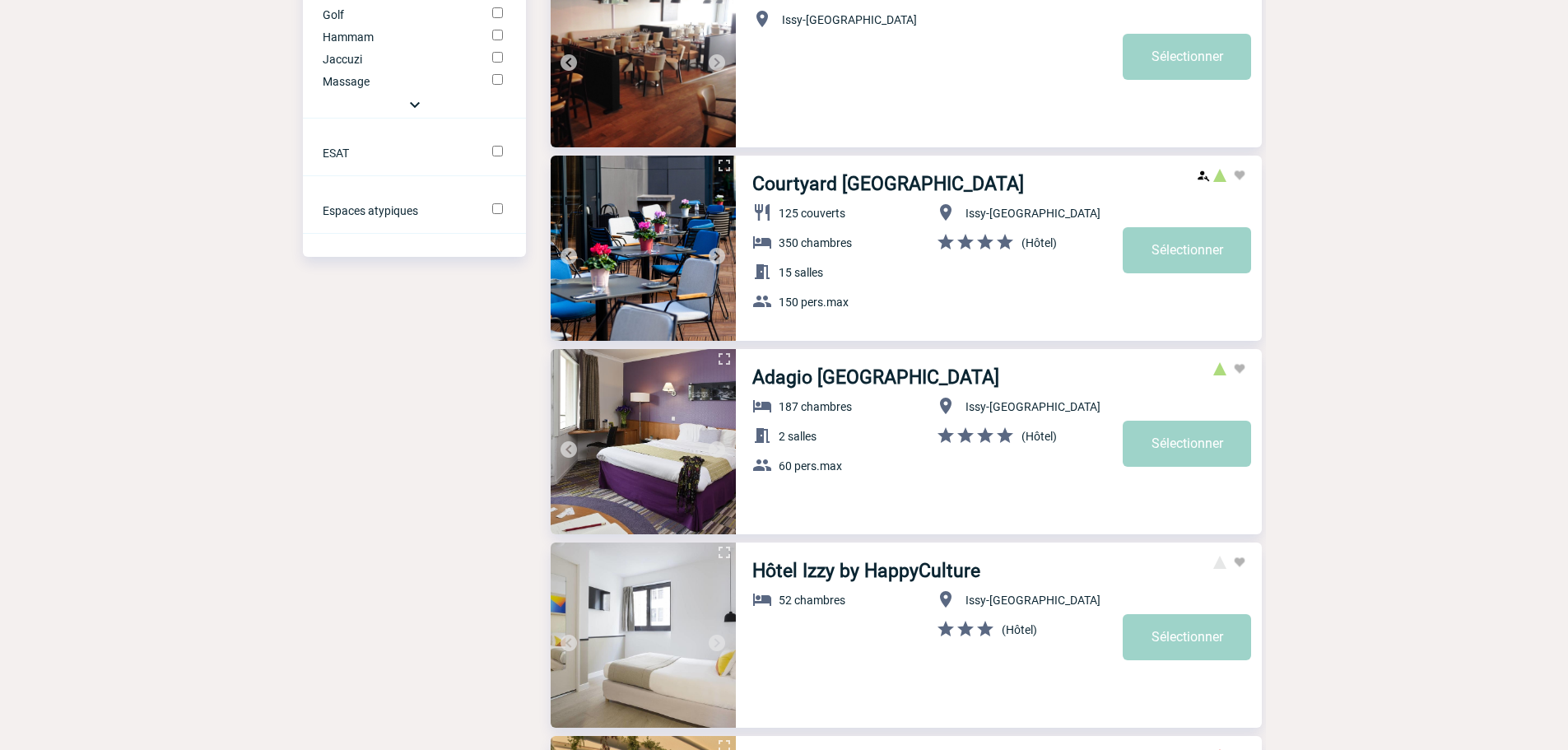
click at [720, 264] on img at bounding box center [716, 256] width 19 height 19
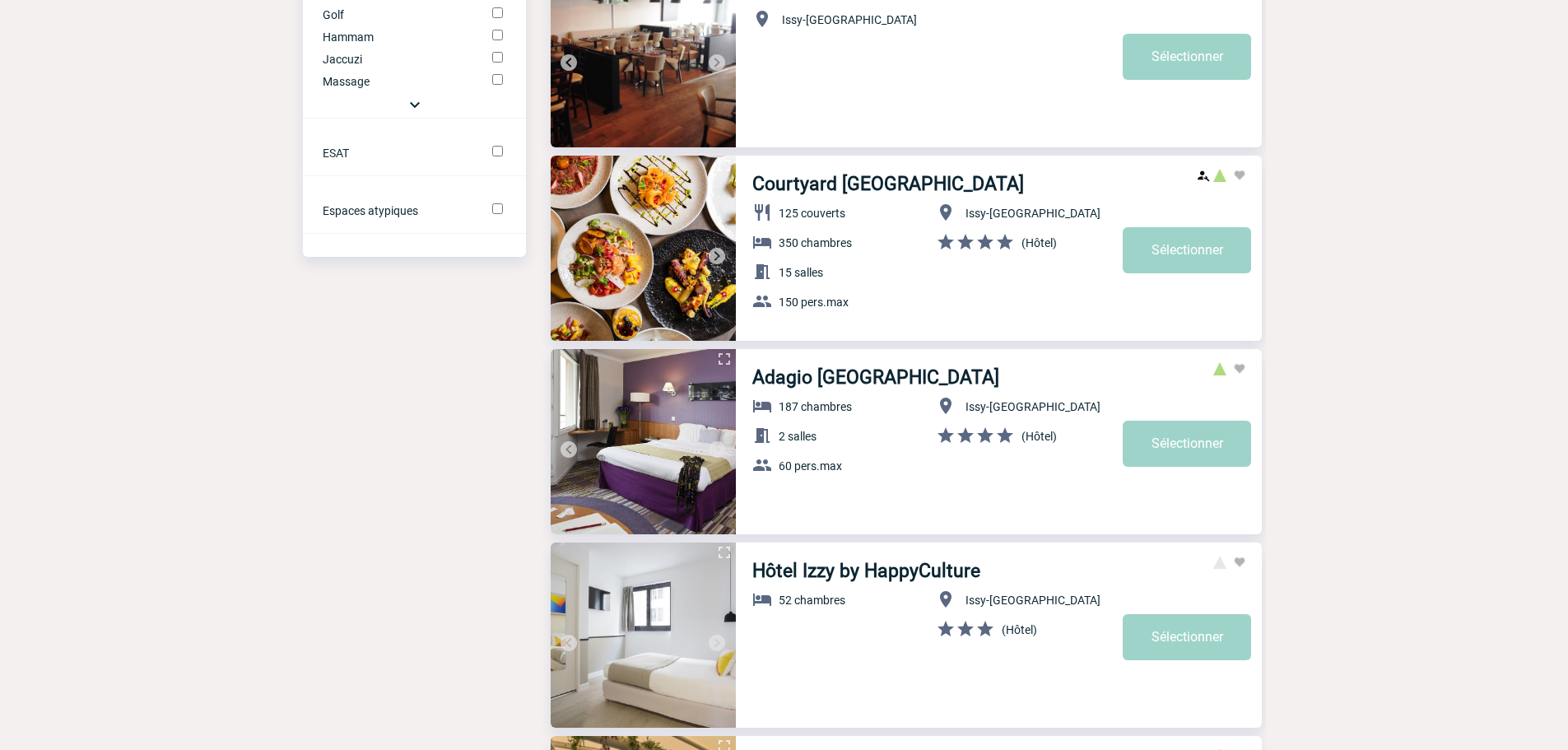
click at [717, 256] on img at bounding box center [716, 256] width 19 height 19
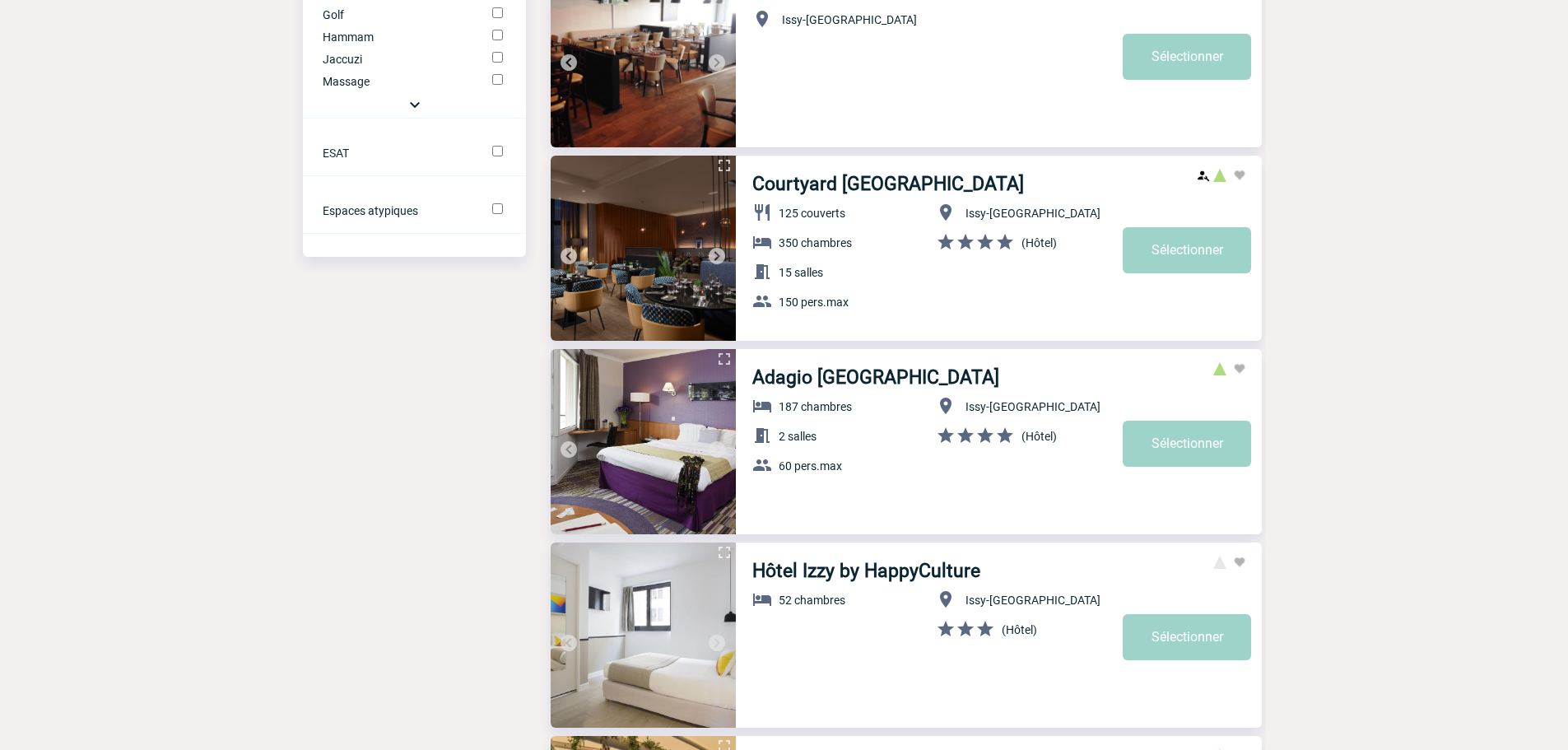
click at [717, 256] on img at bounding box center [716, 256] width 19 height 19
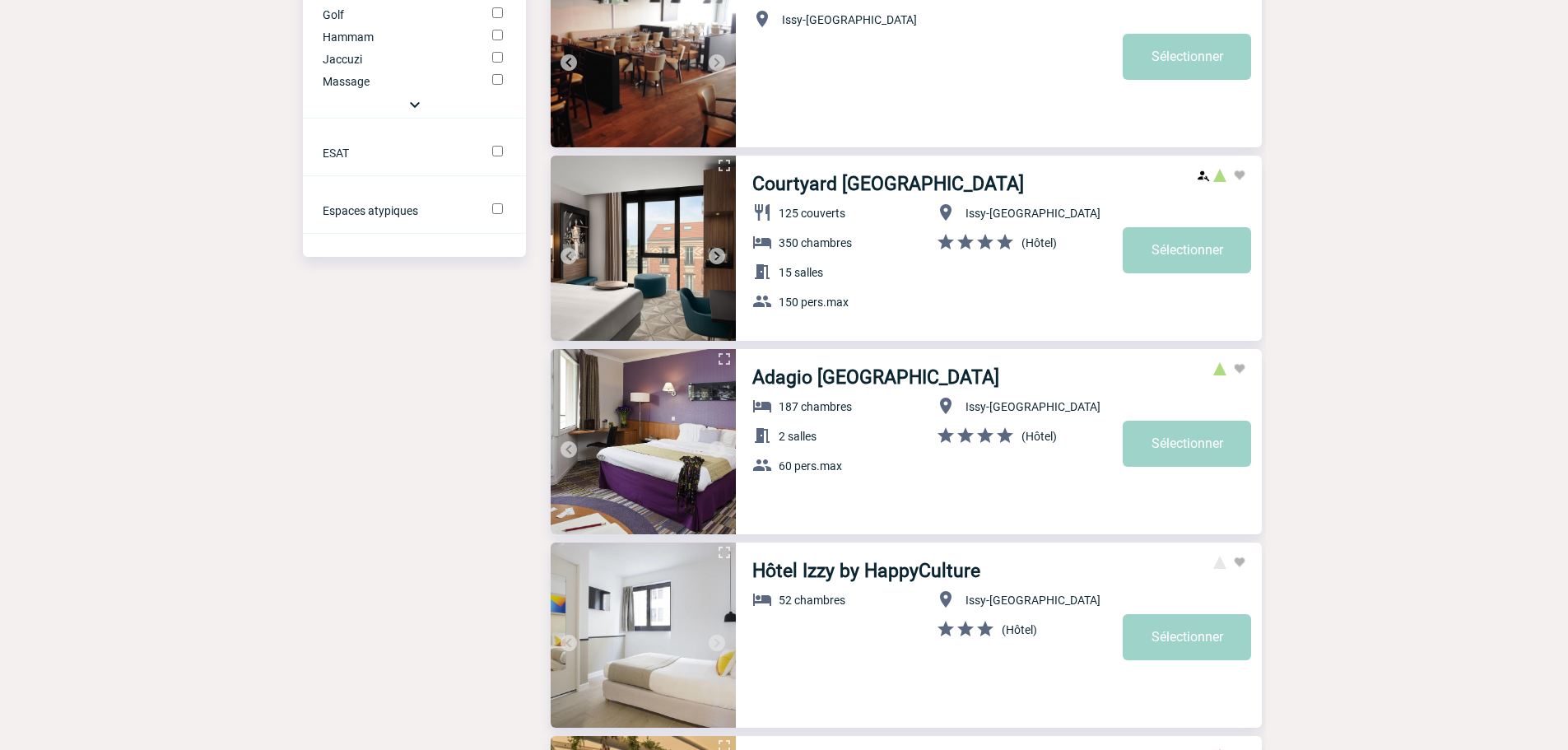
click at [717, 256] on img at bounding box center [716, 256] width 19 height 19
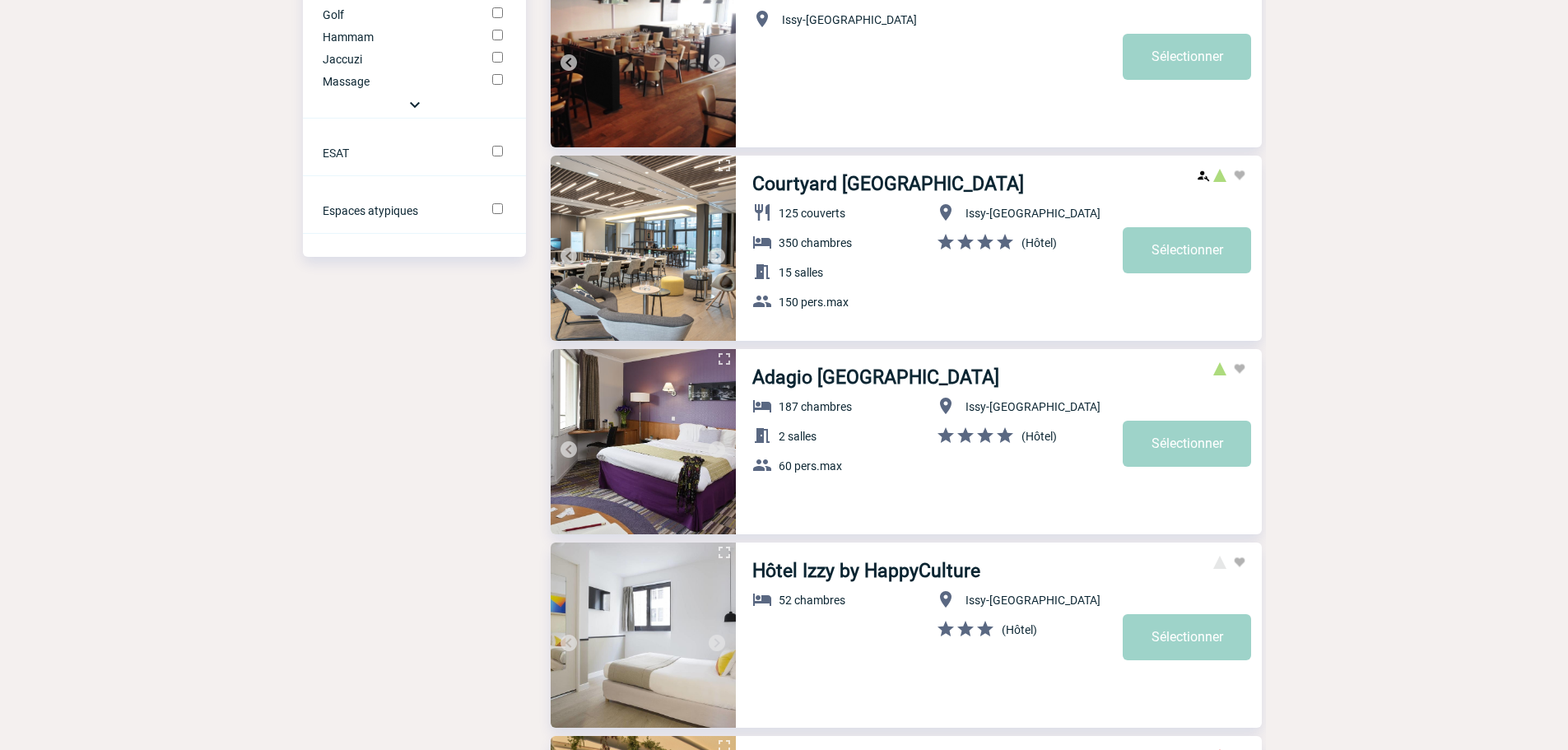
click at [717, 256] on img at bounding box center [716, 256] width 19 height 19
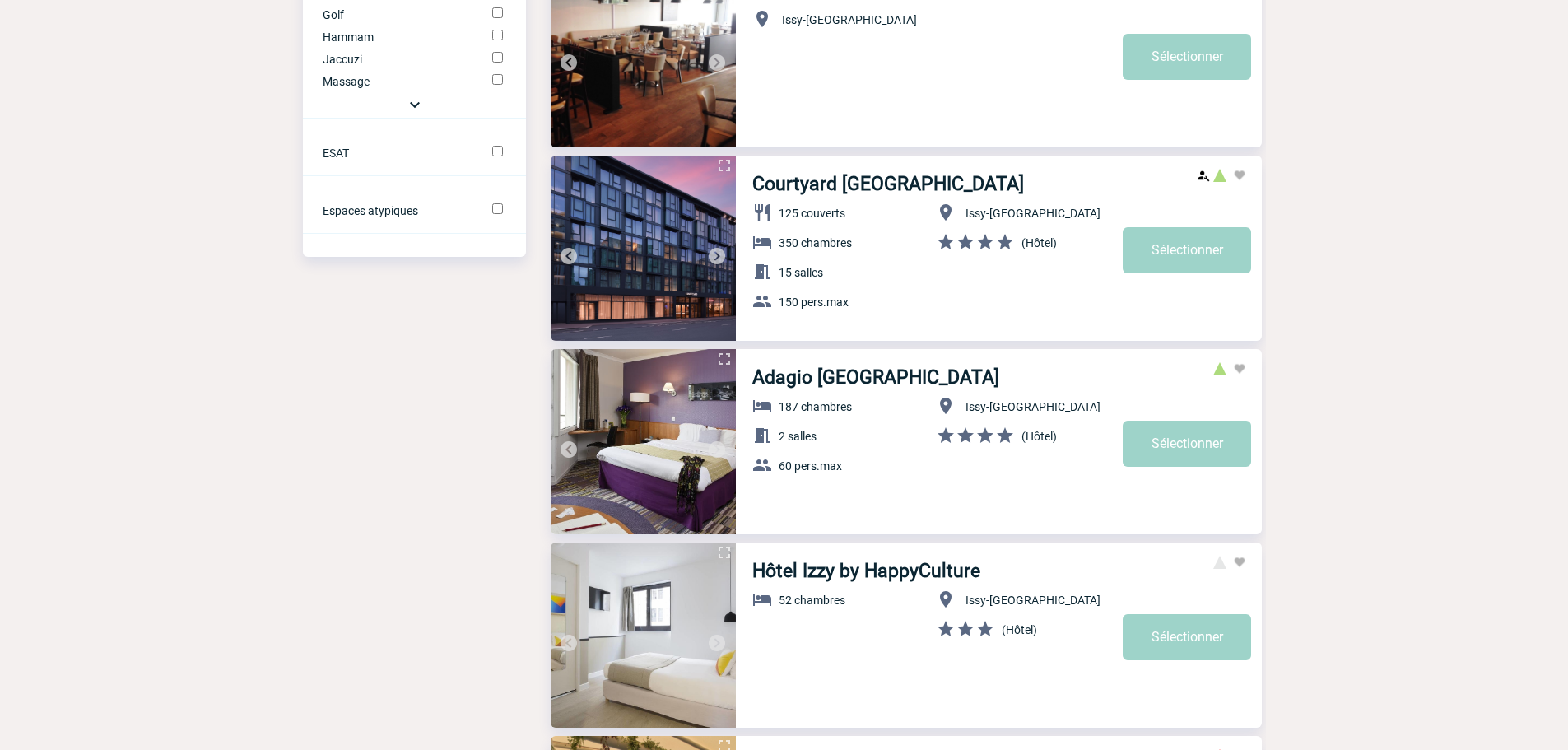
click at [717, 256] on img at bounding box center [716, 256] width 19 height 19
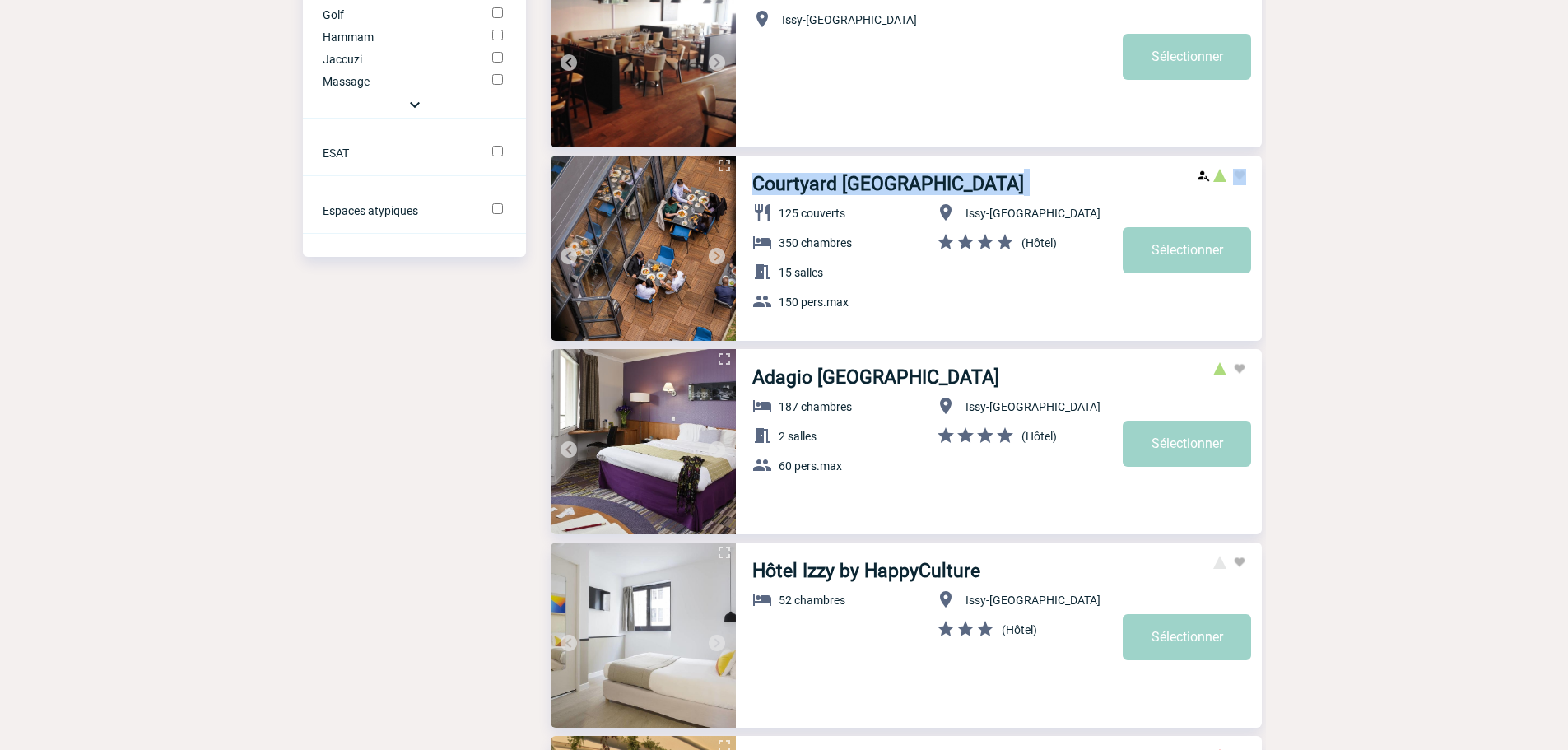
drag, startPoint x: 765, startPoint y: 179, endPoint x: 1062, endPoint y: 179, distance: 297.0
click at [1062, 179] on h3 "Courtyard Paris Porte de Versailles" at bounding box center [999, 182] width 495 height 27
copy h3 "Courtyard Paris Porte de Versailles"
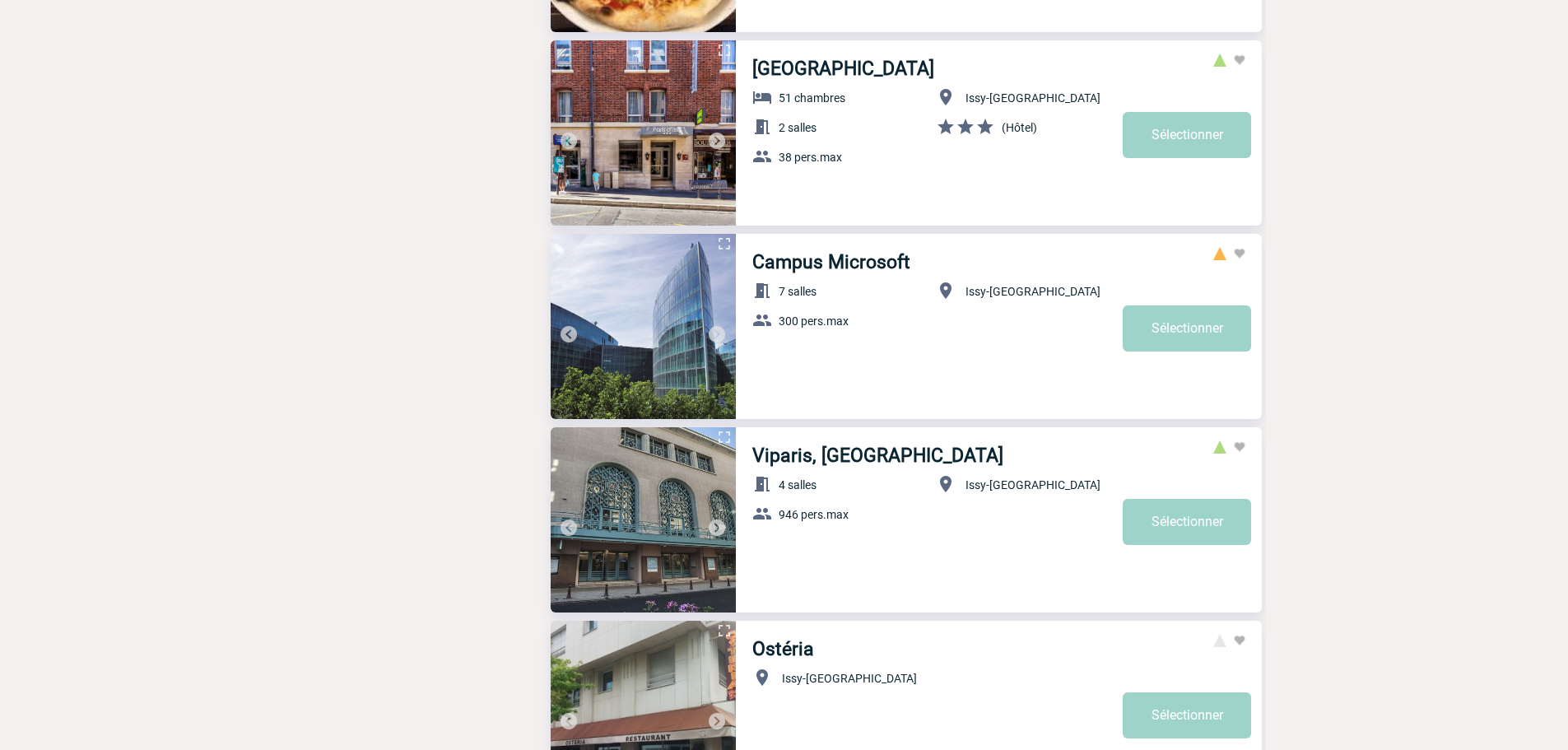
scroll to position [5337, 0]
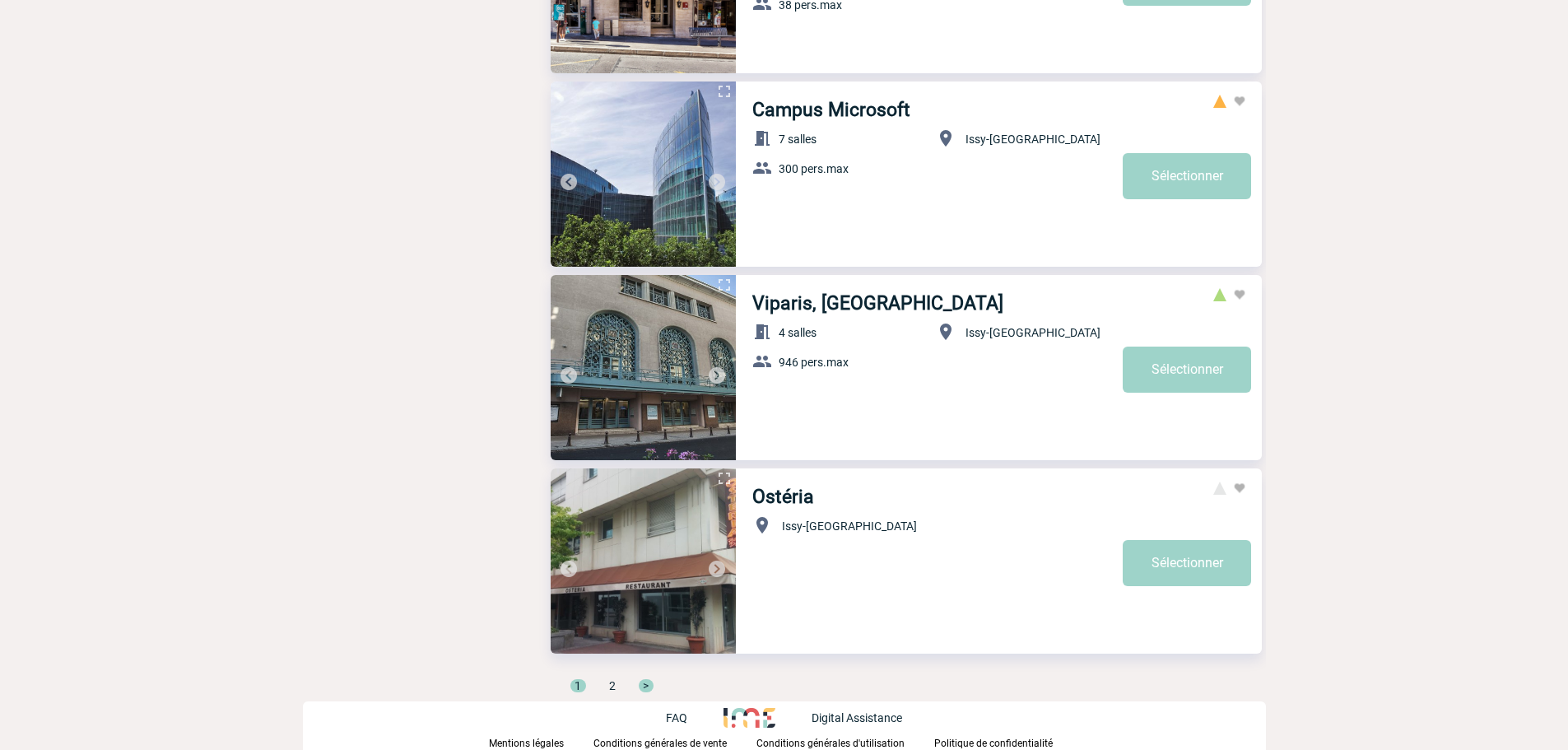
click at [645, 690] on span ">" at bounding box center [646, 685] width 15 height 13
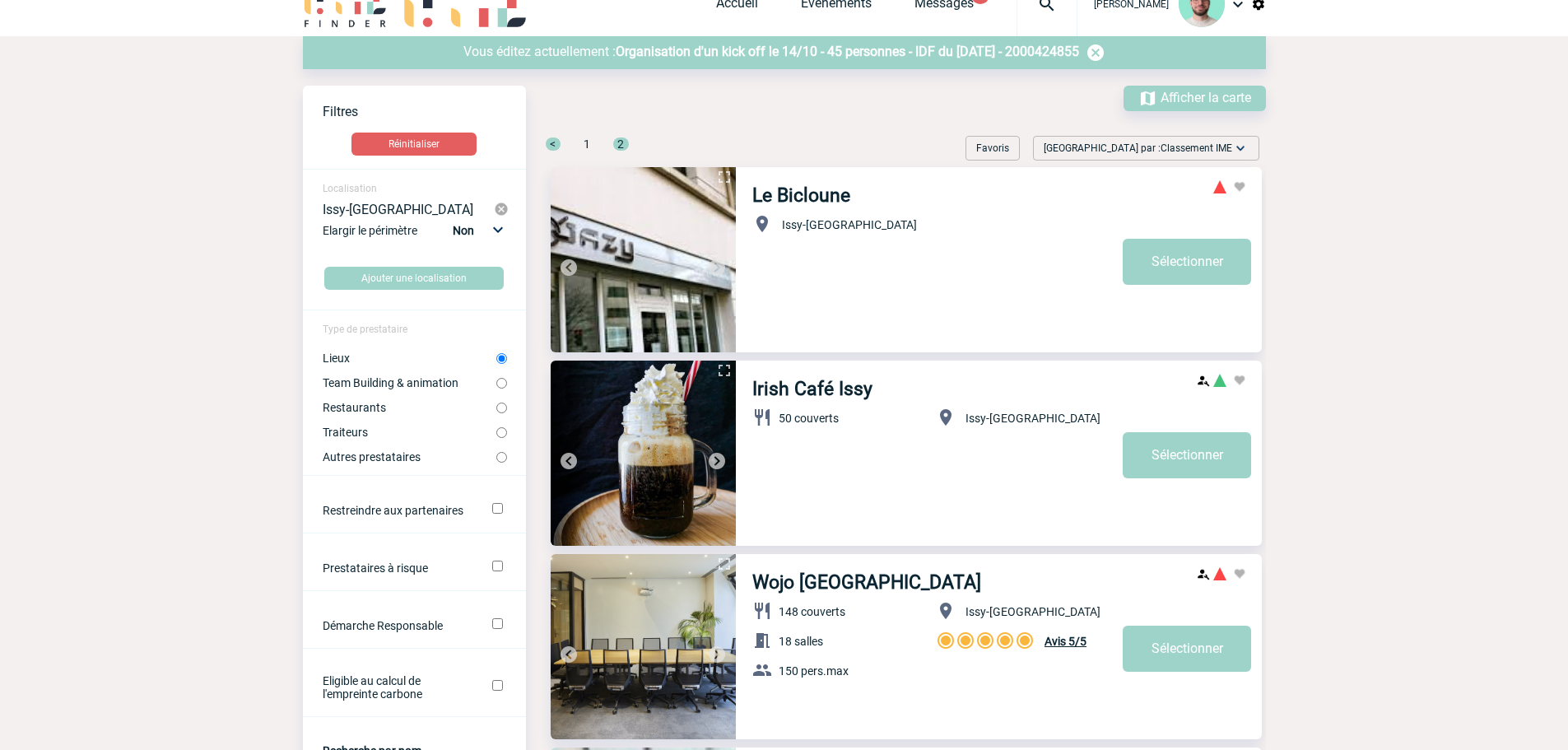
scroll to position [0, 0]
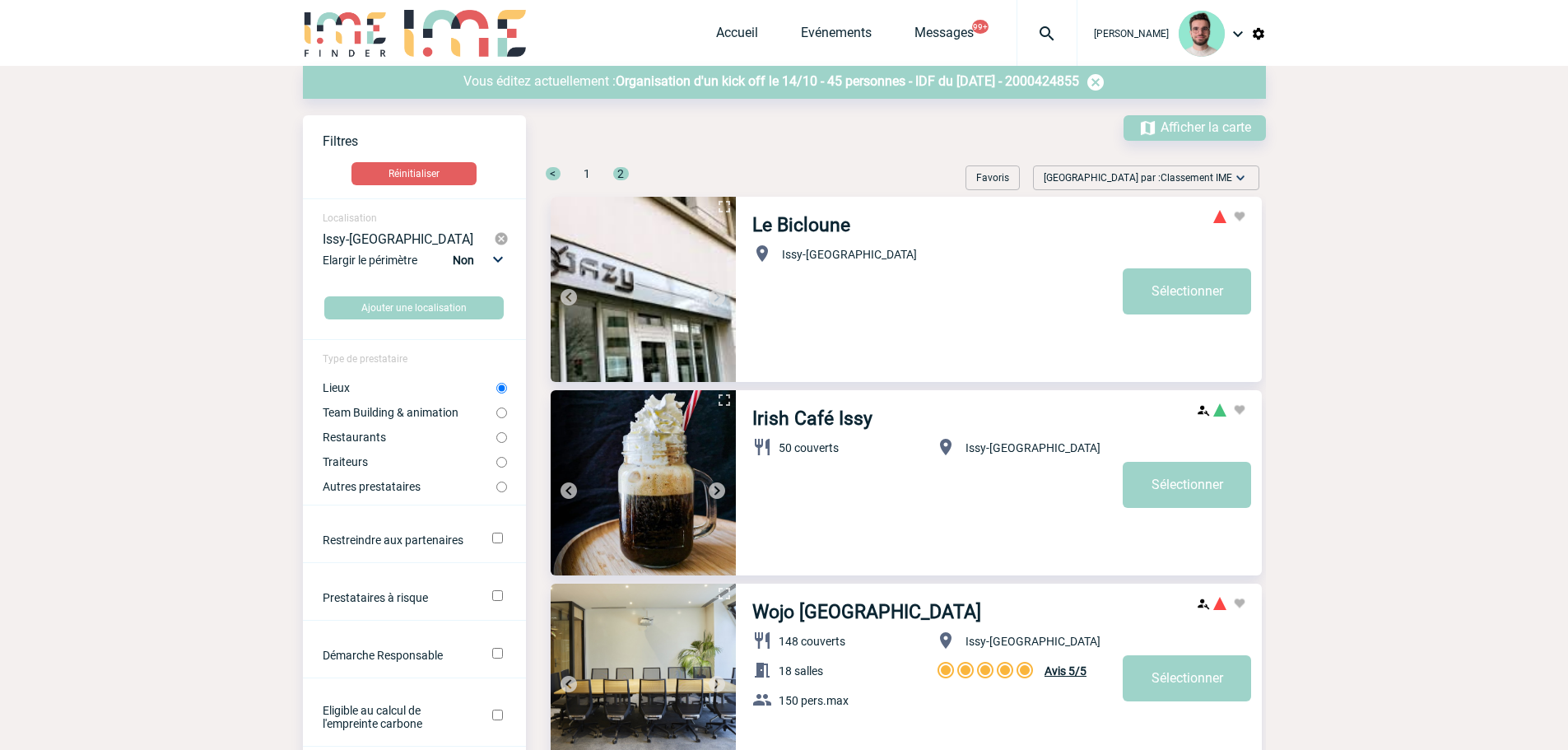
click at [731, 99] on div "Vous éditez actuellement : Organisation d'un kick off le 14/10 - 45 personnes -…" at bounding box center [784, 90] width 964 height 50
click at [736, 88] on span "Organisation d'un kick off le 14/10 - 45 personnes - IDF du 14 Octobre 2025 - 2…" at bounding box center [847, 80] width 463 height 16
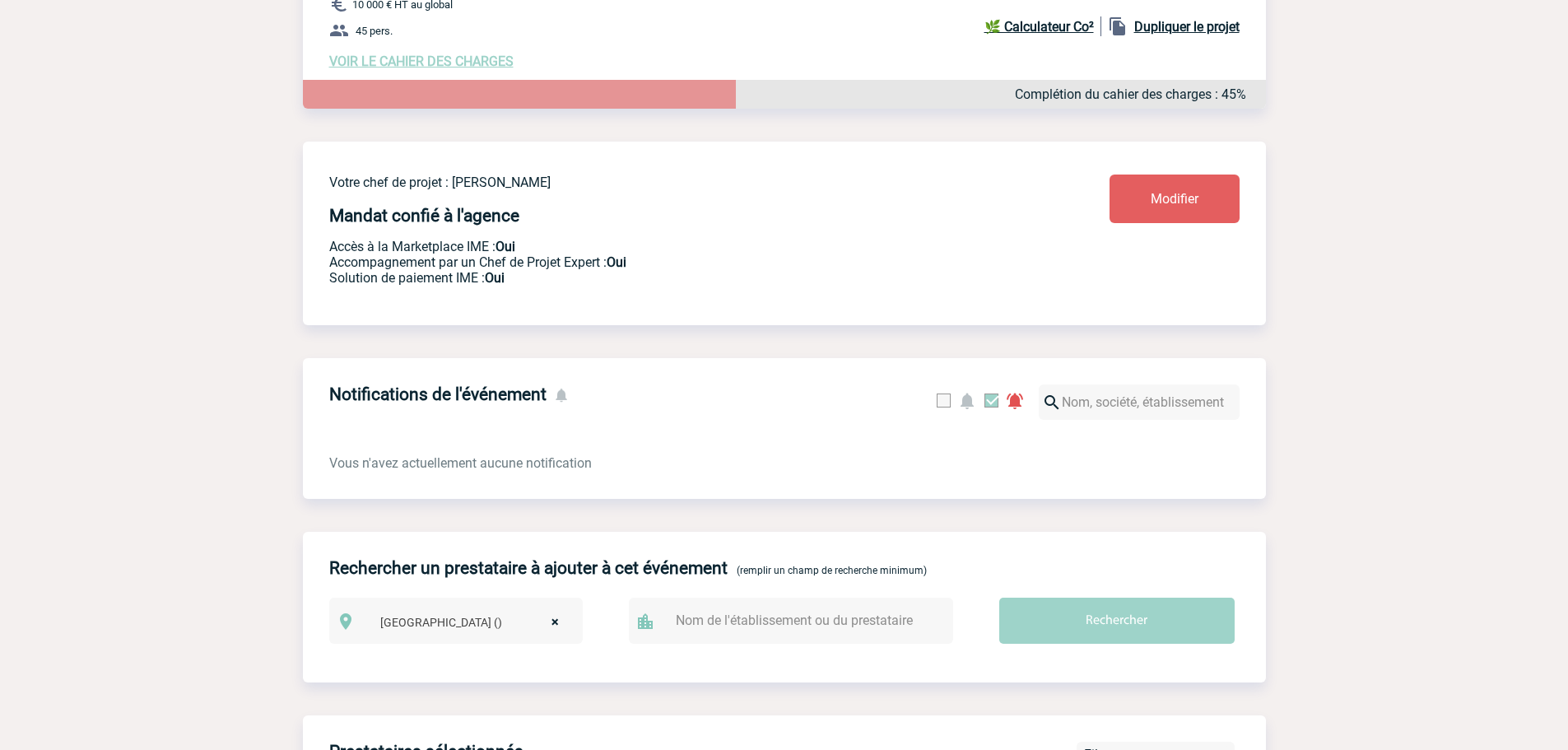
scroll to position [494, 0]
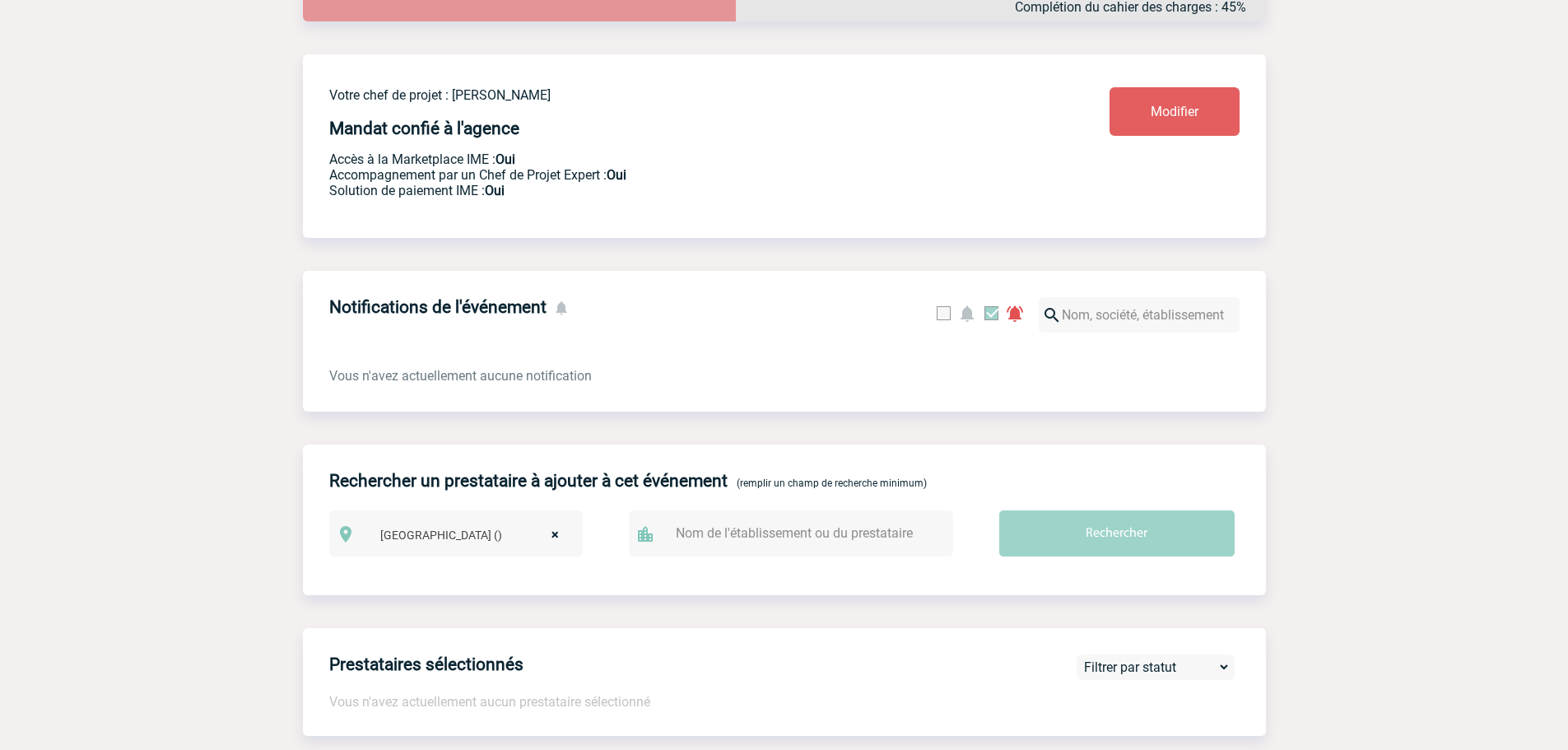
click at [547, 510] on div "[GEOGRAPHIC_DATA] () × [GEOGRAPHIC_DATA] ()" at bounding box center [456, 533] width 254 height 46
select select
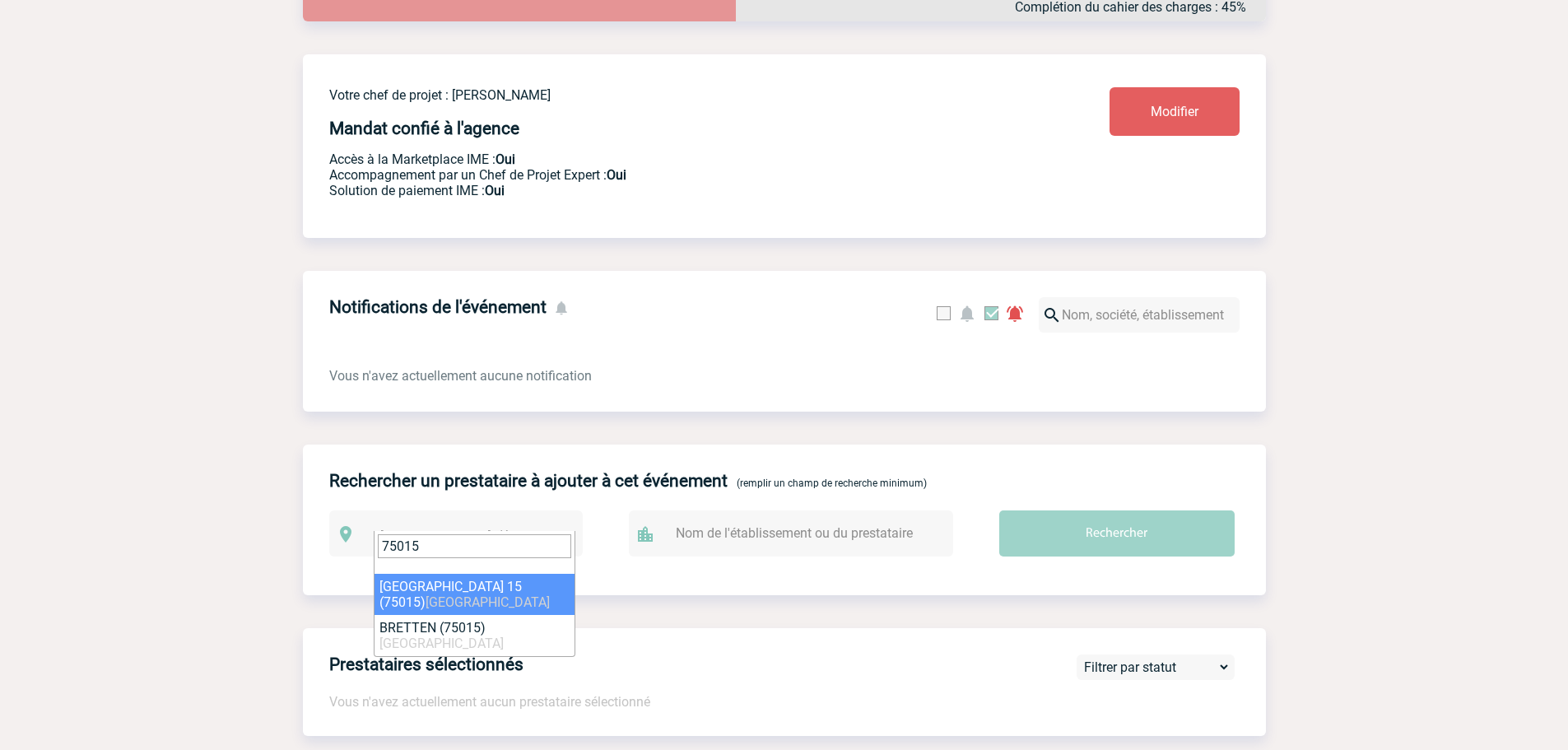
type input "75015"
select select "18"
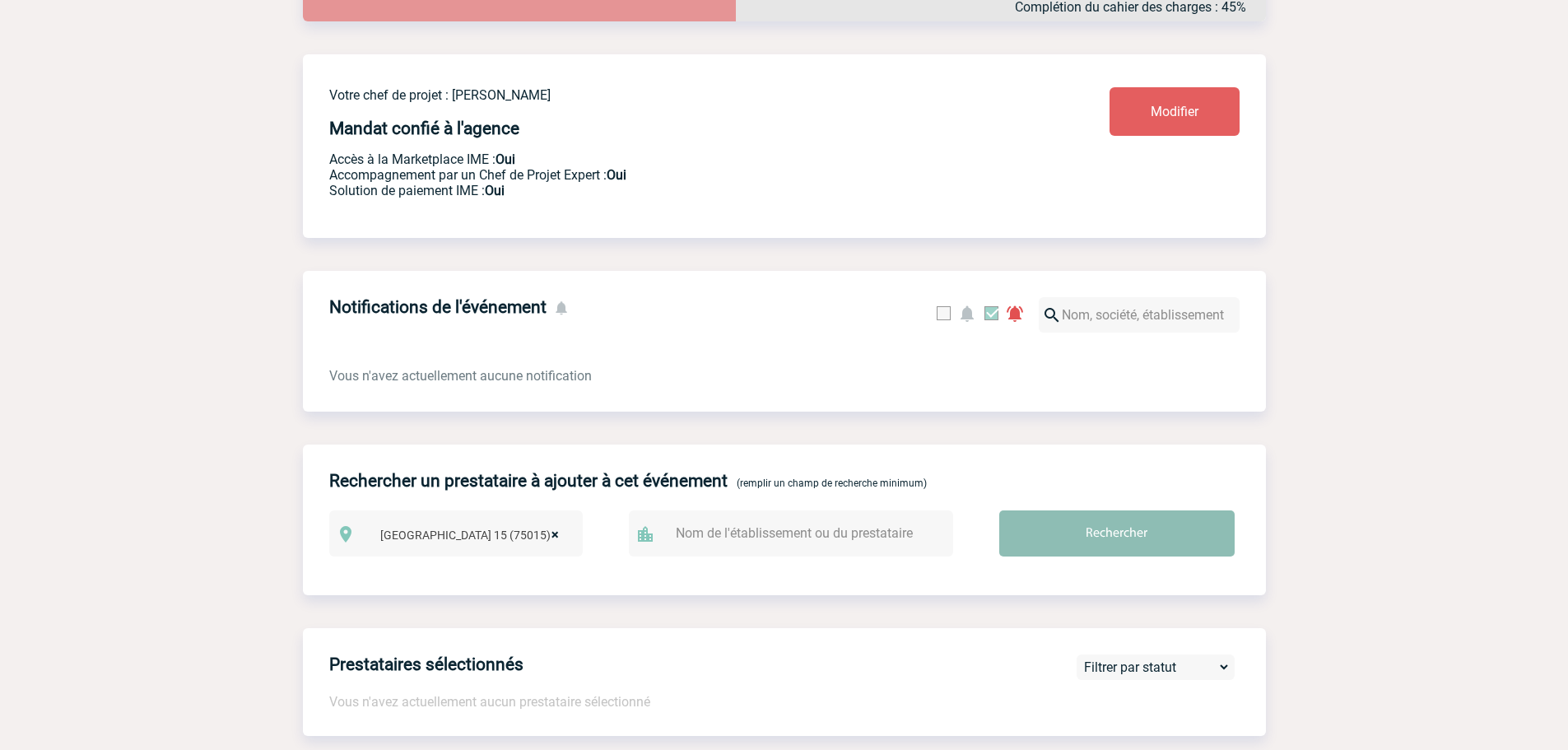
click at [1044, 527] on input "Rechercher" at bounding box center [1117, 533] width 235 height 46
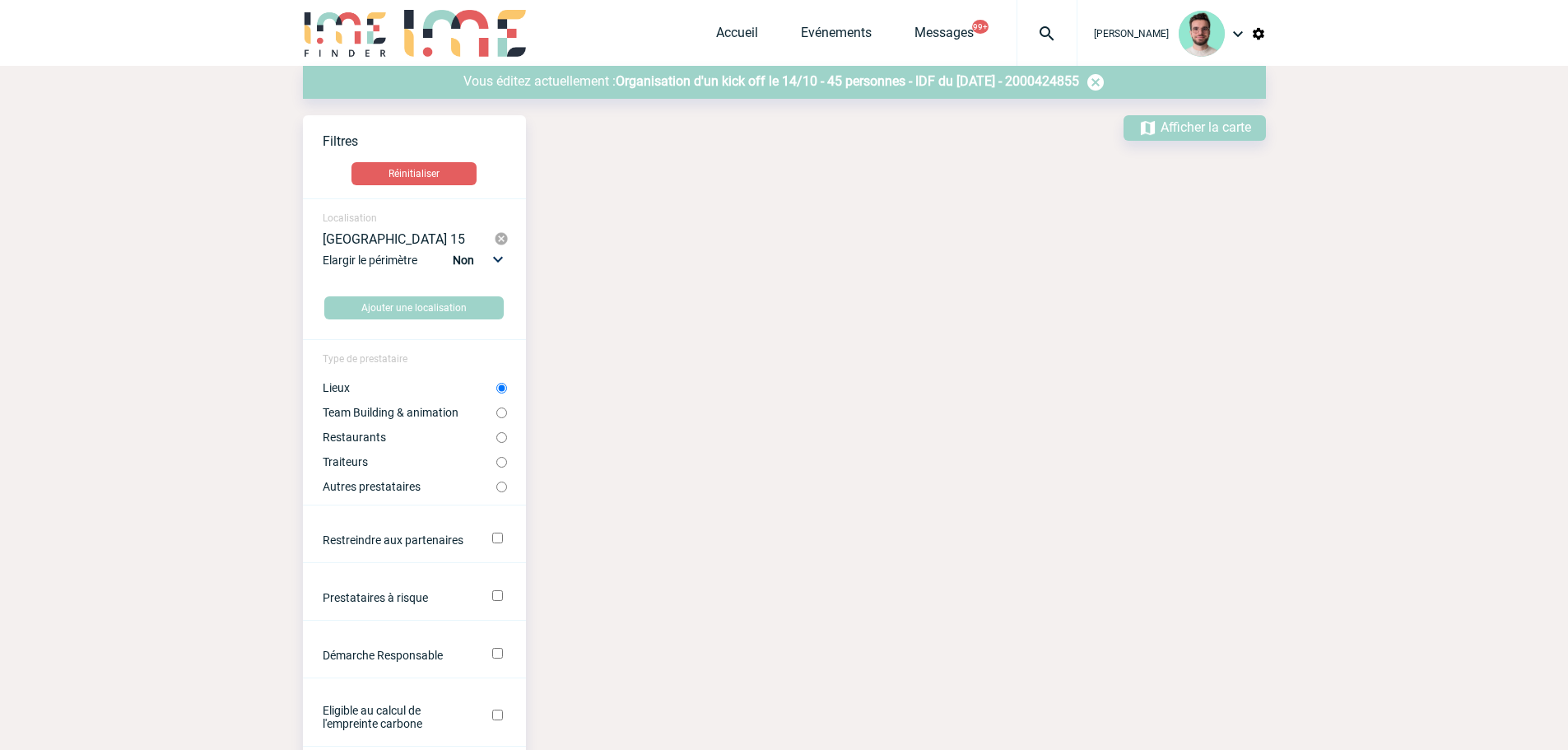
click at [341, 393] on label "Lieux" at bounding box center [410, 387] width 174 height 13
click at [497, 393] on input "Lieux" at bounding box center [502, 388] width 11 height 11
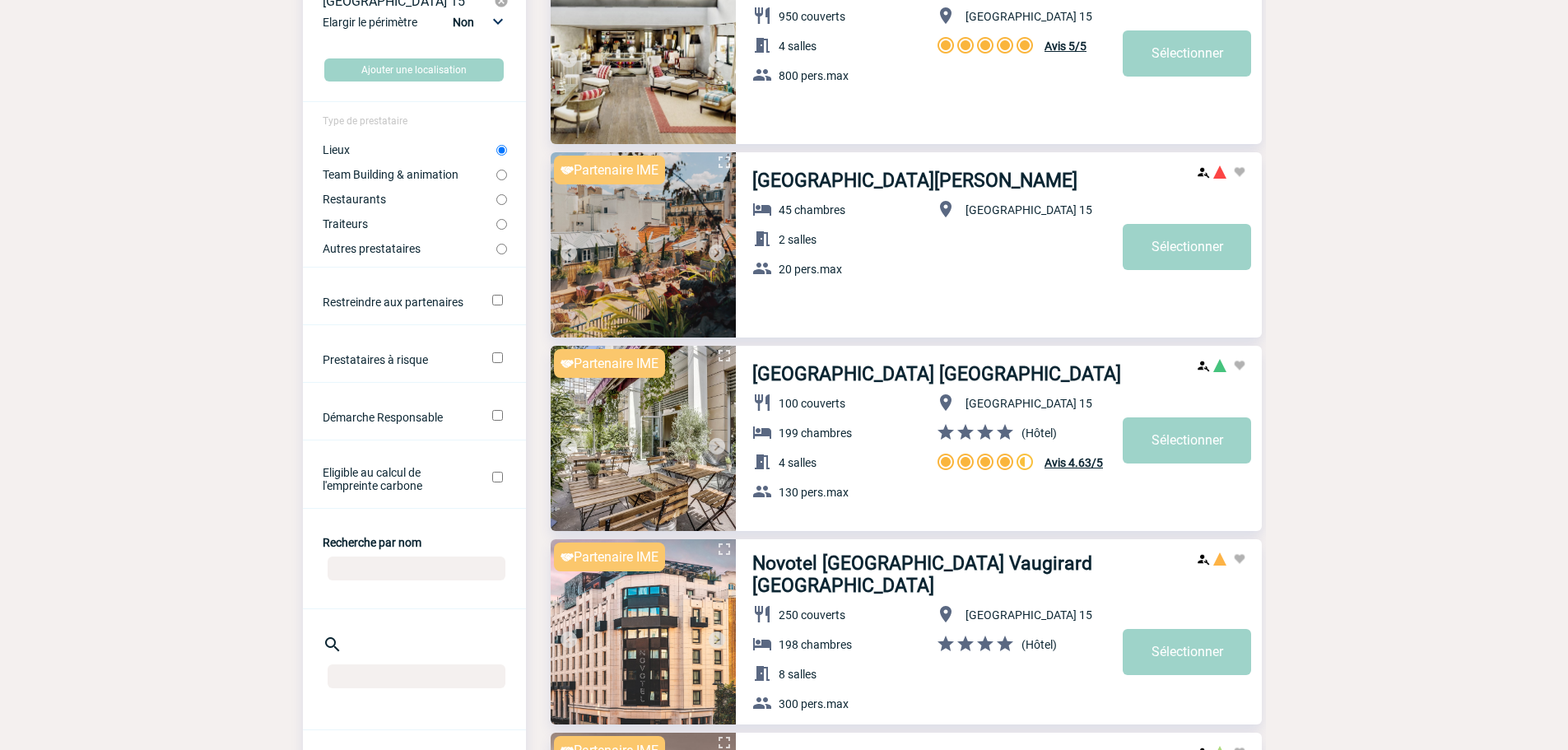
scroll to position [247, 0]
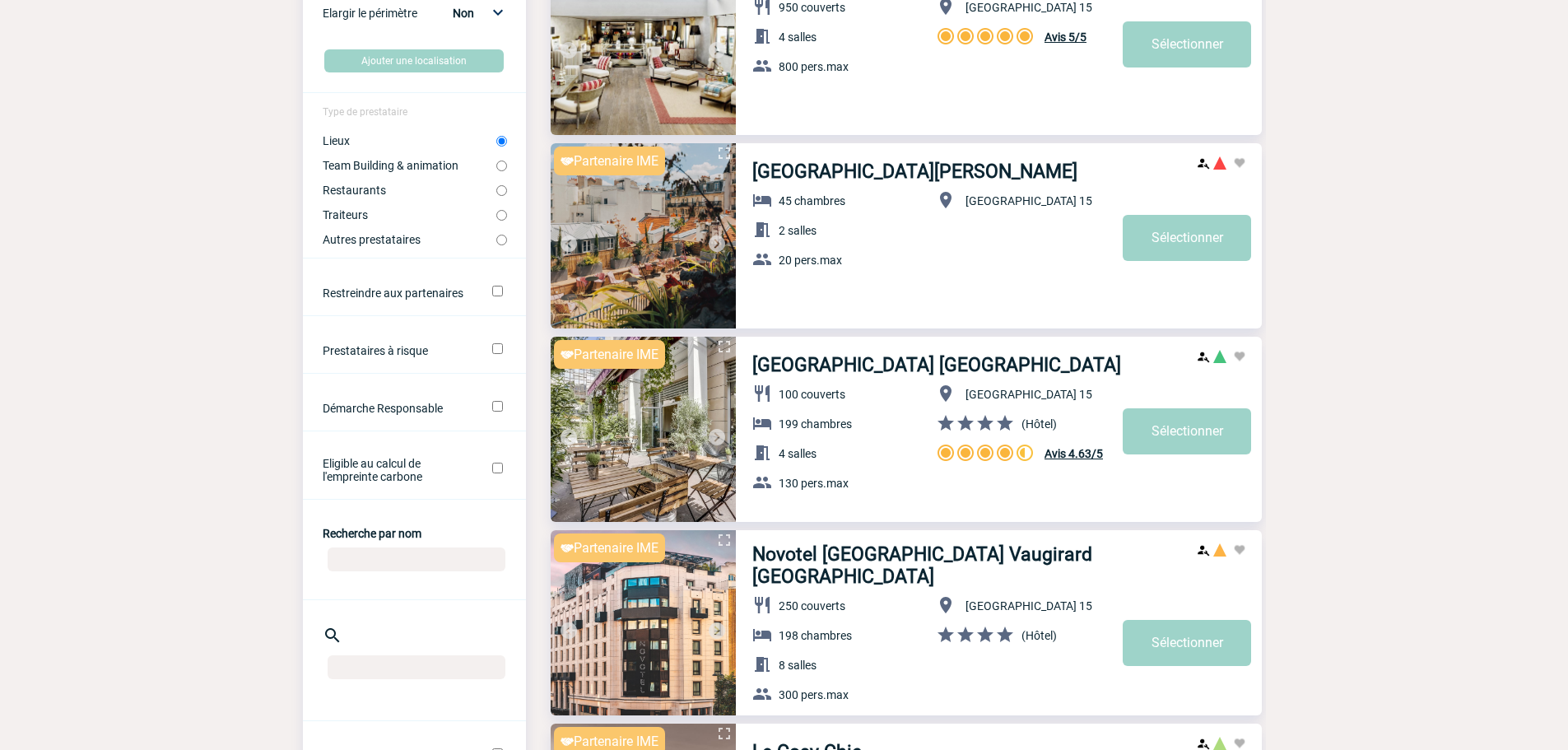
click at [717, 437] on img at bounding box center [716, 436] width 19 height 19
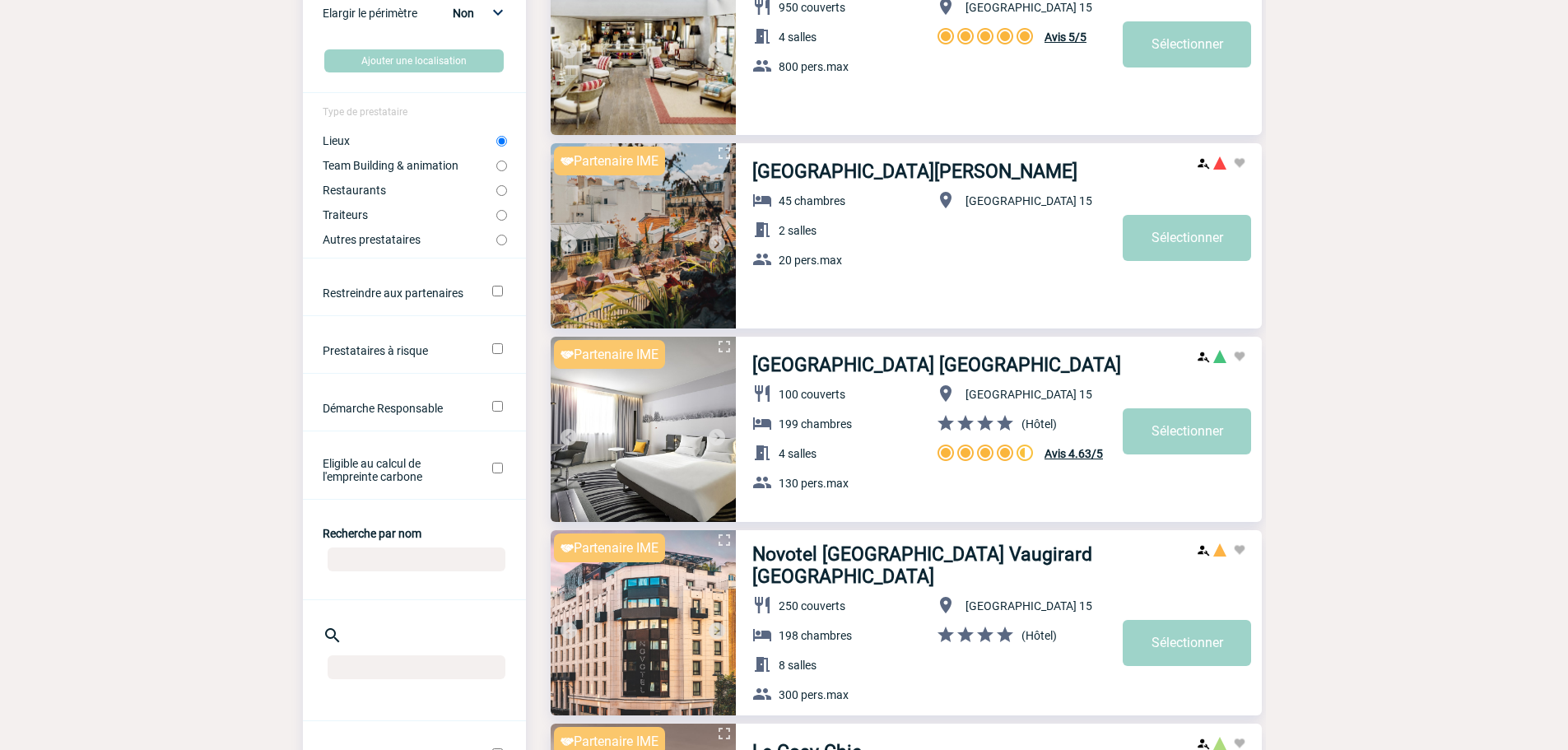
click at [724, 434] on img at bounding box center [716, 436] width 19 height 19
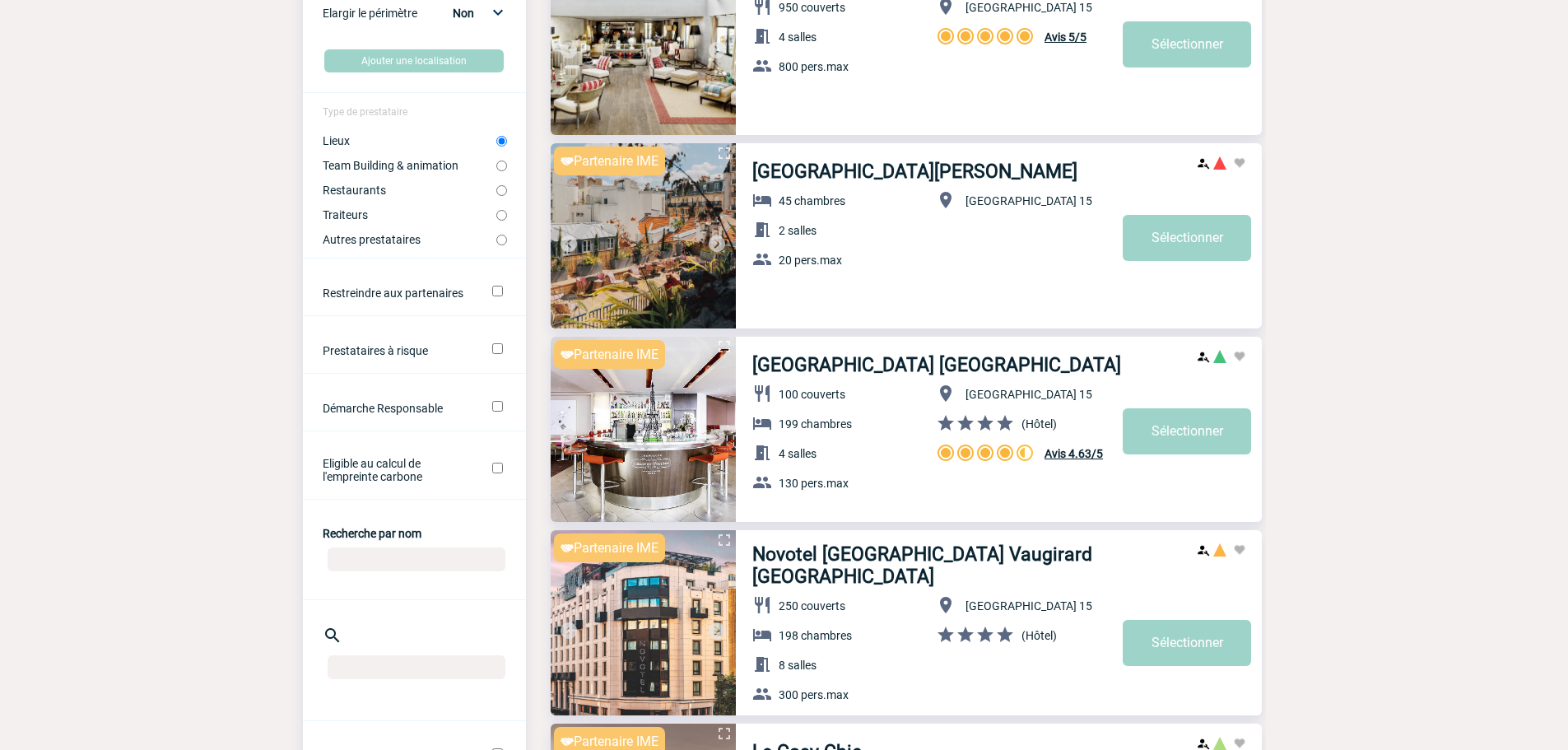
click at [724, 434] on img at bounding box center [716, 436] width 19 height 19
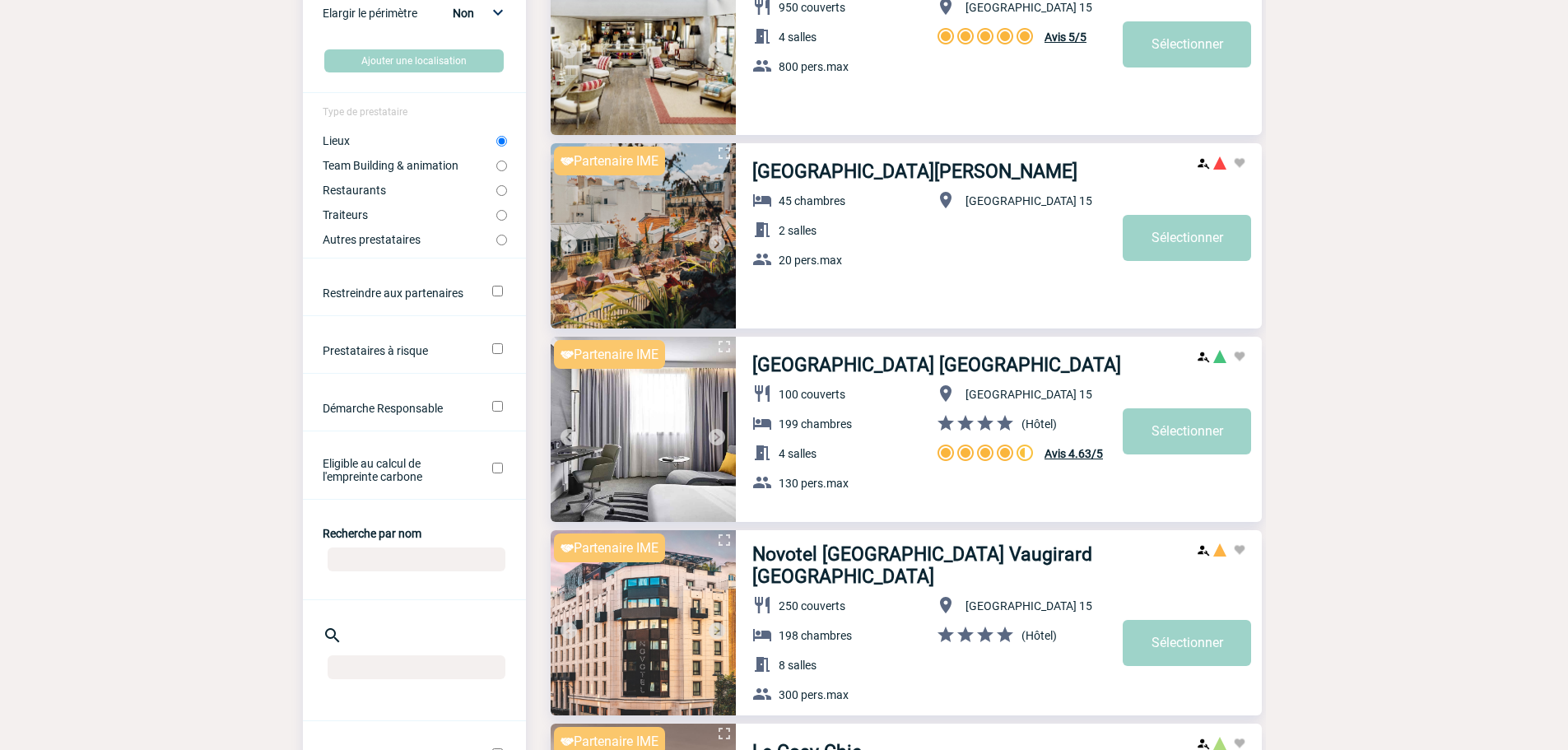
click at [724, 434] on img at bounding box center [716, 436] width 19 height 19
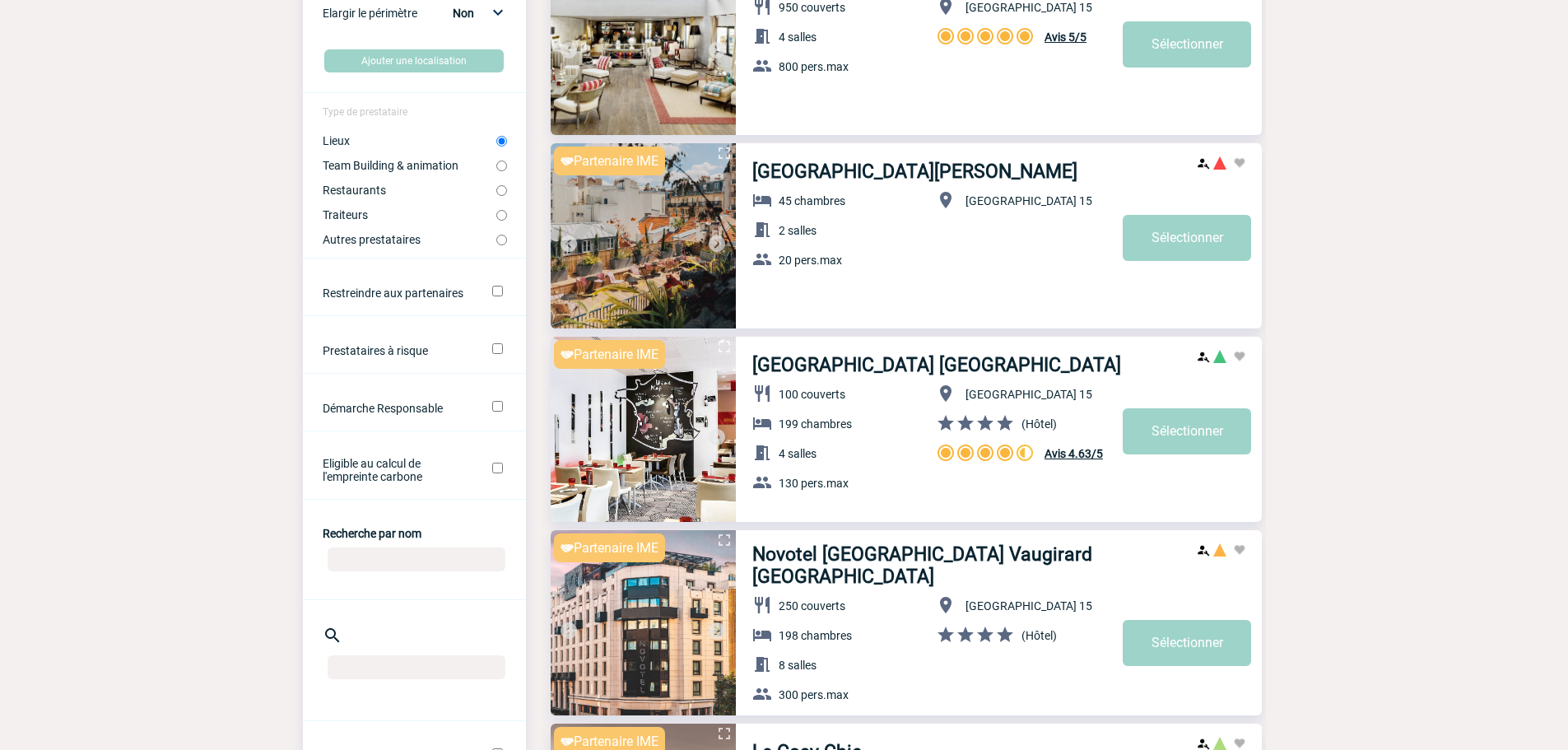
scroll to position [659, 0]
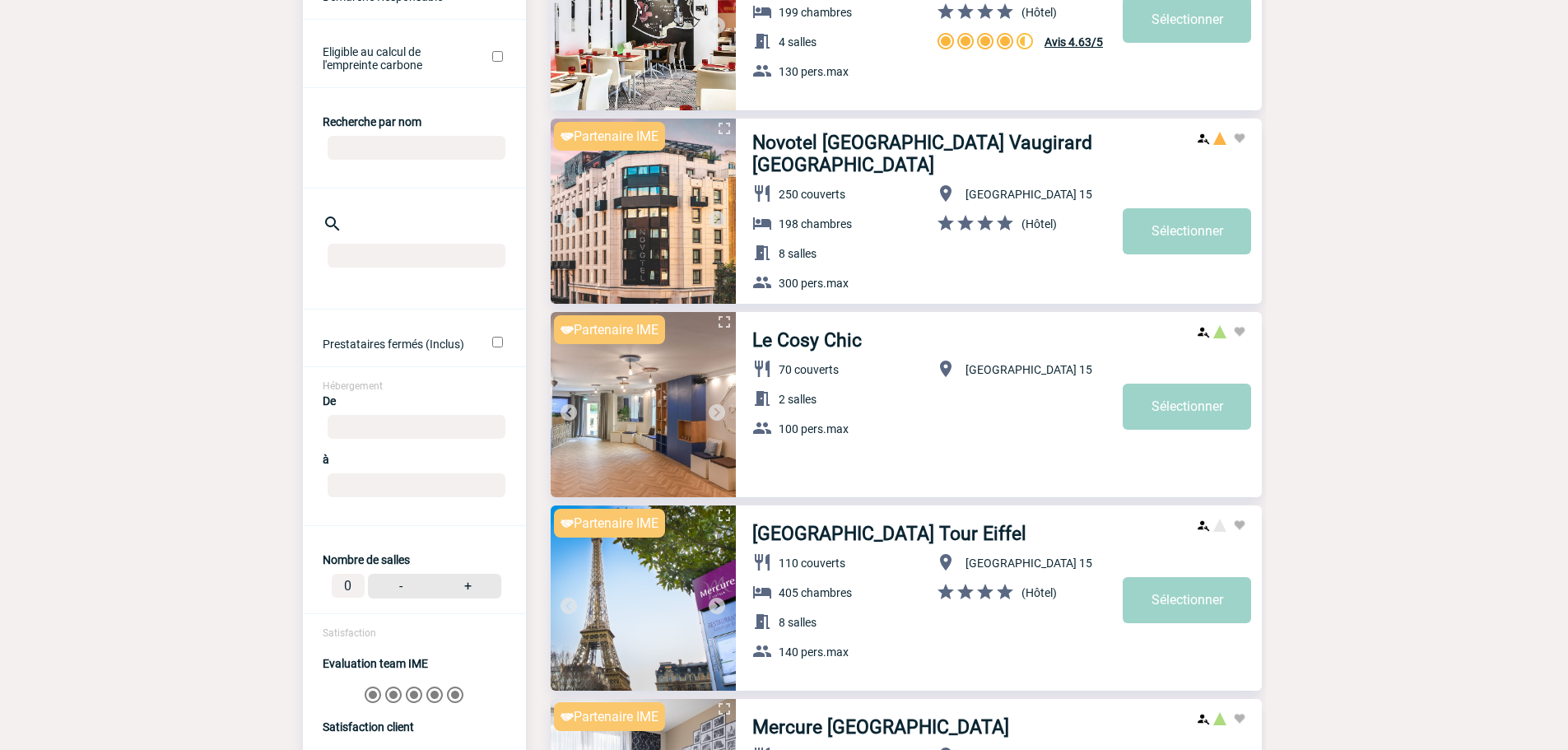
click at [712, 408] on img at bounding box center [716, 411] width 19 height 19
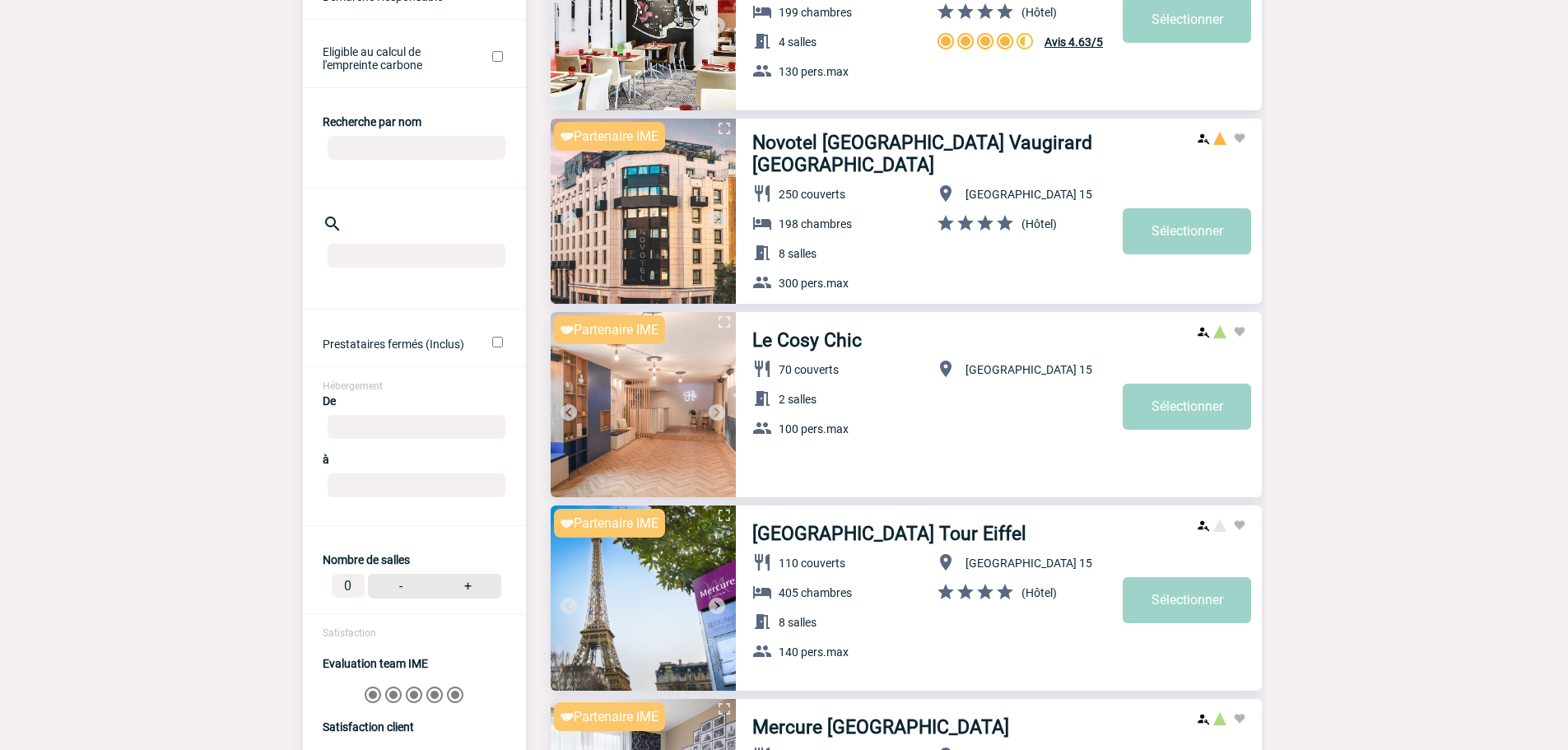
click at [720, 417] on img at bounding box center [716, 411] width 19 height 19
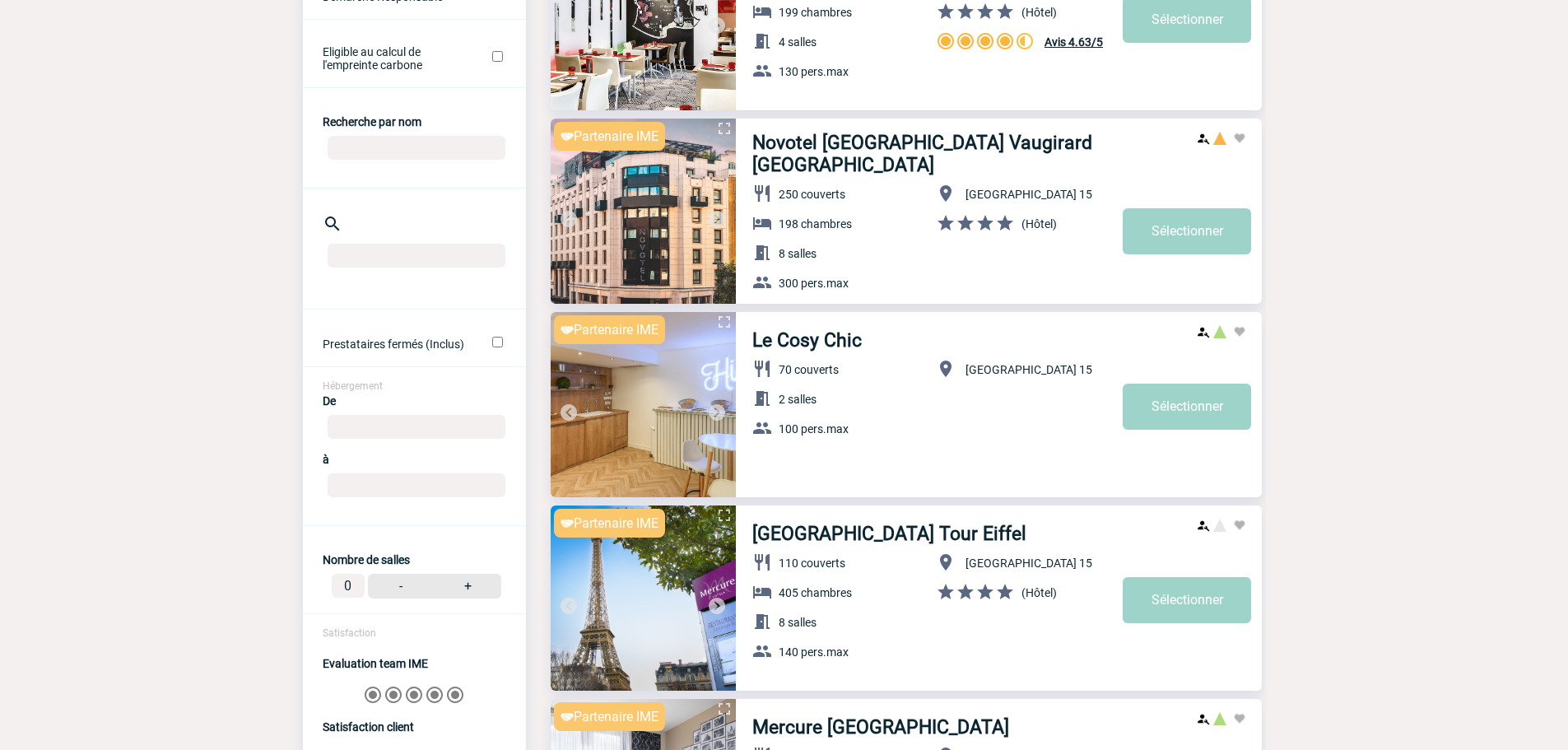
click at [720, 417] on img at bounding box center [716, 411] width 19 height 19
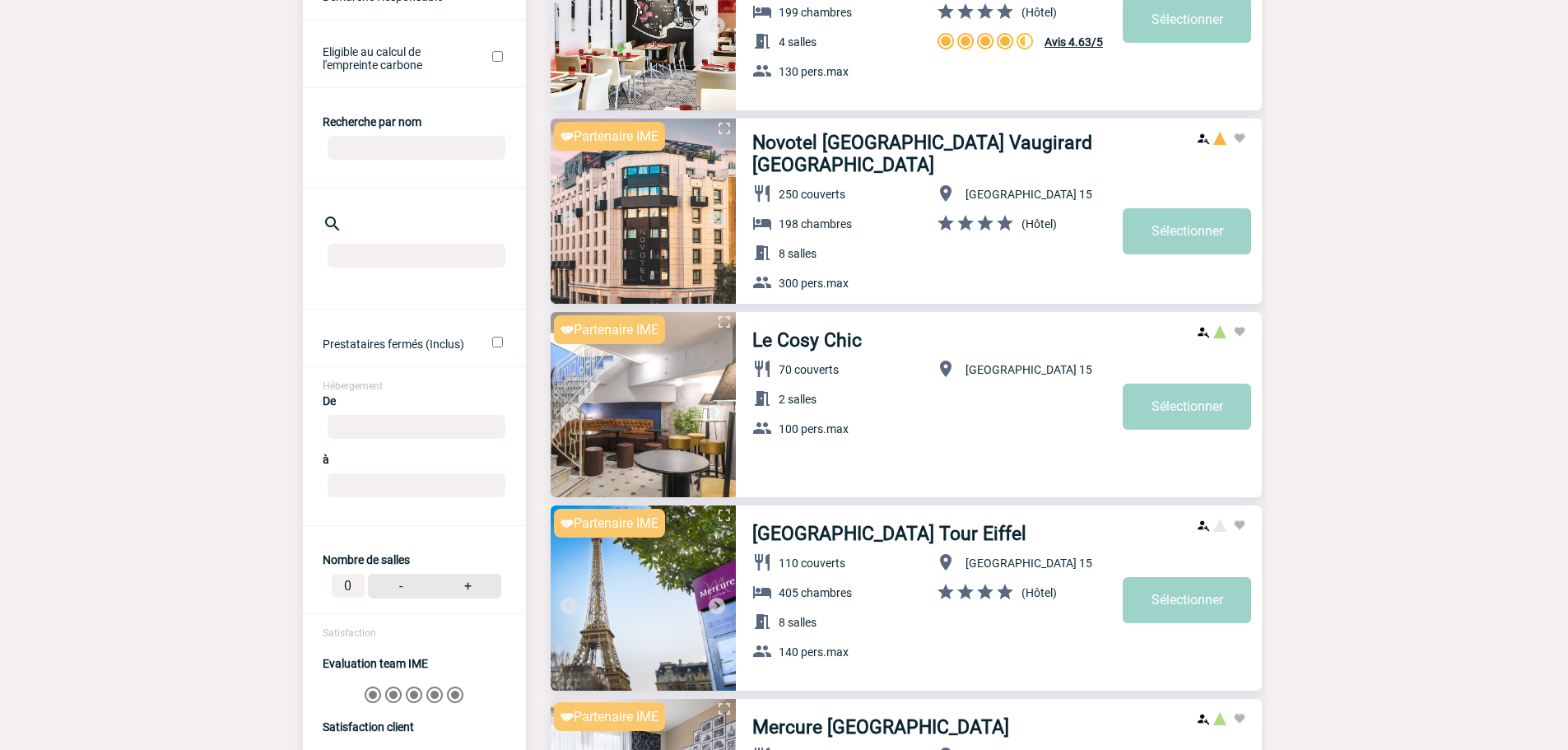
click at [720, 417] on img at bounding box center [716, 411] width 19 height 19
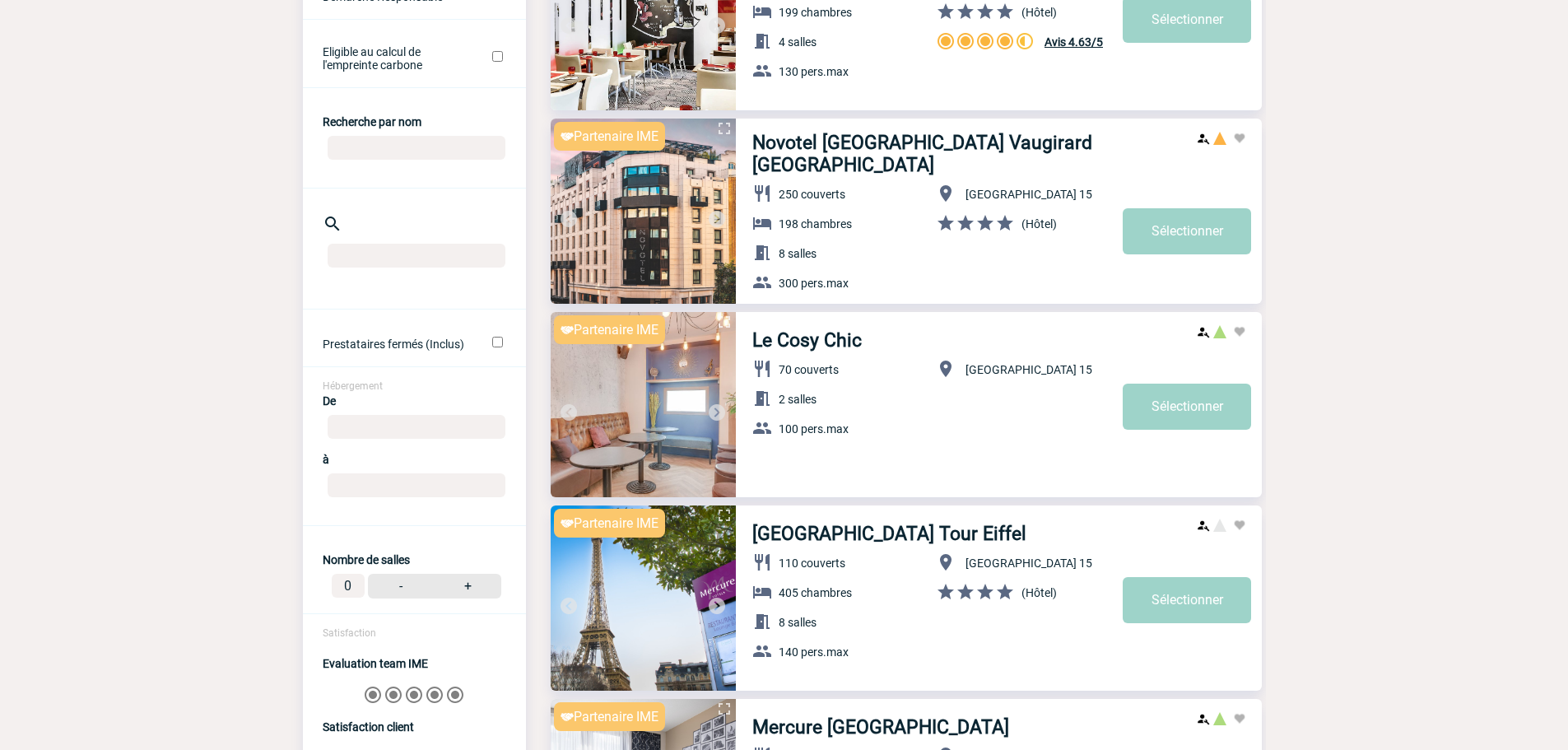
click at [720, 417] on img at bounding box center [716, 411] width 19 height 19
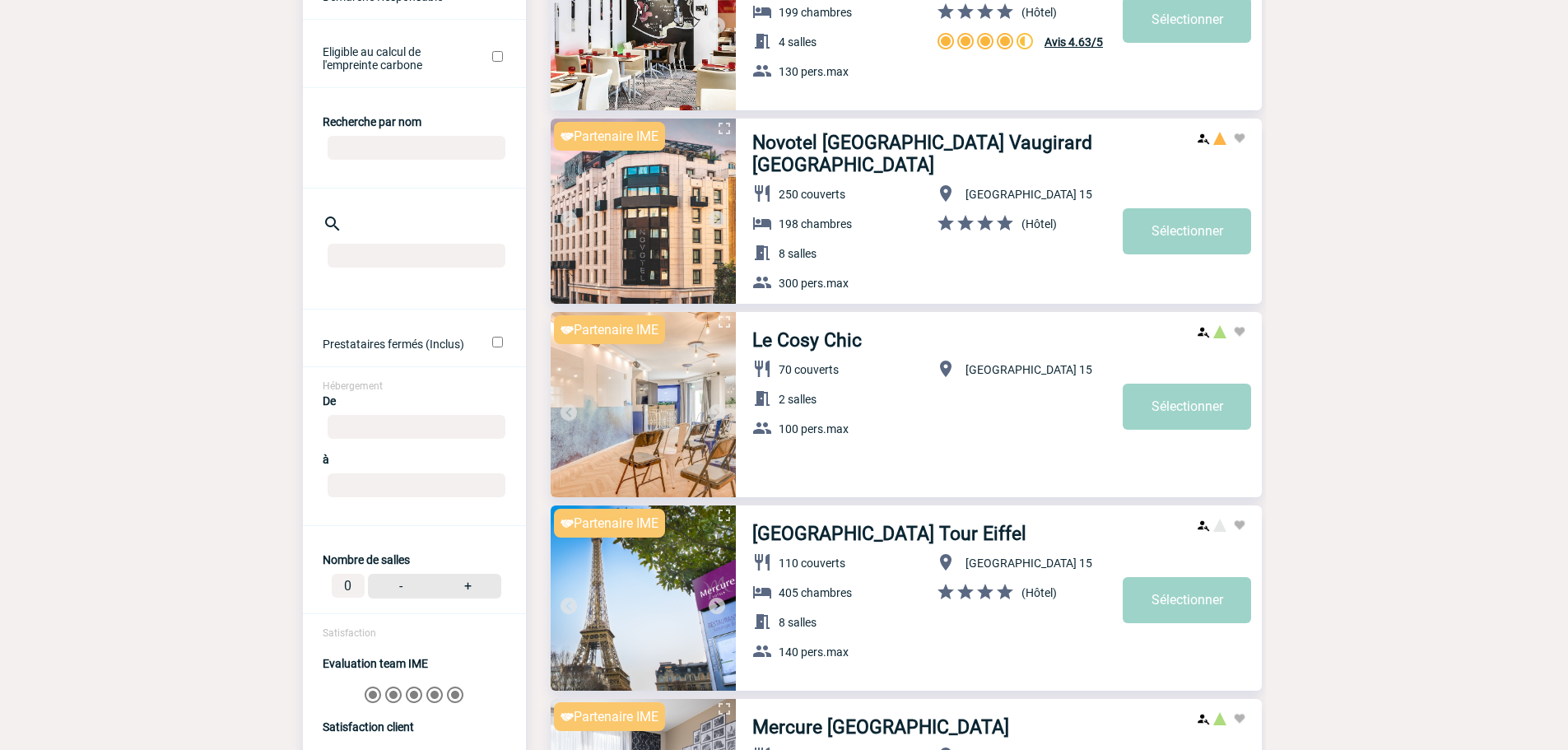
click at [720, 417] on img at bounding box center [716, 411] width 19 height 19
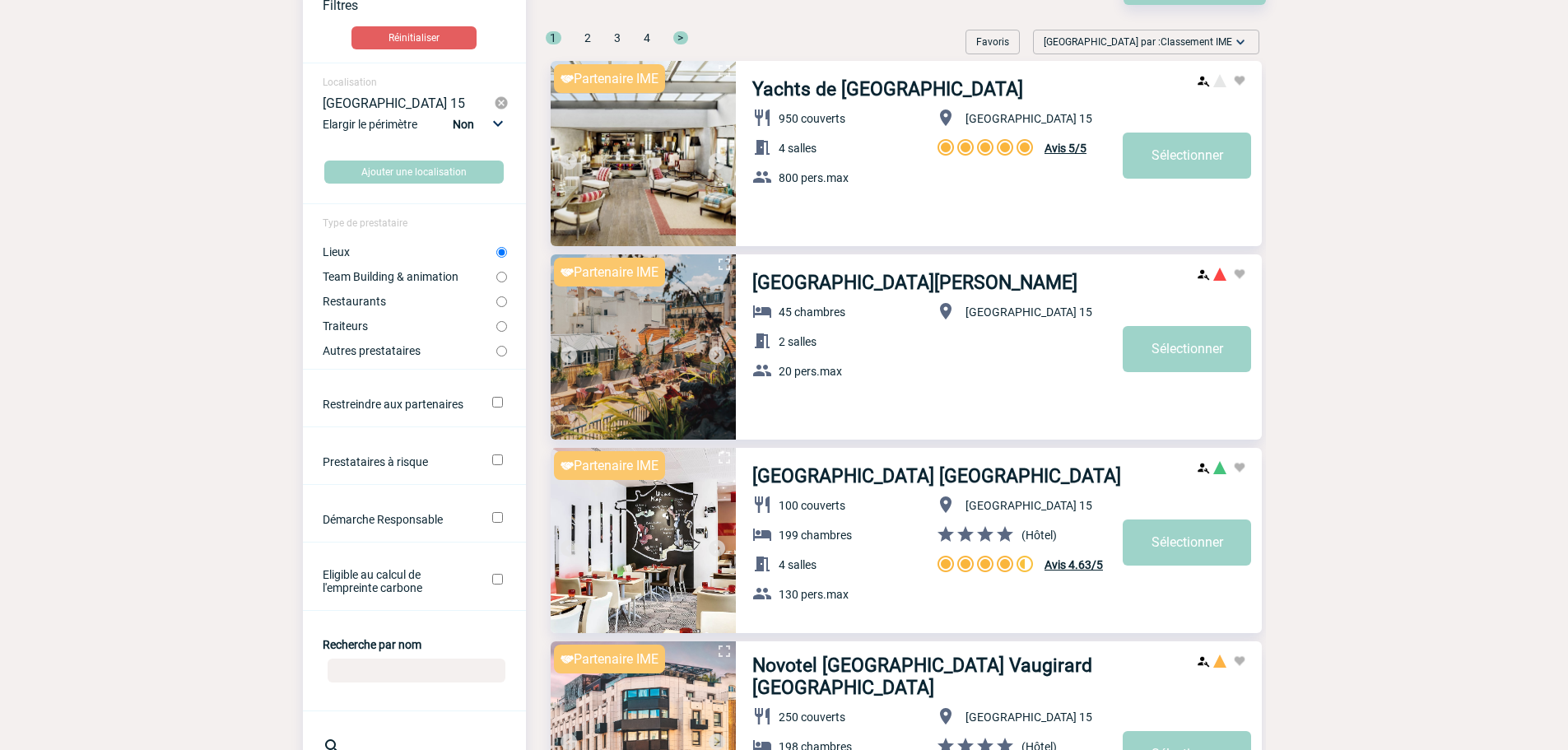
scroll to position [0, 0]
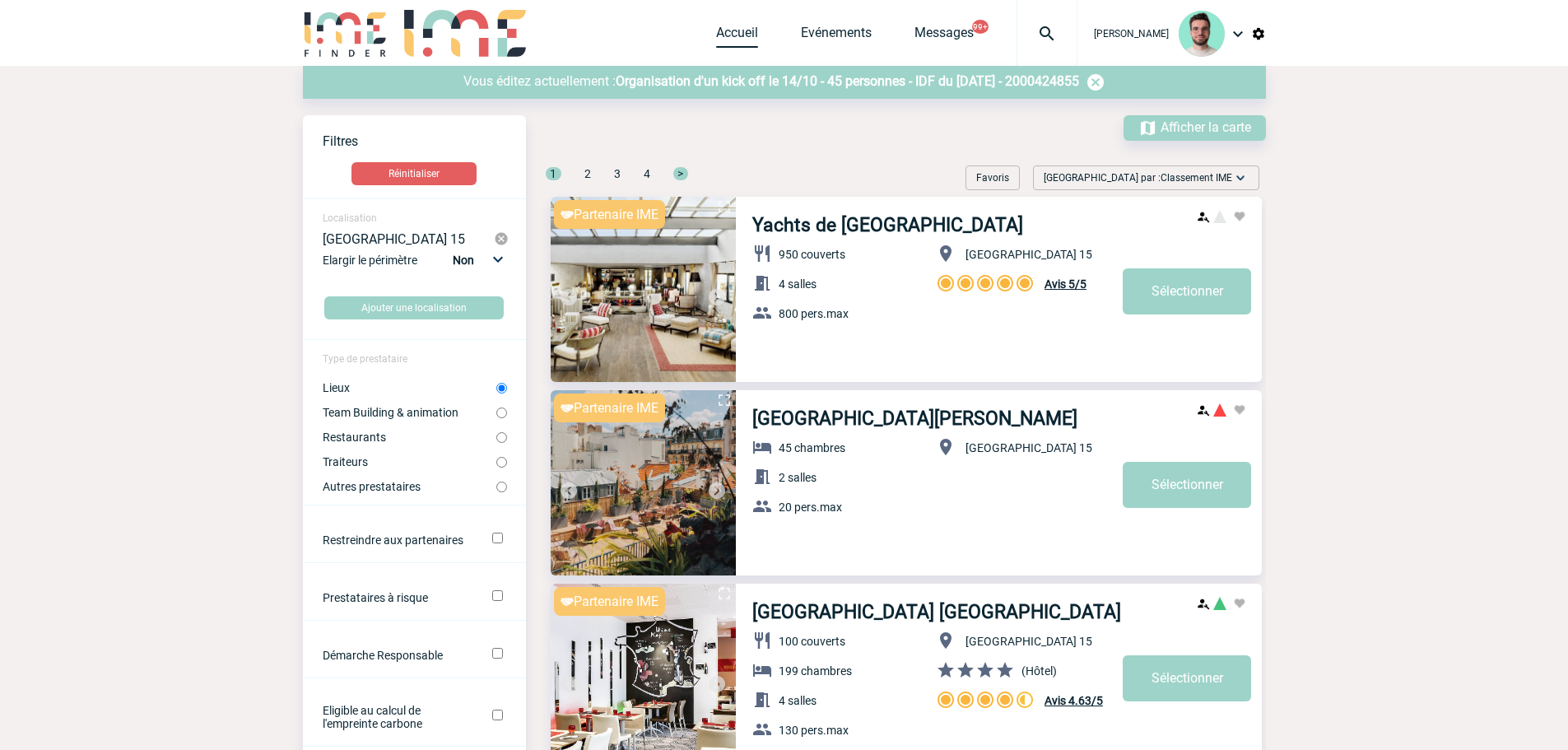
click at [716, 30] on link "Accueil" at bounding box center [736, 36] width 42 height 23
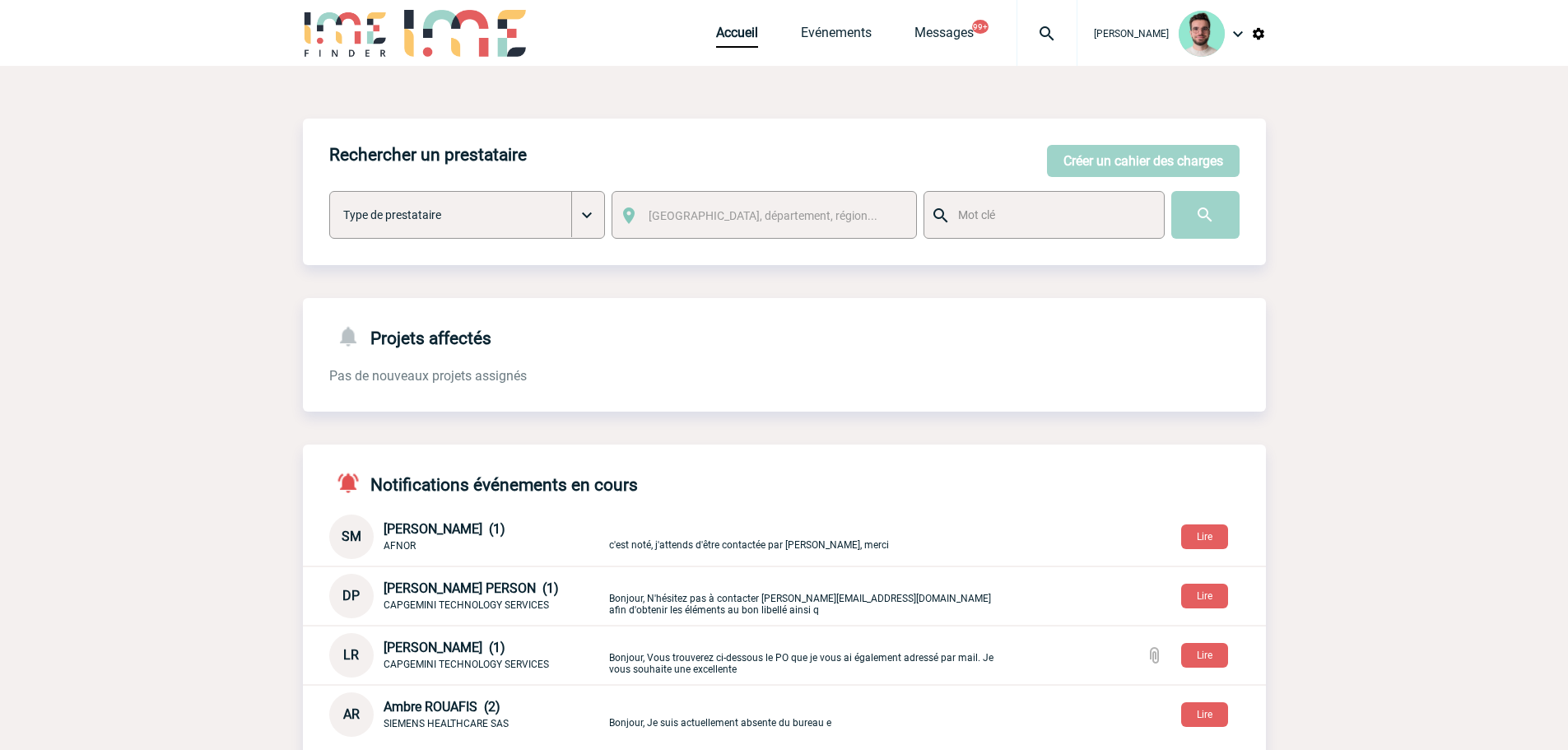
click at [1049, 55] on div at bounding box center [1047, 32] width 61 height 65
type input "2000425194"
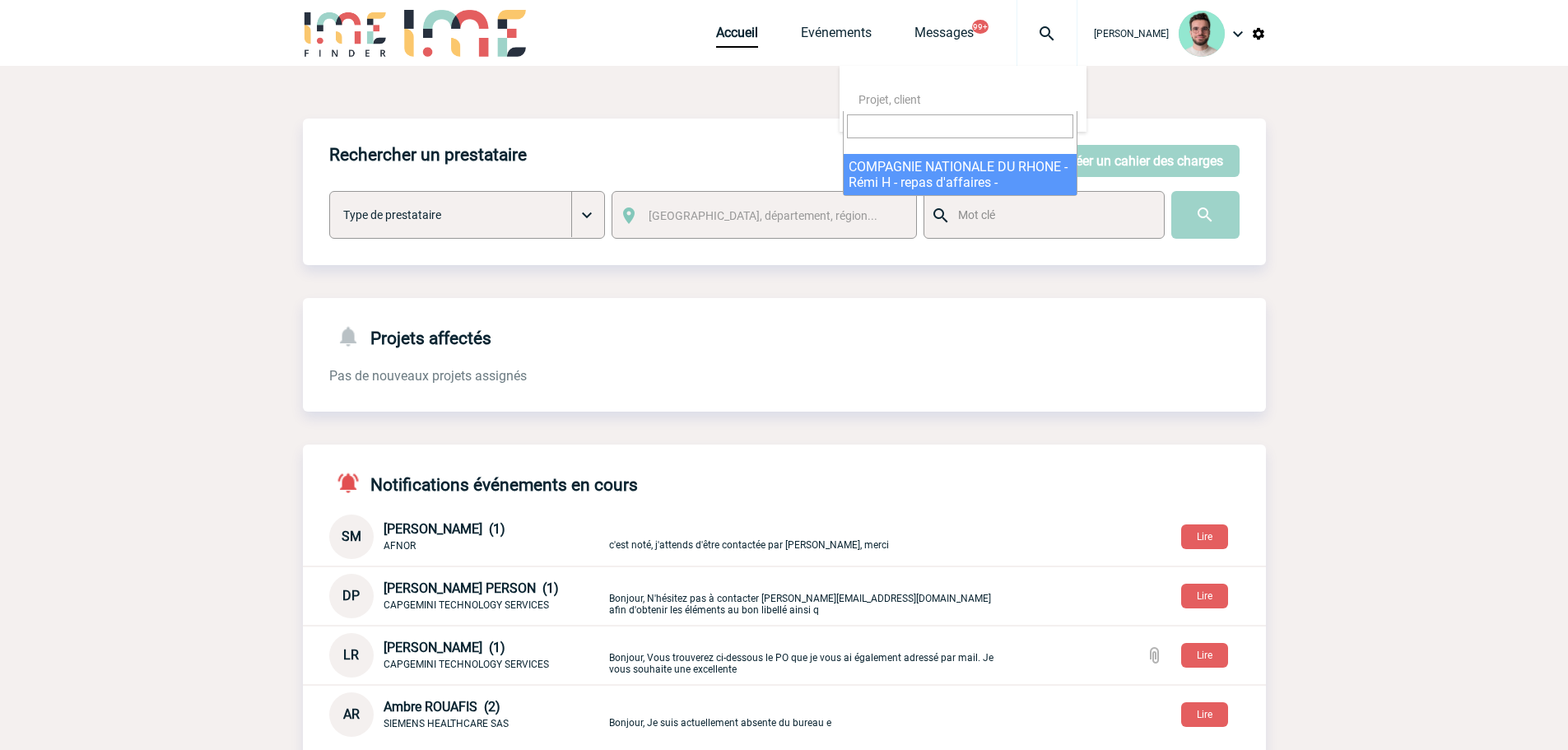
select select "24695"
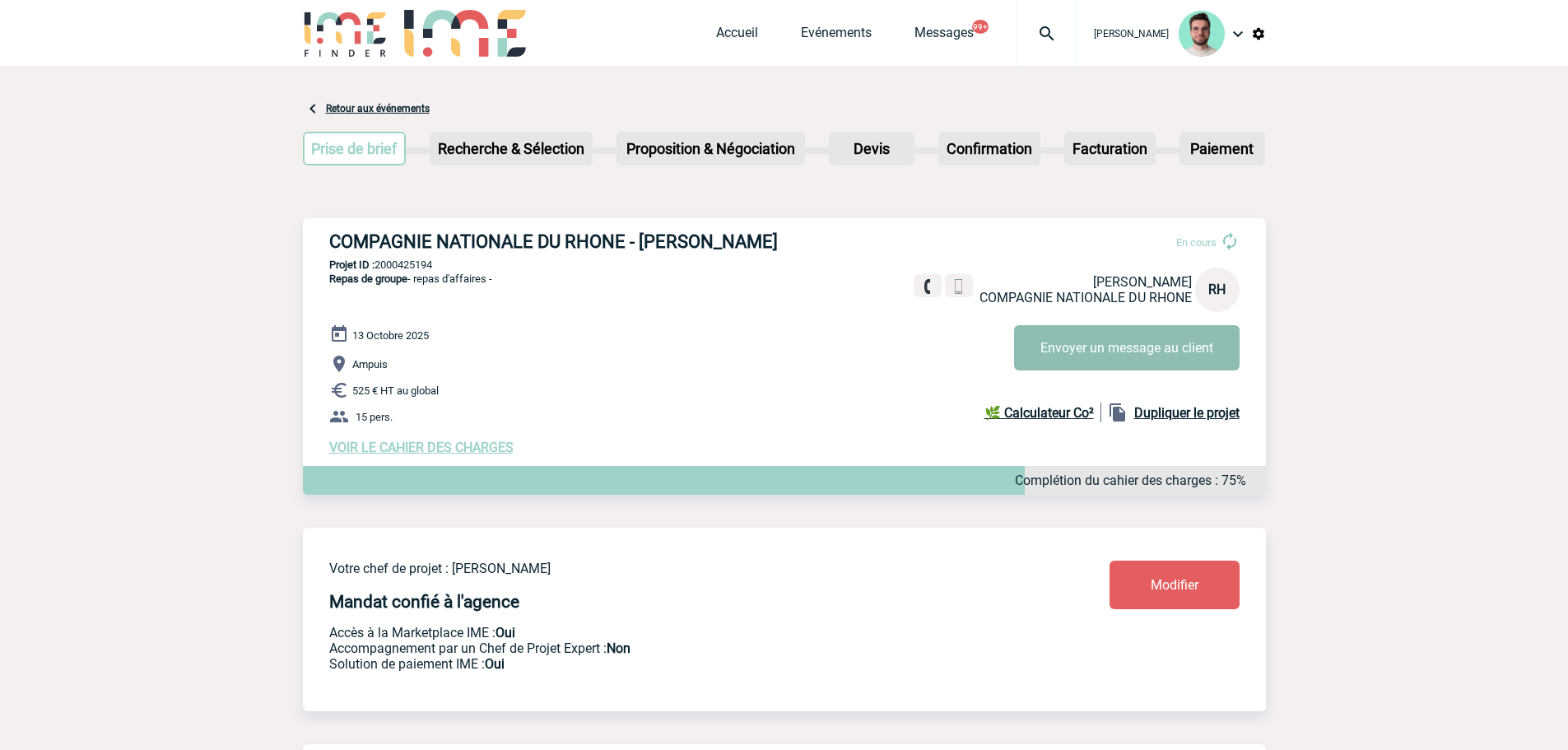
click at [1127, 370] on button "Envoyer un message au client" at bounding box center [1127, 347] width 225 height 45
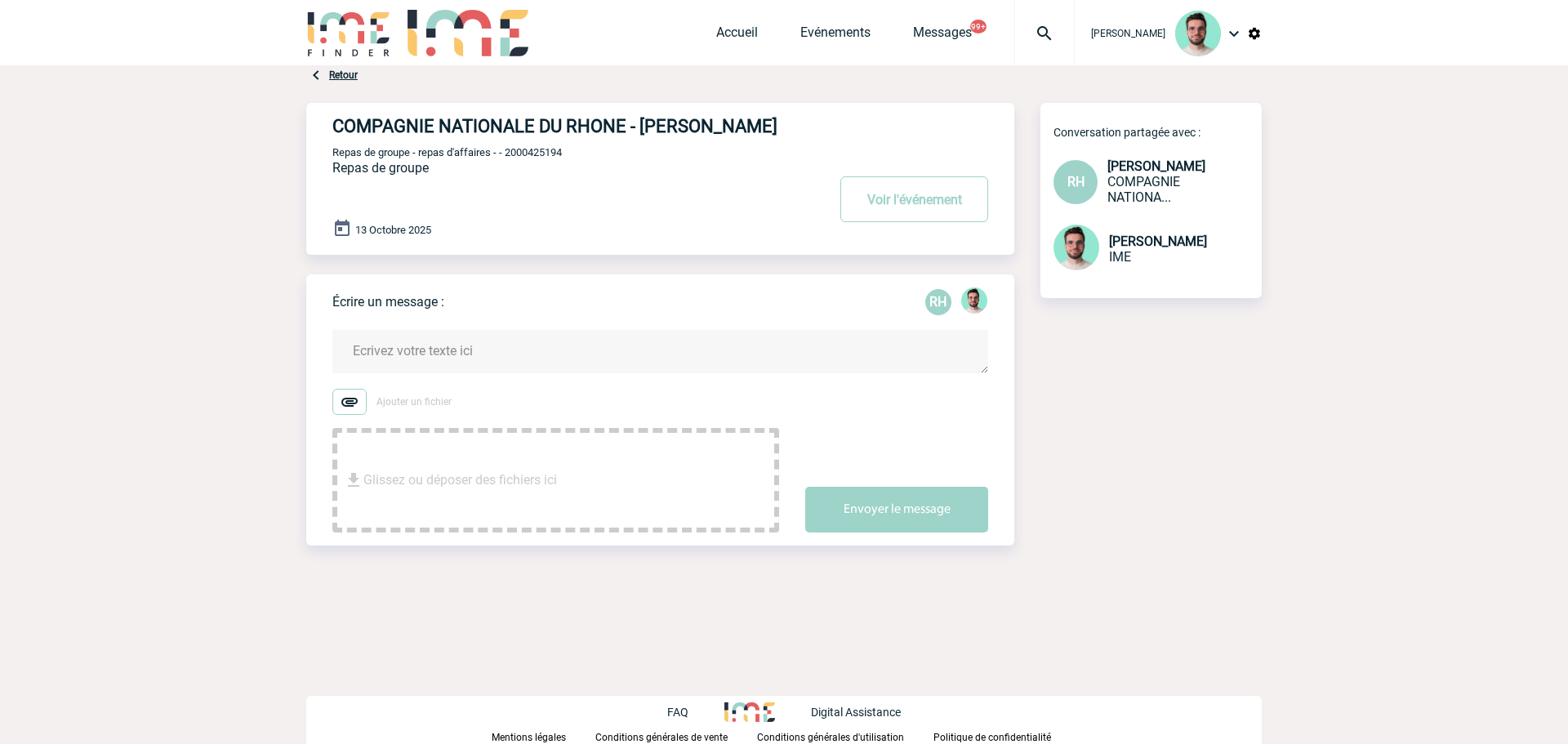
click at [1017, 32] on img at bounding box center [1044, 33] width 59 height 19
type input "2000424853"
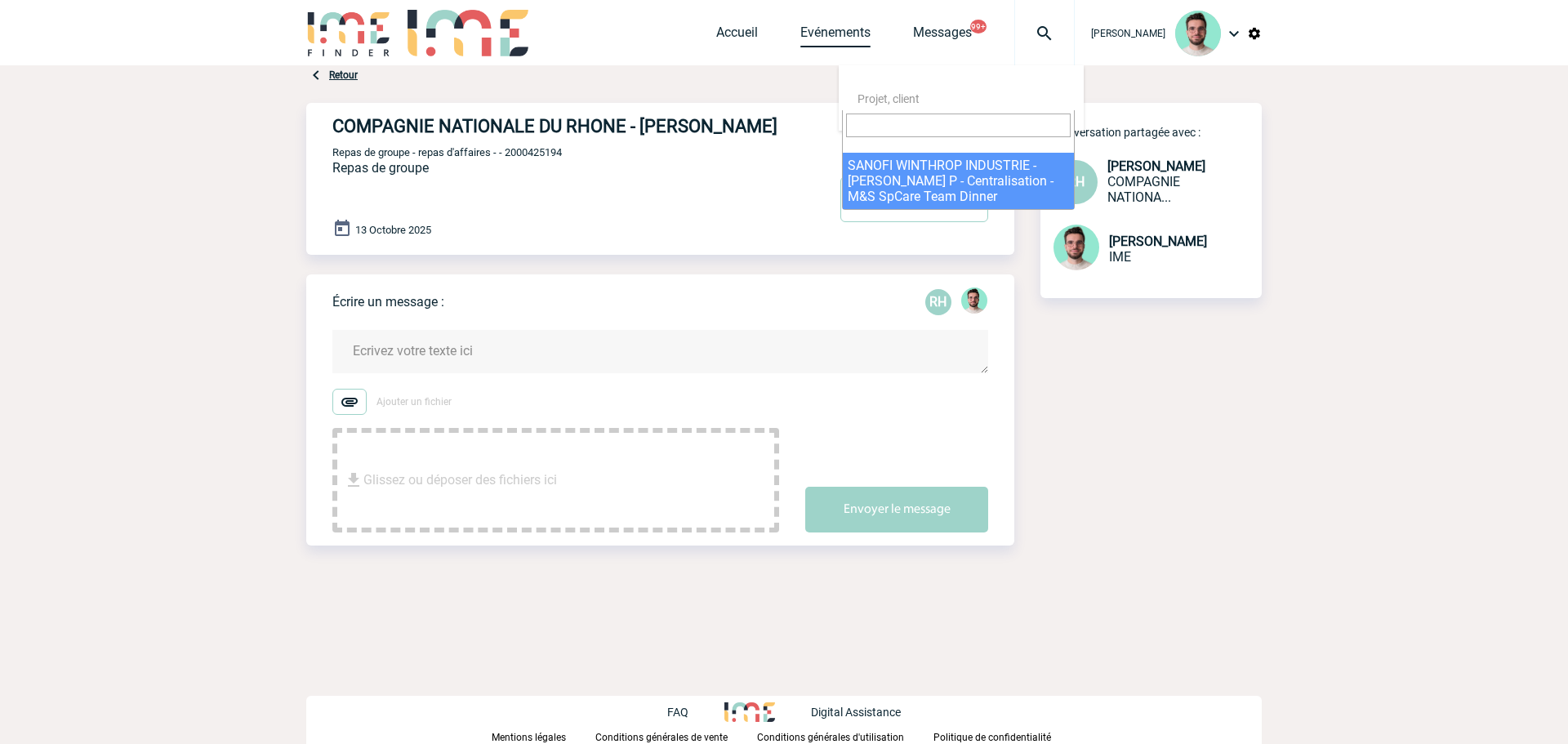
select select "24354"
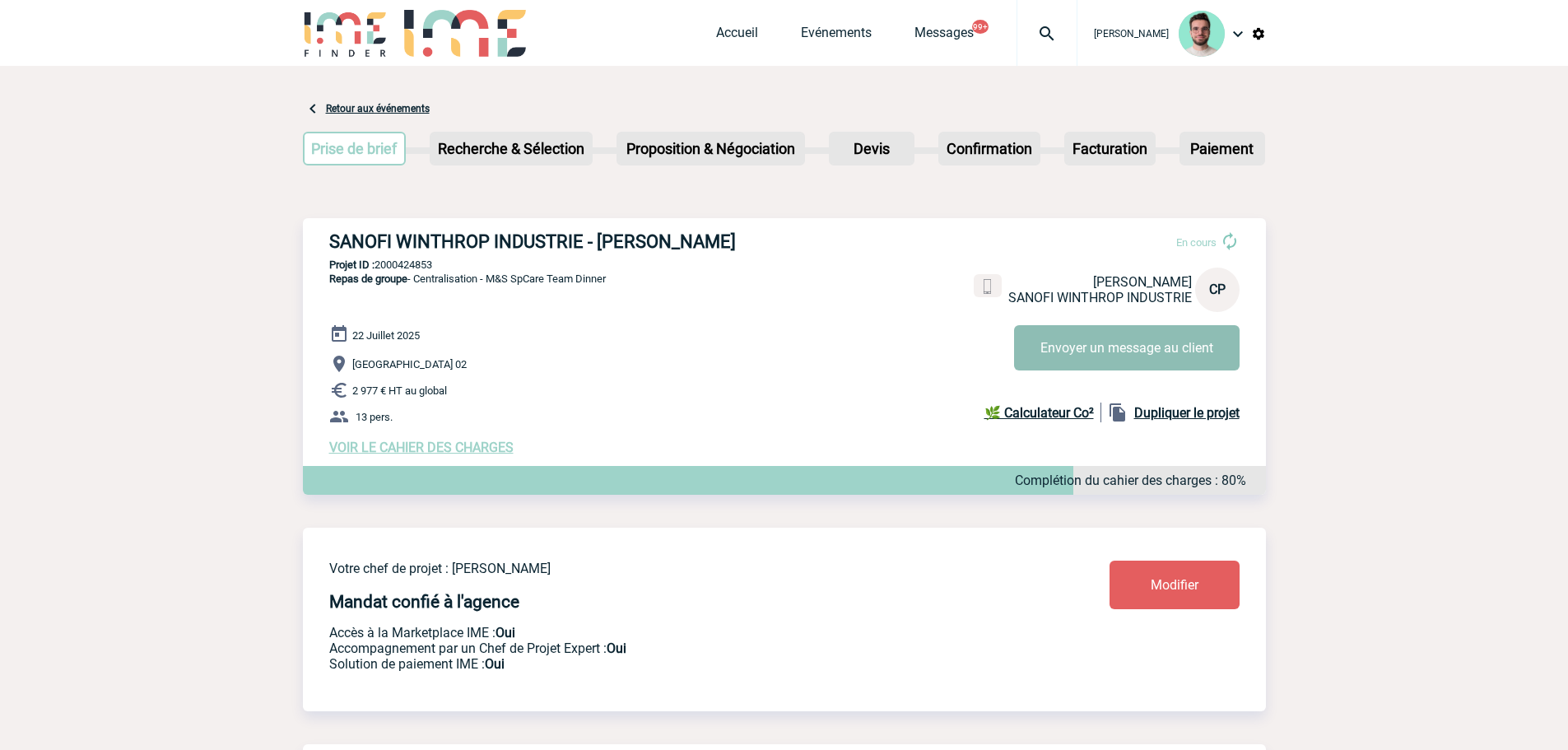
click at [1199, 356] on button "Envoyer un message au client" at bounding box center [1127, 347] width 225 height 45
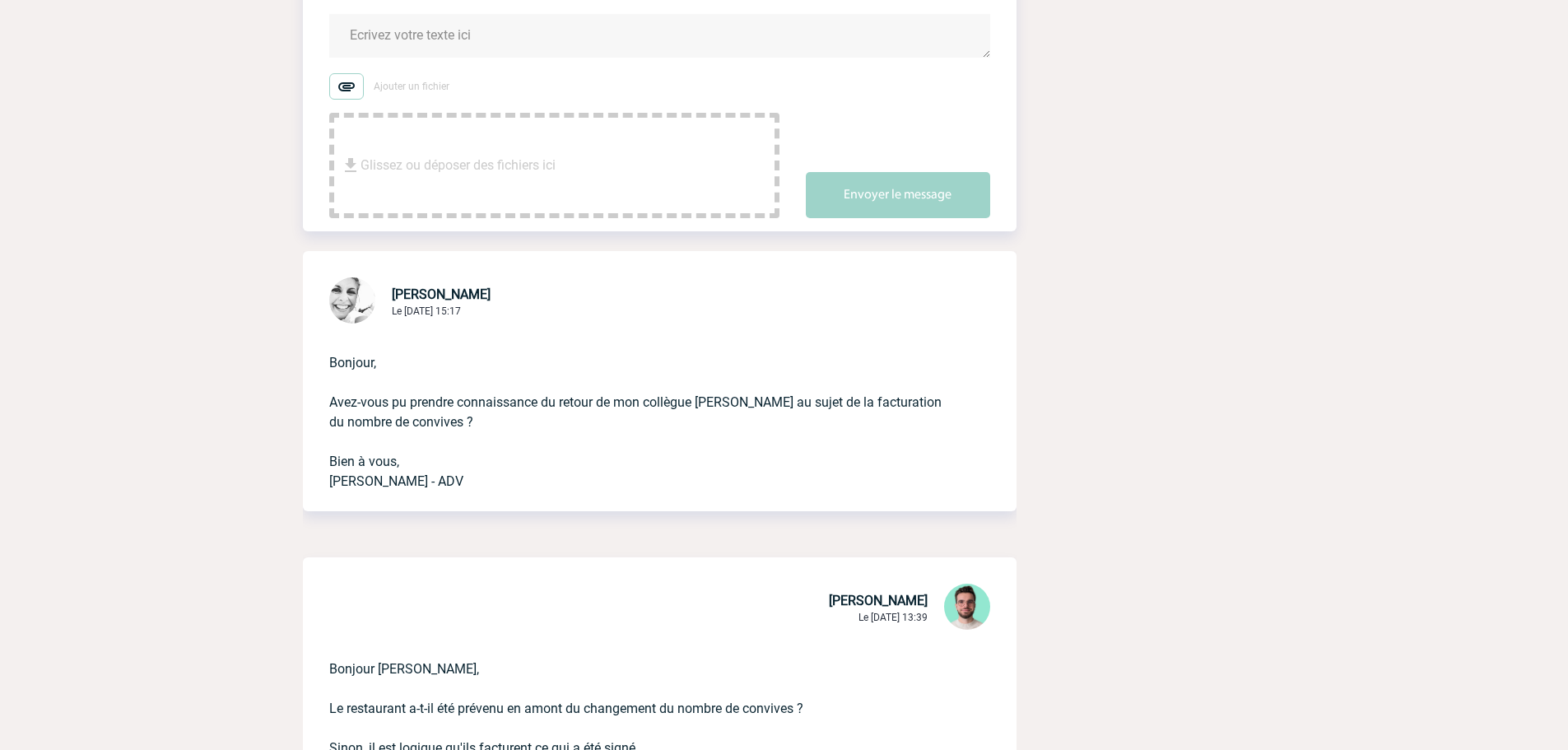
scroll to position [164, 0]
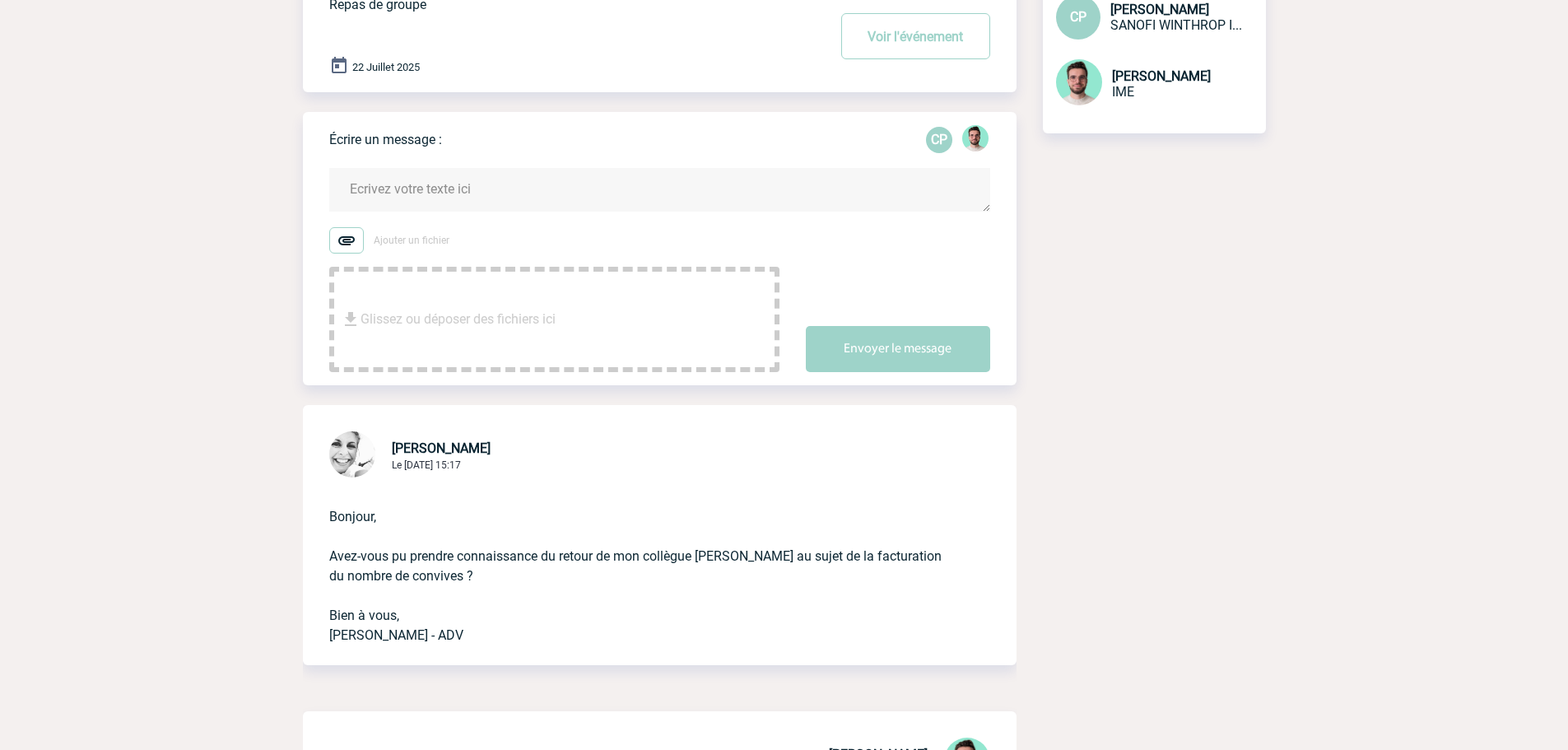
click at [508, 207] on textarea at bounding box center [660, 189] width 661 height 43
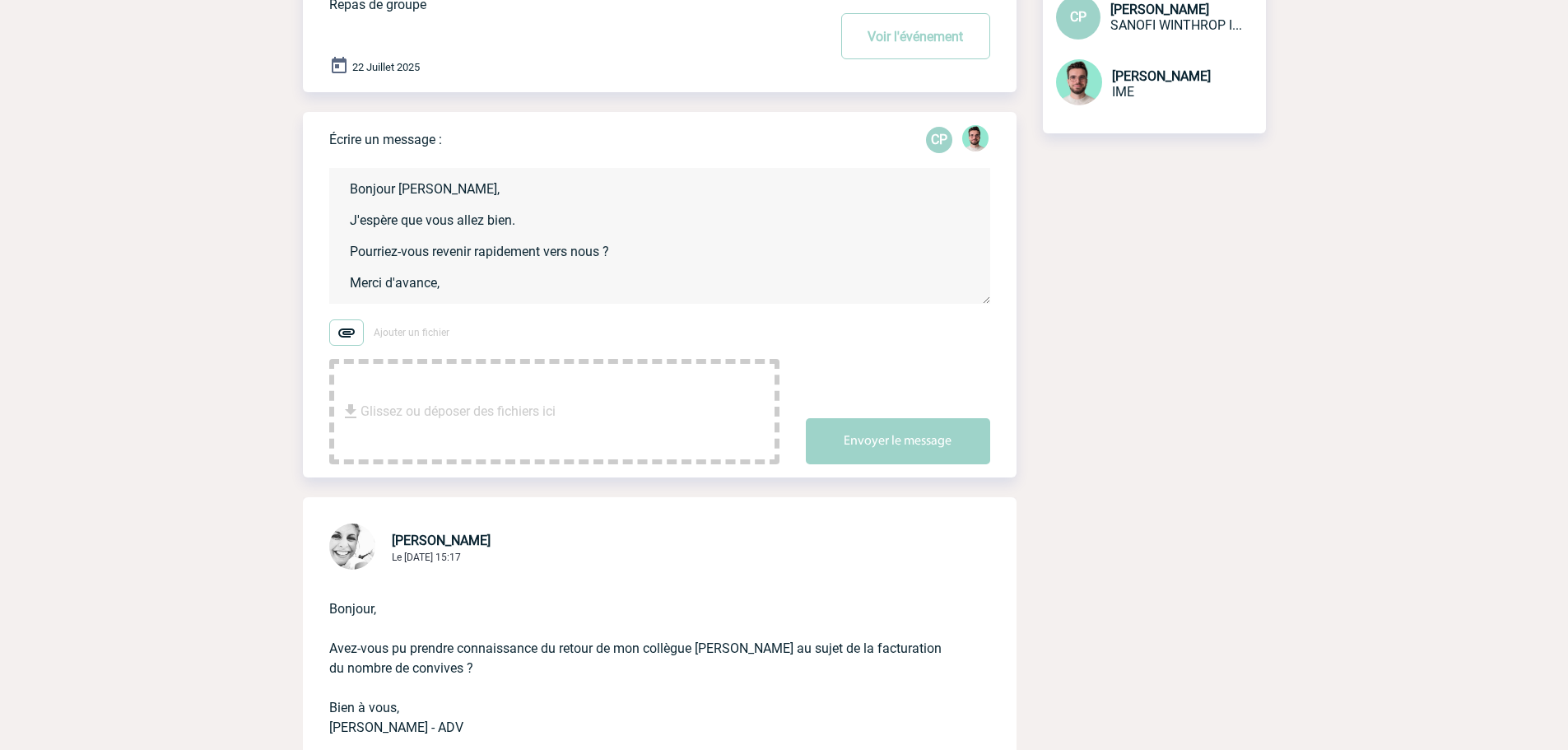
scroll to position [4, 0]
type textarea "Bonjour Christelle, J'espère que vous allez bien. Pourriez-vous revenir rapidem…"
click at [897, 446] on button "Envoyer le message" at bounding box center [898, 441] width 185 height 46
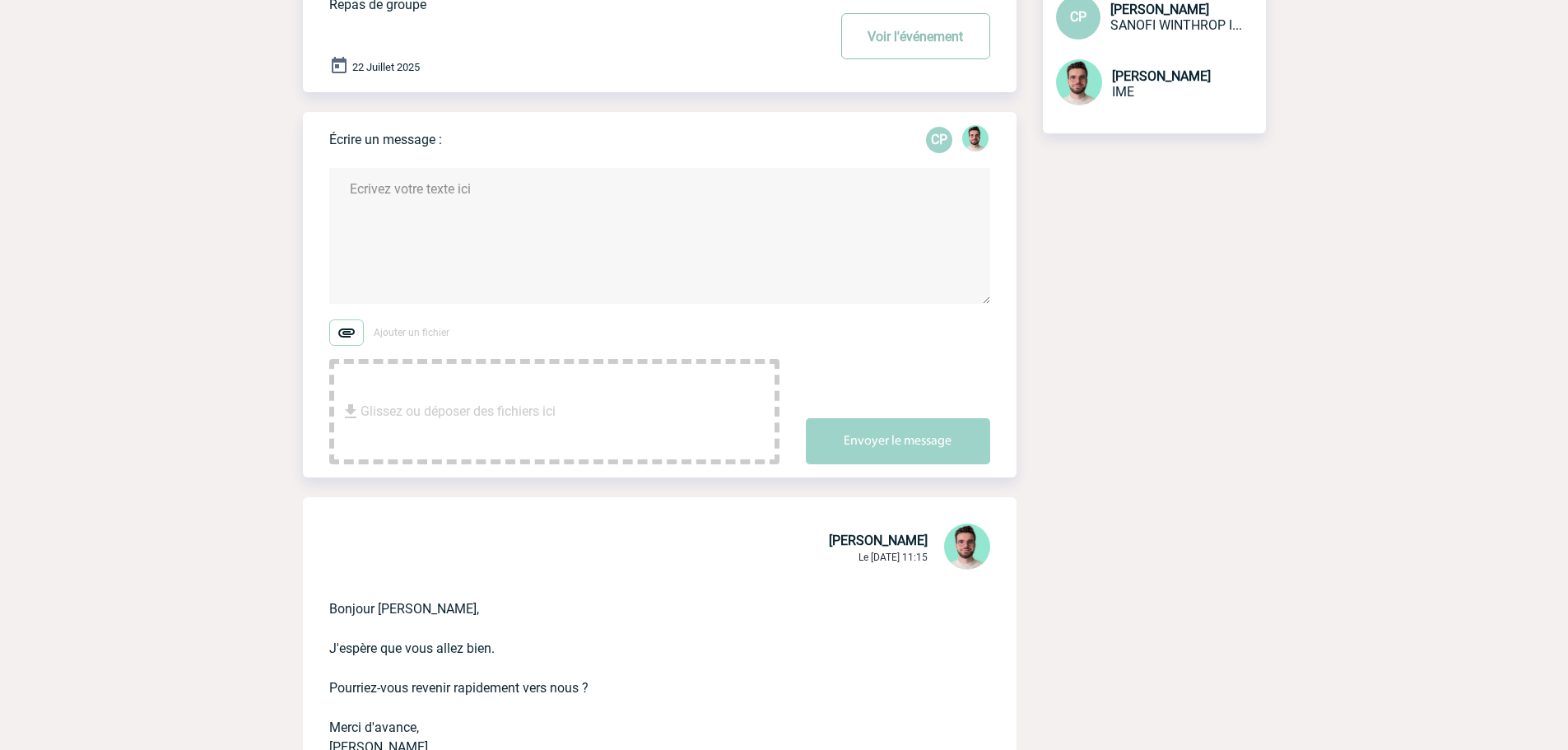
click at [899, 46] on button "Voir l'événement" at bounding box center [916, 36] width 149 height 46
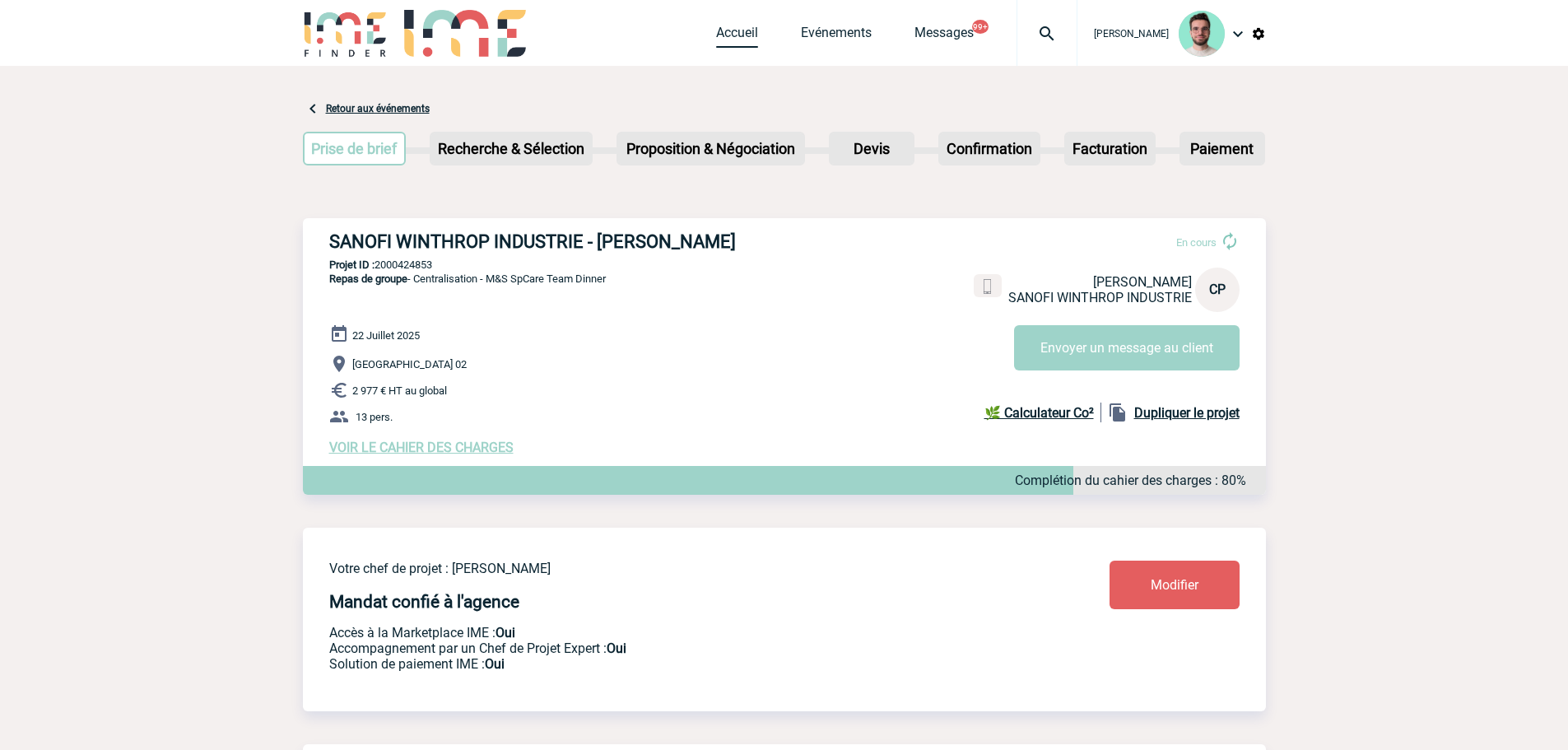
click at [726, 42] on link "Accueil" at bounding box center [736, 36] width 42 height 23
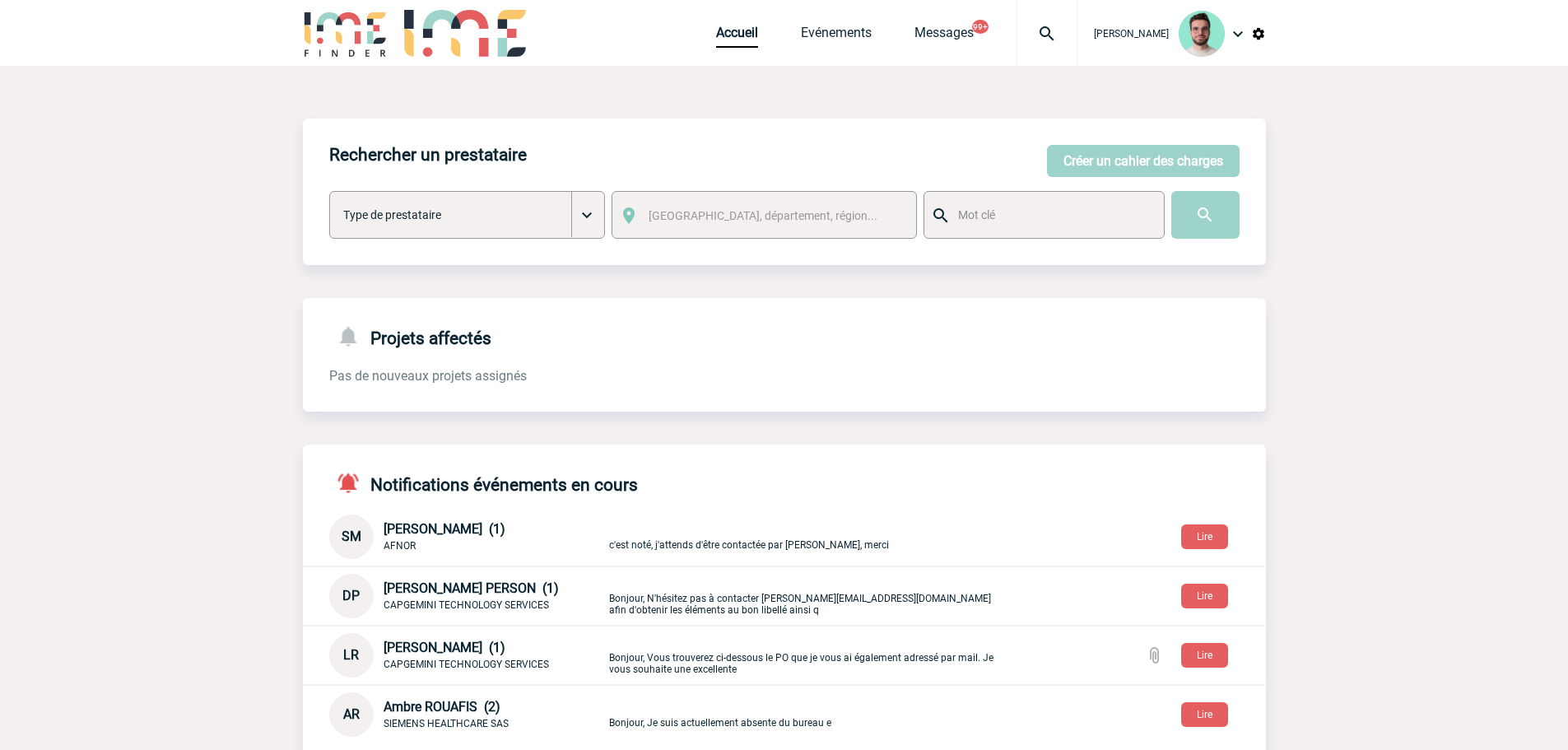
click at [1070, 50] on div at bounding box center [1047, 32] width 61 height 65
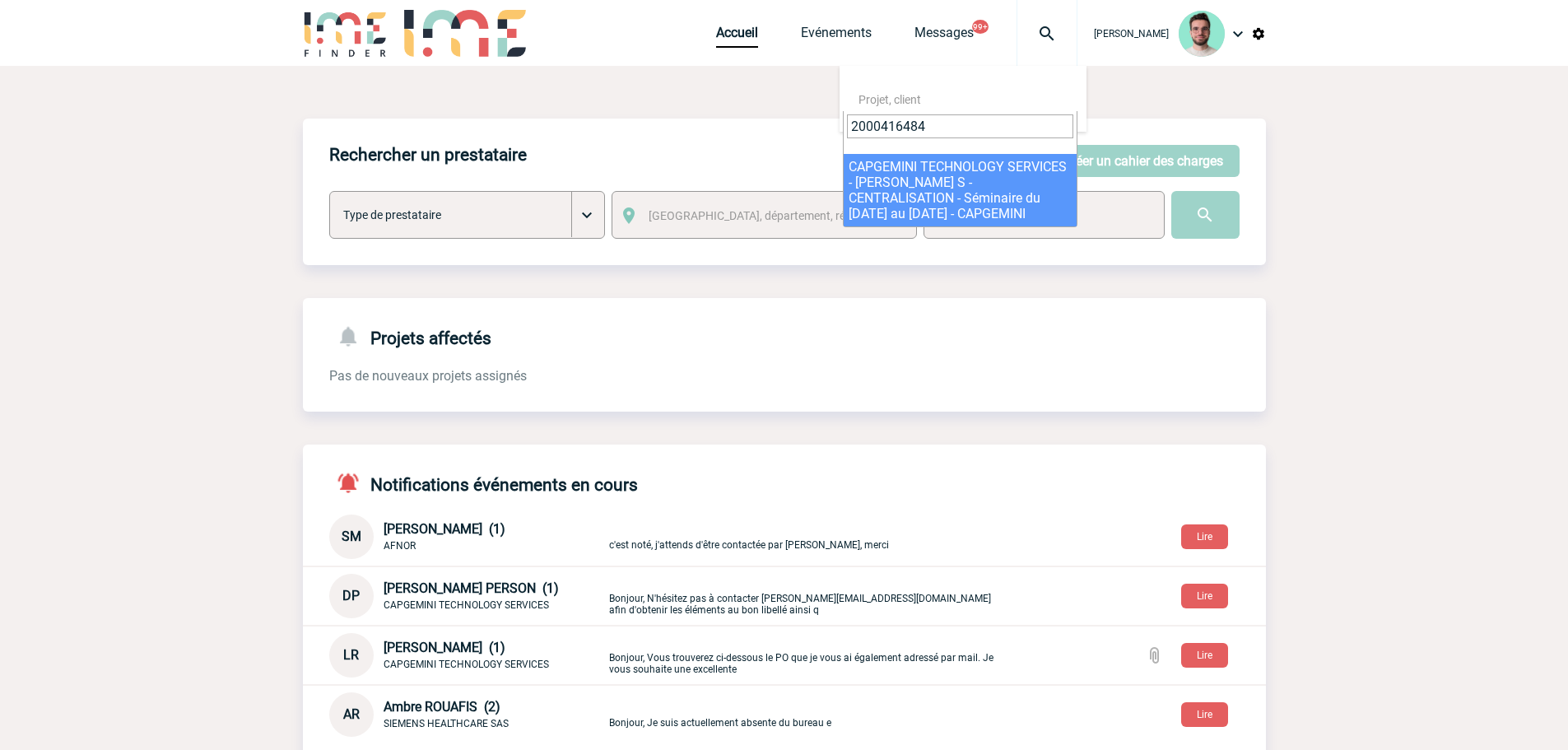
type input "2000416484"
click at [901, 149] on span "2000416484" at bounding box center [960, 132] width 233 height 42
select select "15985"
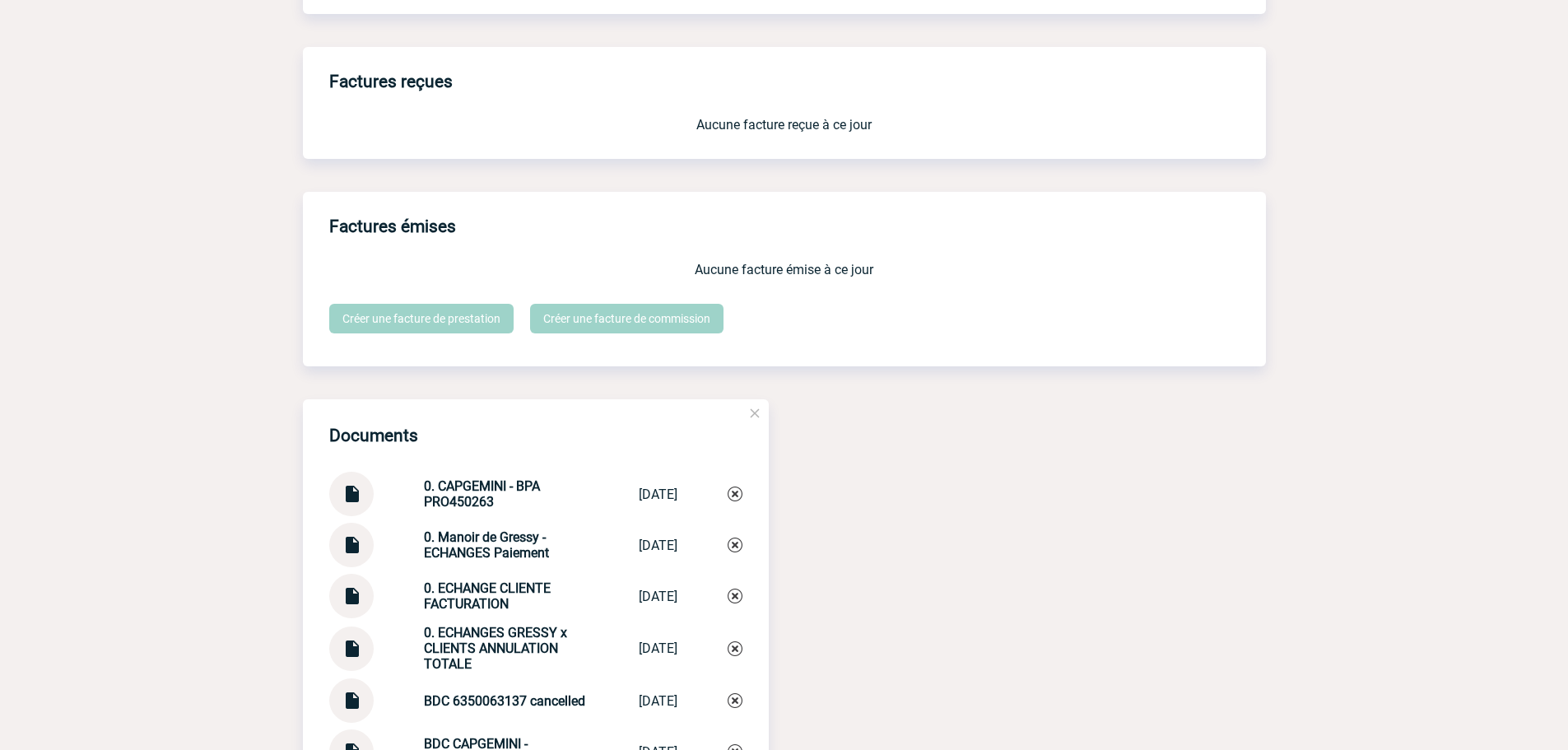
scroll to position [2469, 0]
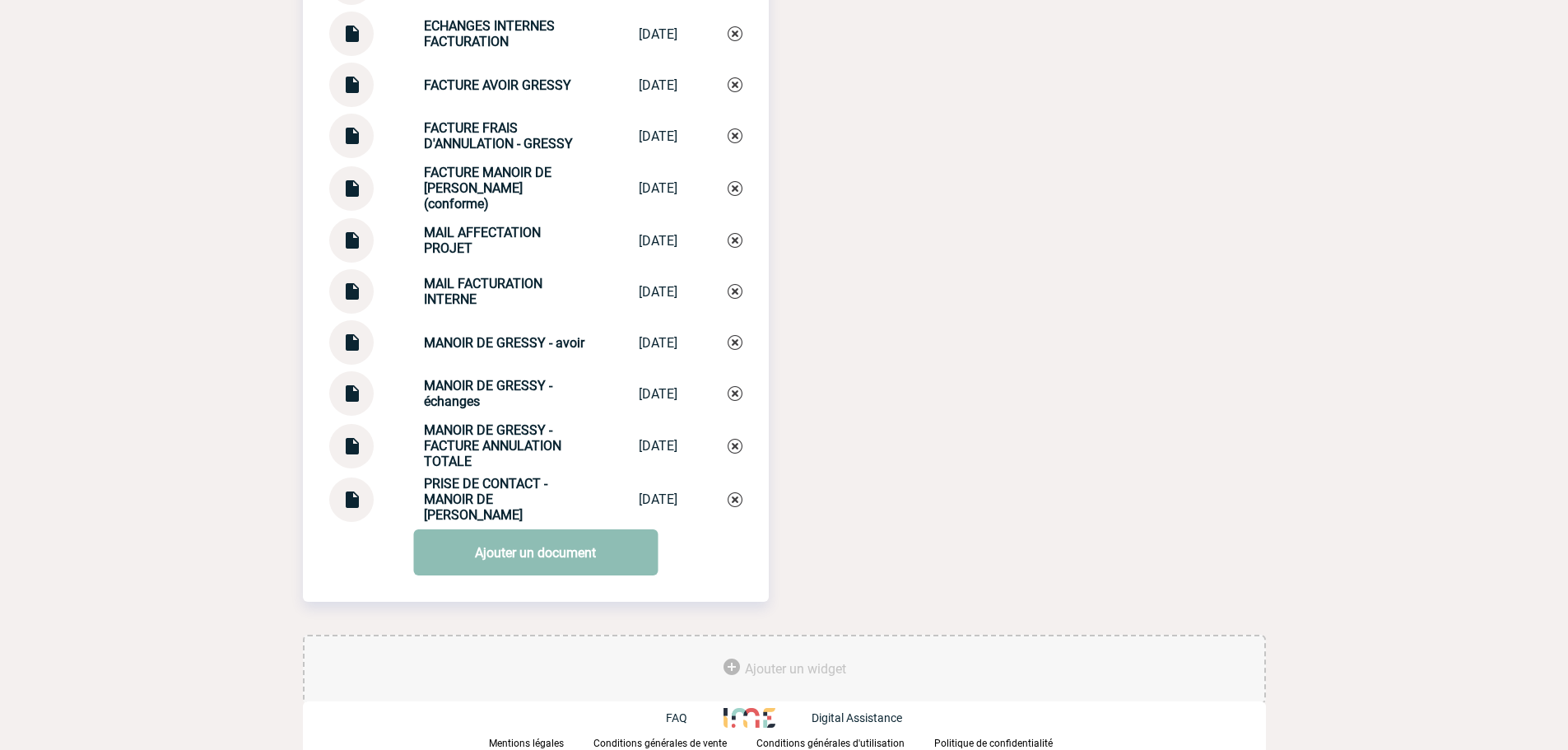
click at [522, 571] on link "Ajouter un document" at bounding box center [535, 553] width 245 height 46
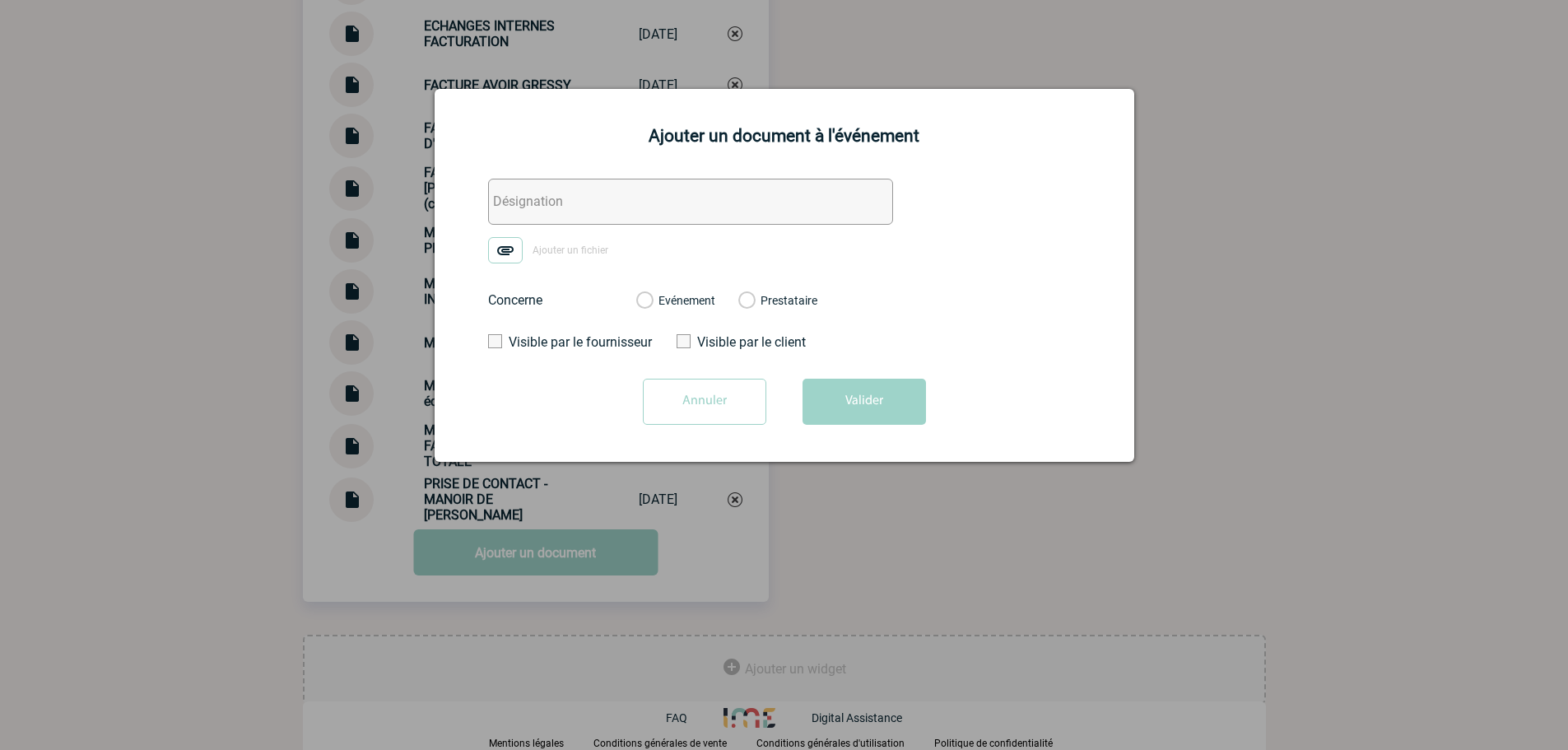
click at [626, 193] on input "text" at bounding box center [690, 202] width 405 height 46
type input "0. PO COMPLEMENTAIRE RECU [DATE]"
click at [523, 246] on label "Ajouter un fichier" at bounding box center [554, 250] width 132 height 27
click at [0, 0] on input "Ajouter un fichier" at bounding box center [0, 0] width 0 height 0
click at [668, 293] on div "Evénement" at bounding box center [676, 301] width 79 height 17
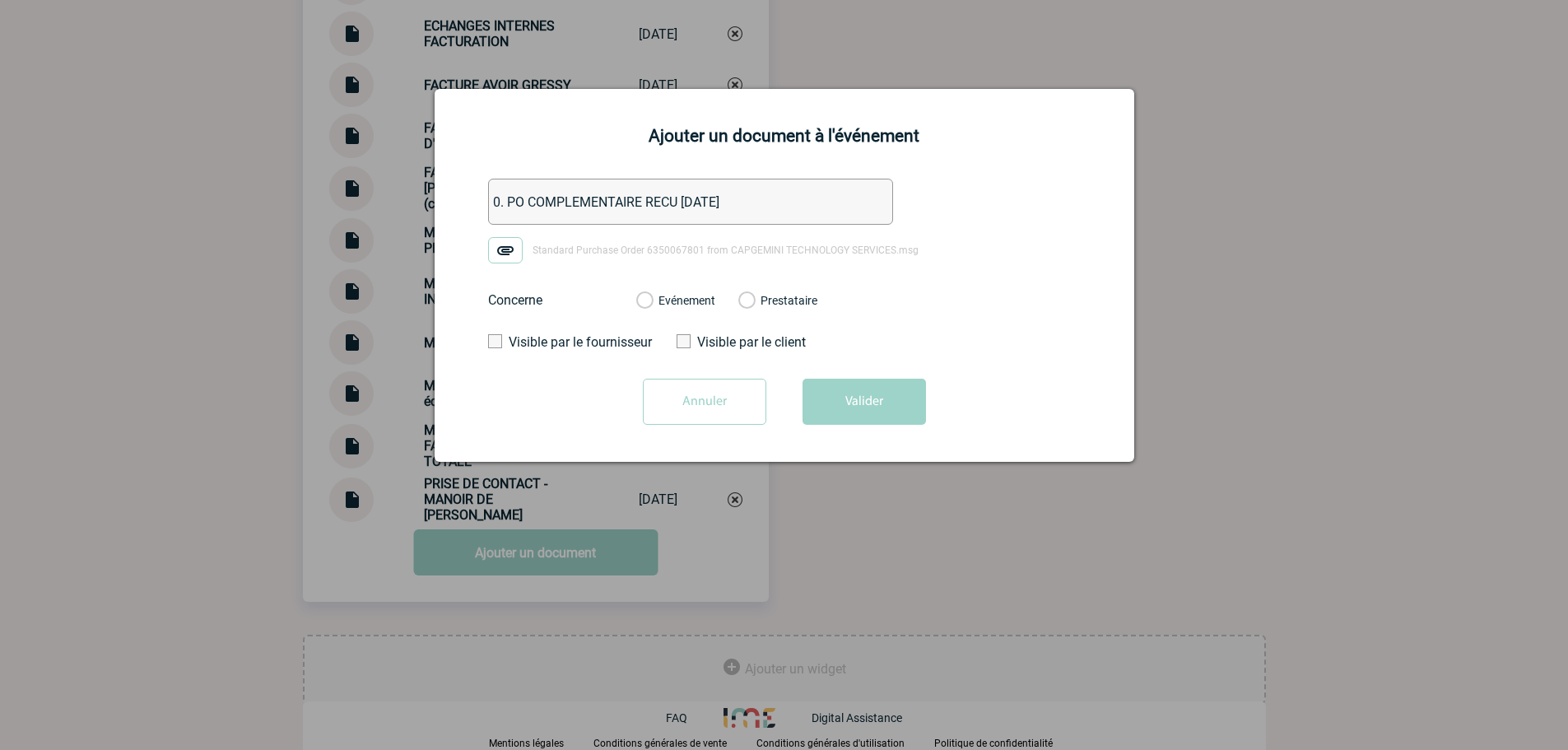
click at [652, 302] on label "Evénement" at bounding box center [644, 301] width 16 height 15
click at [0, 0] on input "Evénement" at bounding box center [0, 0] width 0 height 0
click at [775, 360] on form "0. PO COMPLEMENTAIRE RECU [DATE] Standard Purchase Order 6350067801 from CAPGEM…" at bounding box center [784, 308] width 659 height 258
click at [805, 379] on button "Valider" at bounding box center [865, 401] width 124 height 46
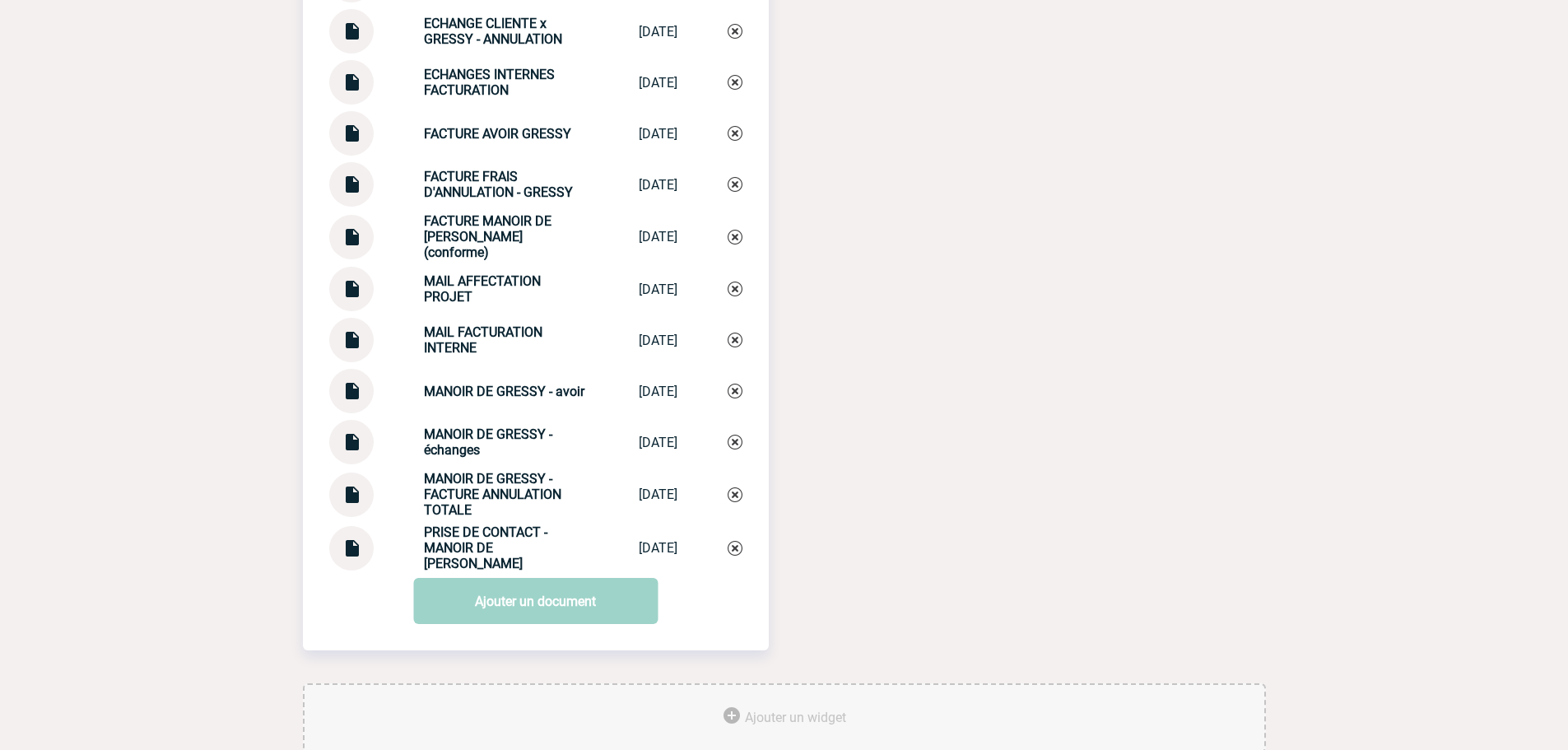
drag, startPoint x: 1156, startPoint y: 354, endPoint x: 1194, endPoint y: 390, distance: 52.3
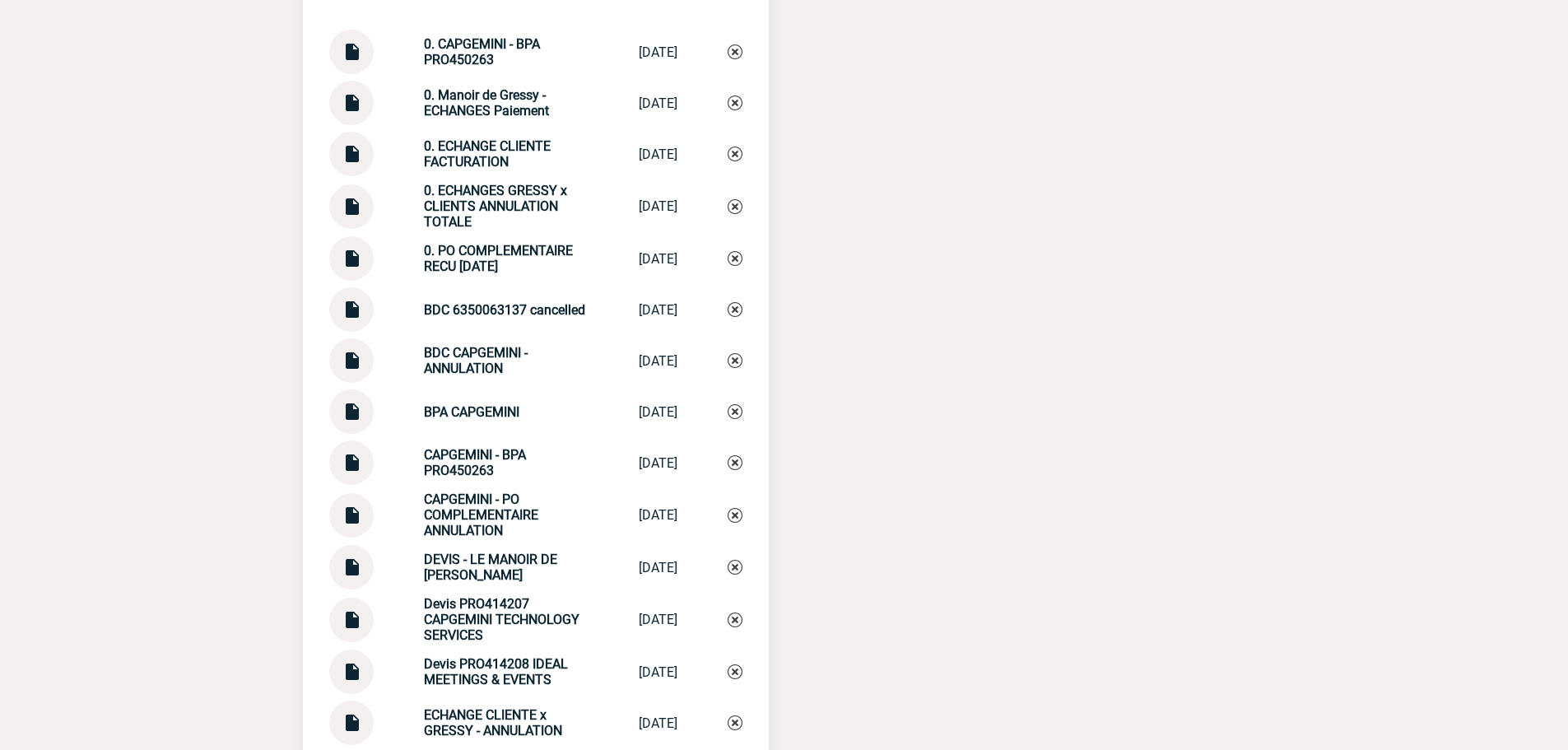
scroll to position [1789, 0]
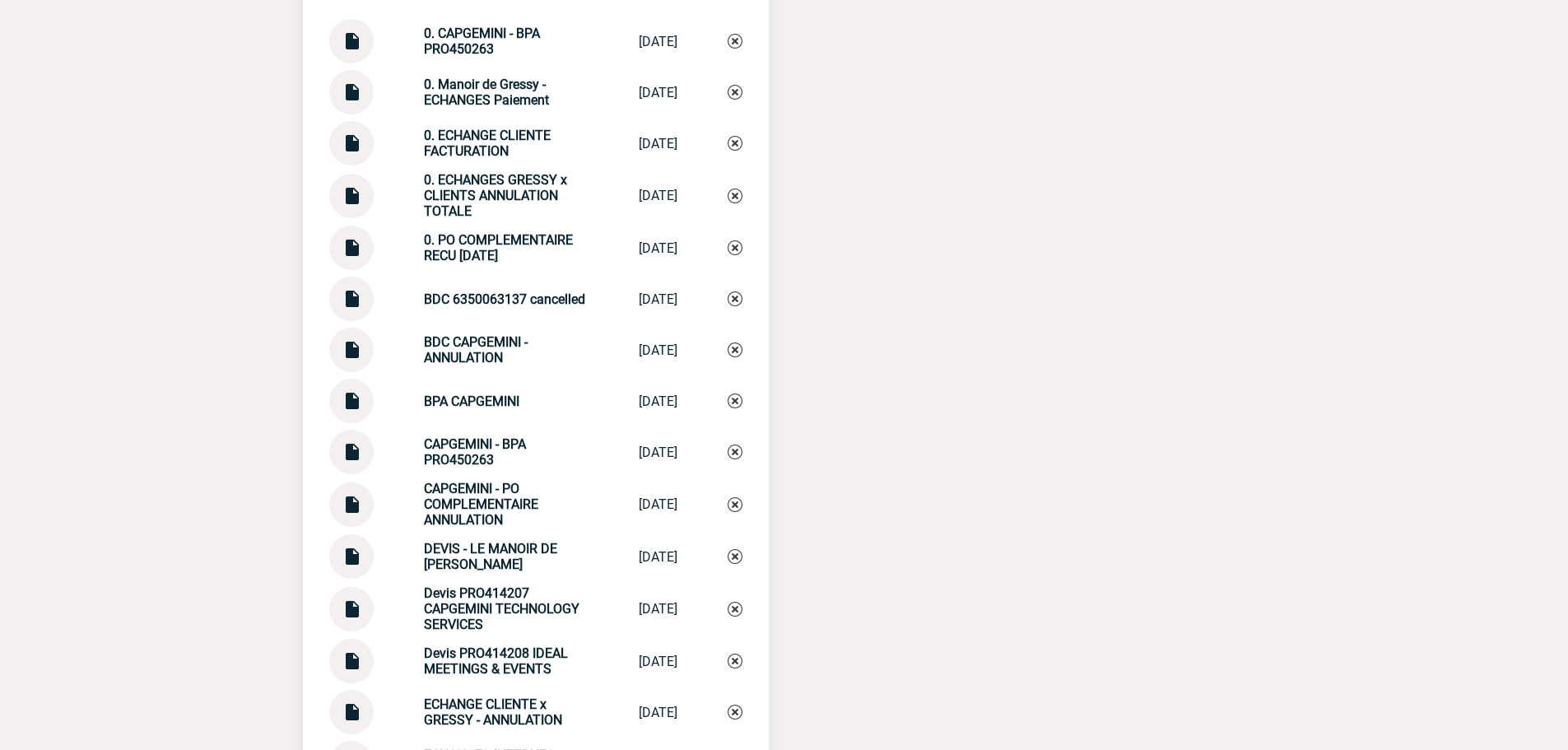
click at [492, 159] on strong "0. ECHANGE CLIENTE FACTURATION" at bounding box center [486, 143] width 126 height 31
copy div "0. ECHANGE CLIENTE FACTURATION 0. ECHANGE CLIE..."
click at [724, 157] on div "0. ECHANGE CLIENTE FACTURATION 0. ECHANGE CLIE... [DATE]" at bounding box center [536, 143] width 413 height 44
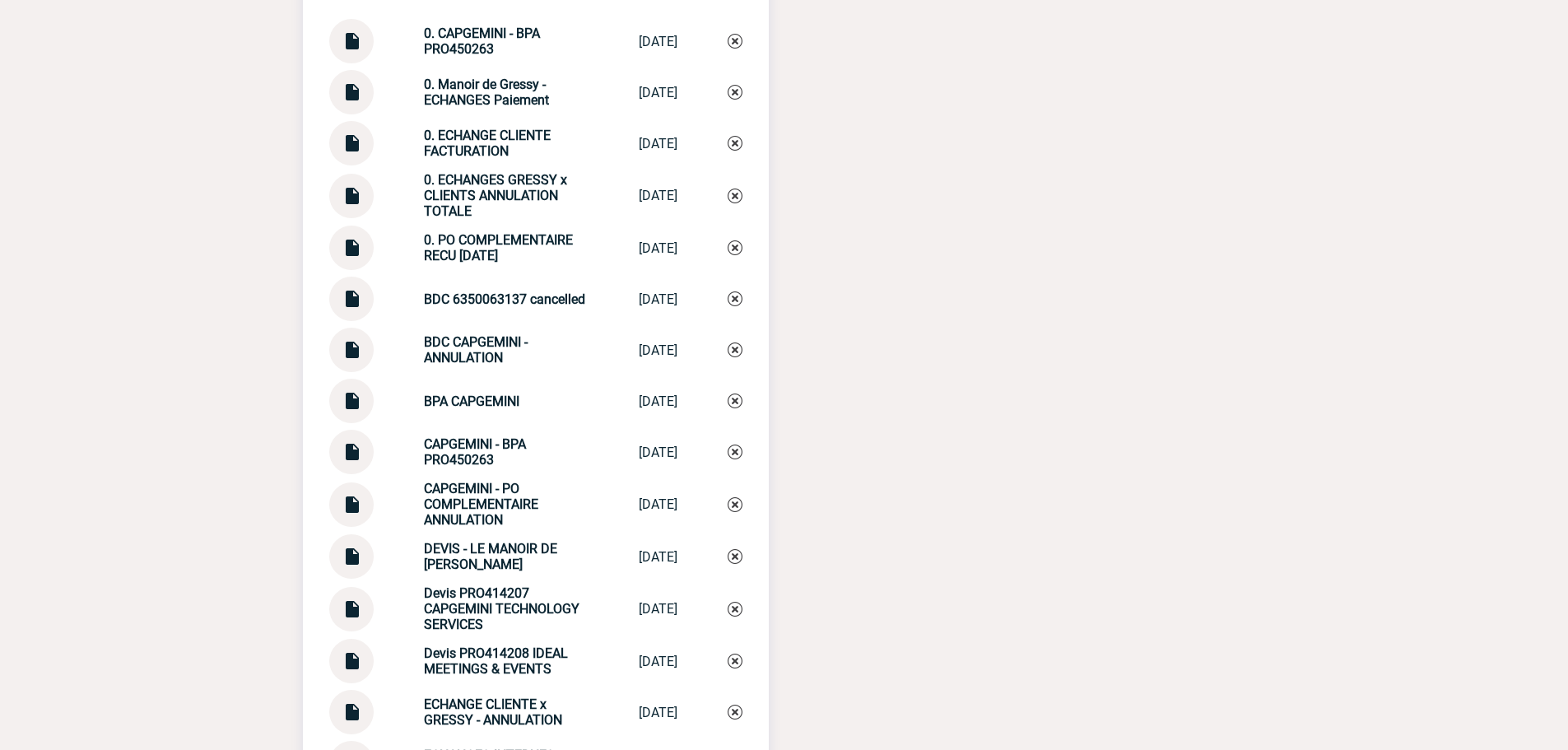
click at [734, 150] on img at bounding box center [736, 143] width 15 height 15
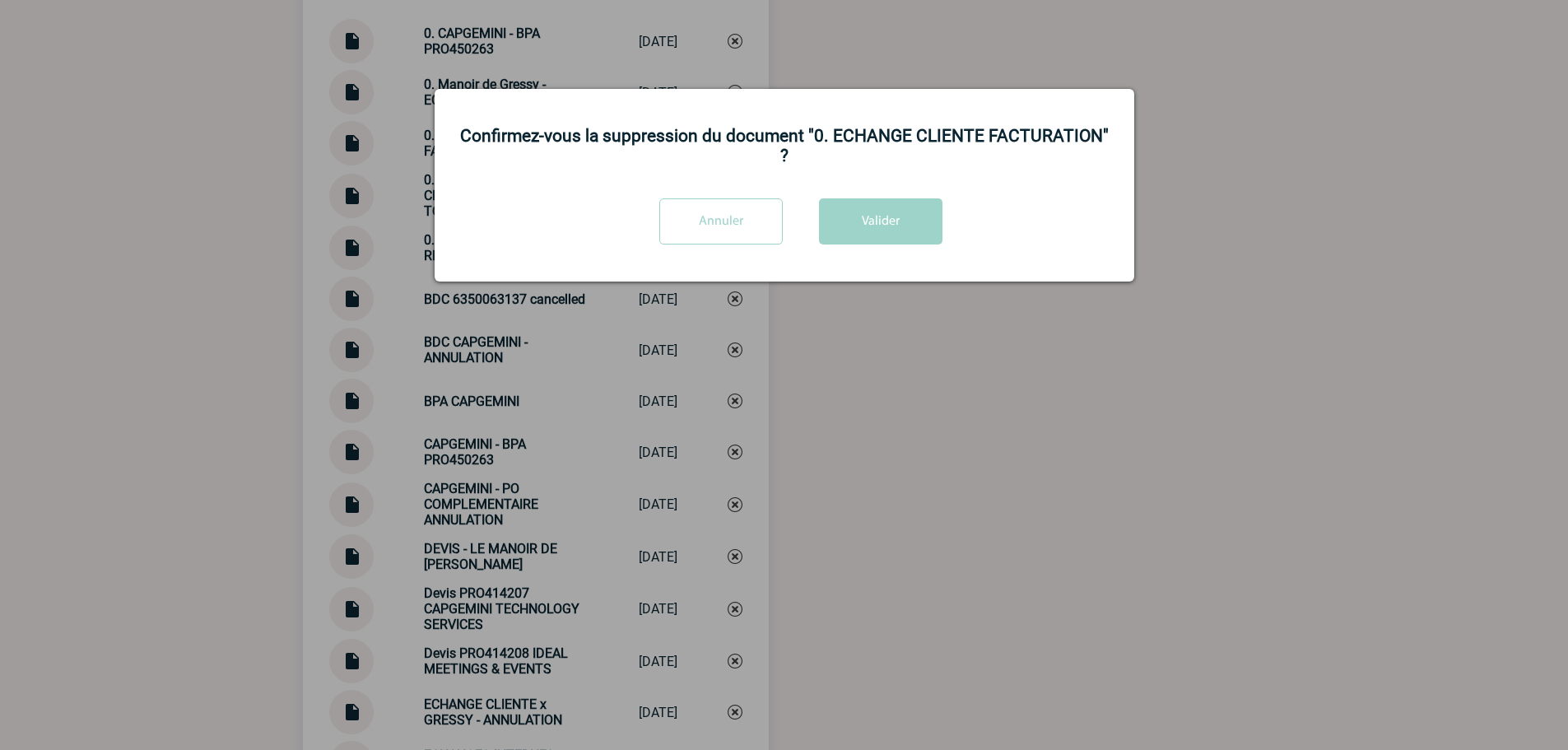
click at [877, 237] on div "Annuler Valider" at bounding box center [784, 227] width 659 height 58
click at [872, 211] on button "Valider" at bounding box center [881, 221] width 124 height 46
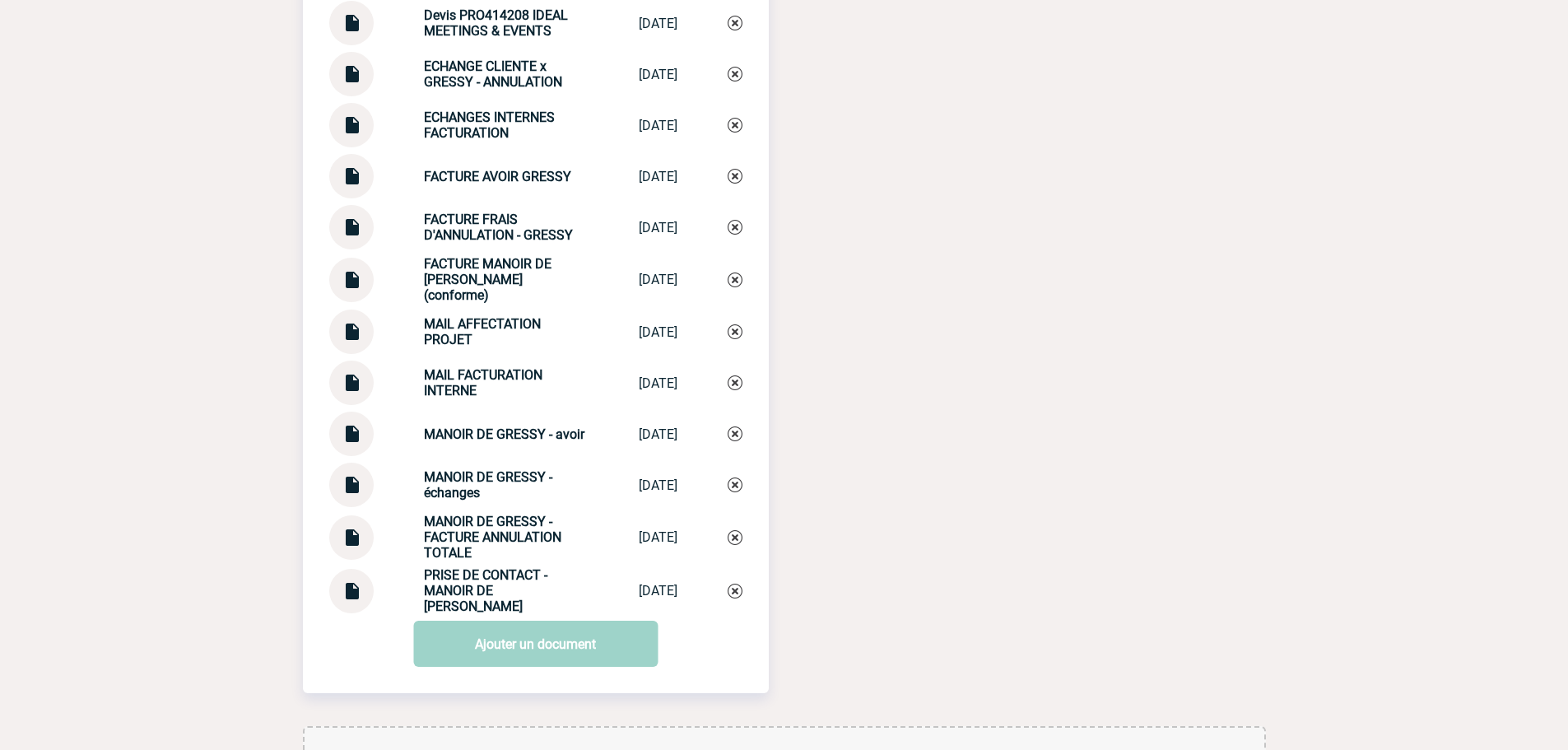
scroll to position [2469, 0]
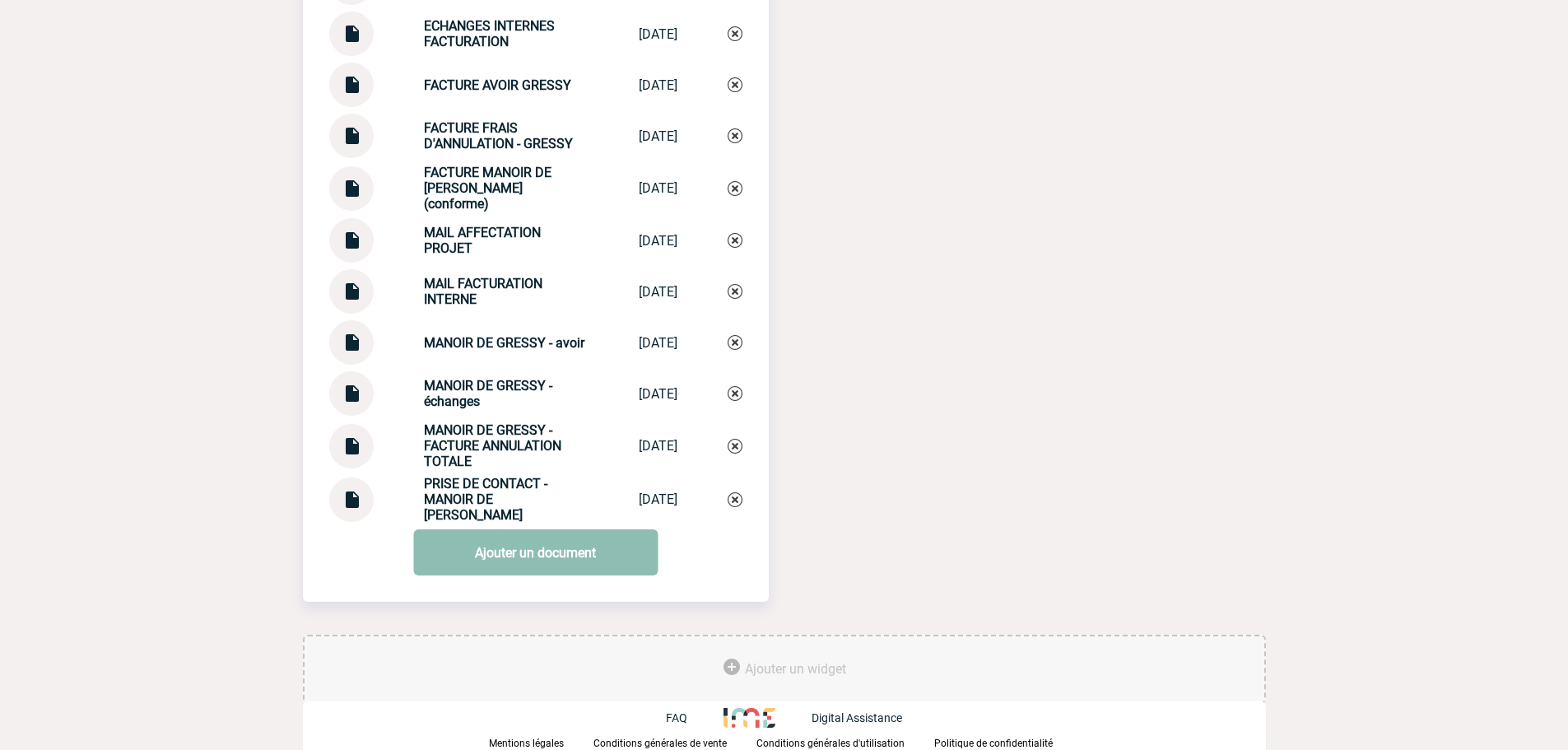
click at [533, 555] on link "Ajouter un document" at bounding box center [535, 553] width 245 height 46
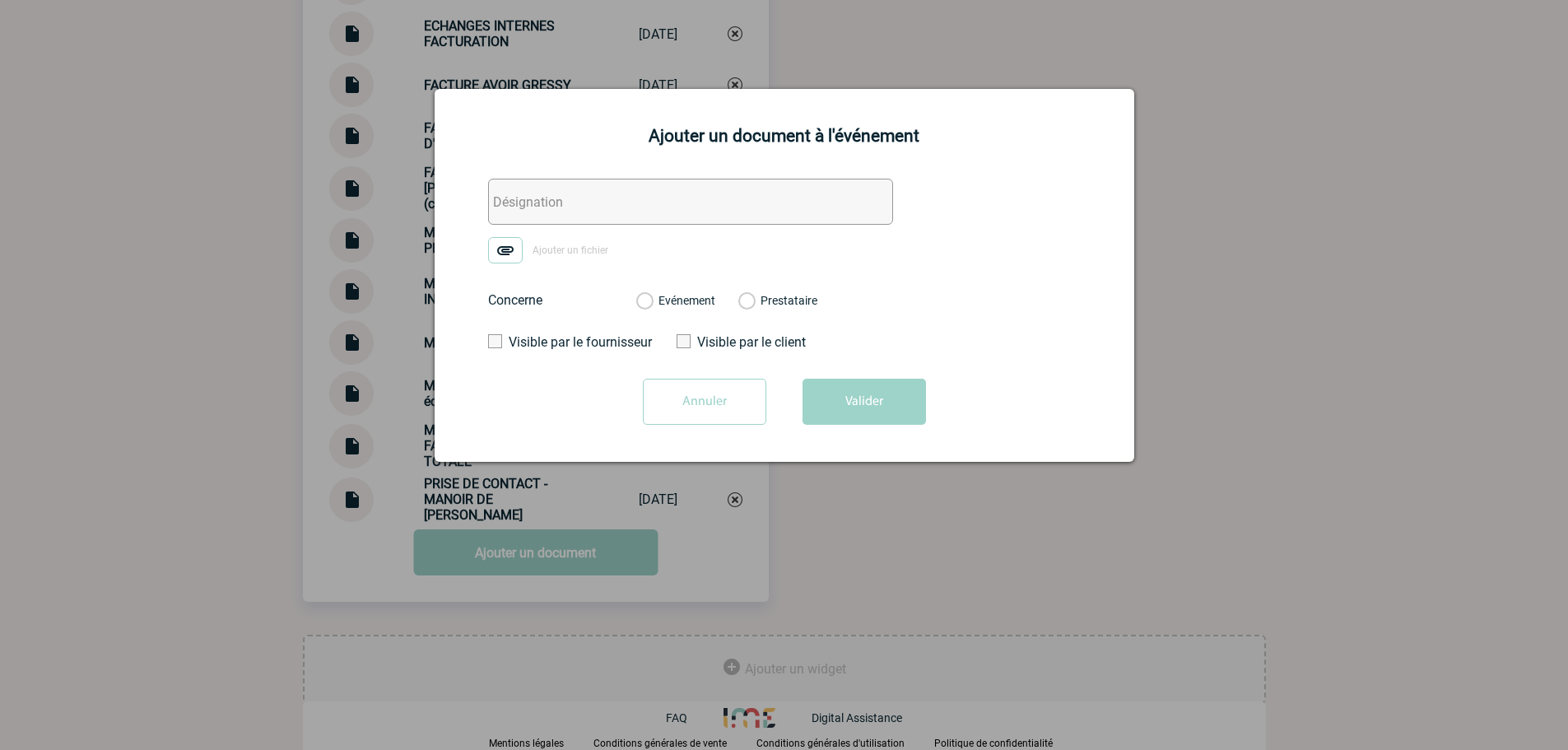
click at [625, 187] on input "text" at bounding box center [690, 202] width 405 height 46
paste input "0. ECHANGE CLIENTE FACTURATION"
type input "0. ECHANGE CLIENTE FACTURATION"
click at [500, 247] on img at bounding box center [505, 250] width 34 height 27
click at [0, 0] on input "Ajouter un fichier" at bounding box center [0, 0] width 0 height 0
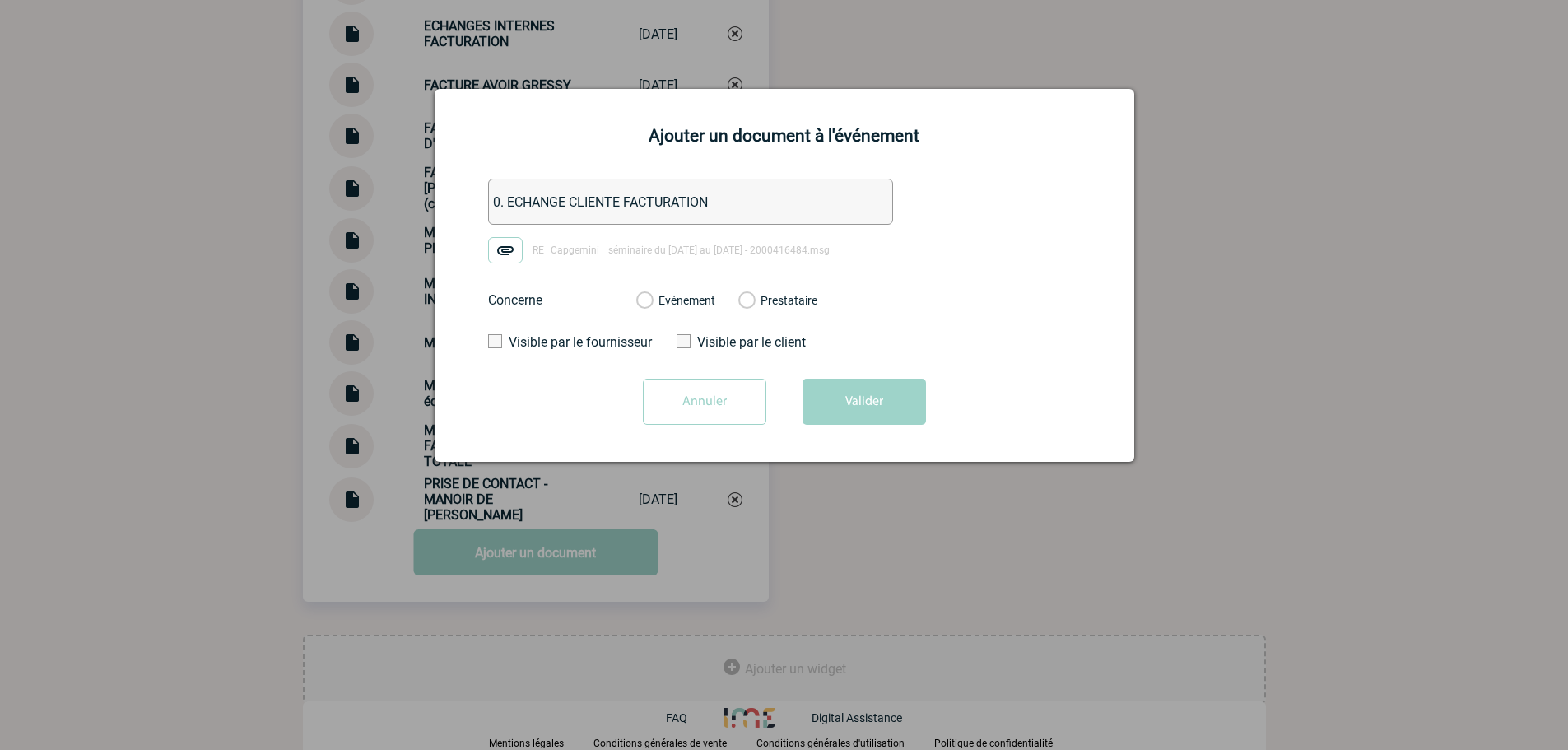
click at [652, 301] on label "Evénement" at bounding box center [644, 301] width 16 height 15
click at [0, 0] on input "Evénement" at bounding box center [0, 0] width 0 height 0
click at [856, 407] on button "Valider" at bounding box center [865, 401] width 124 height 46
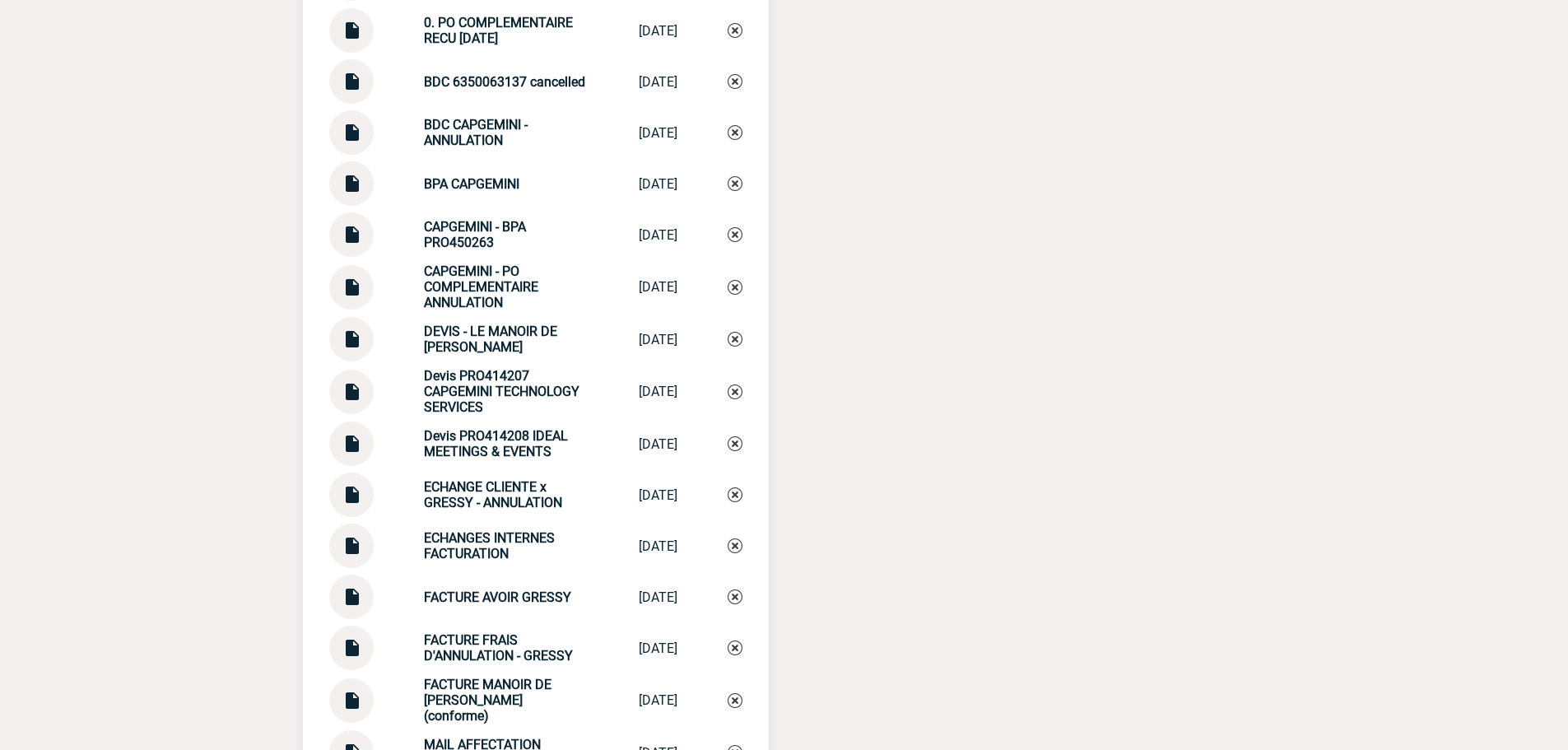
scroll to position [0, 0]
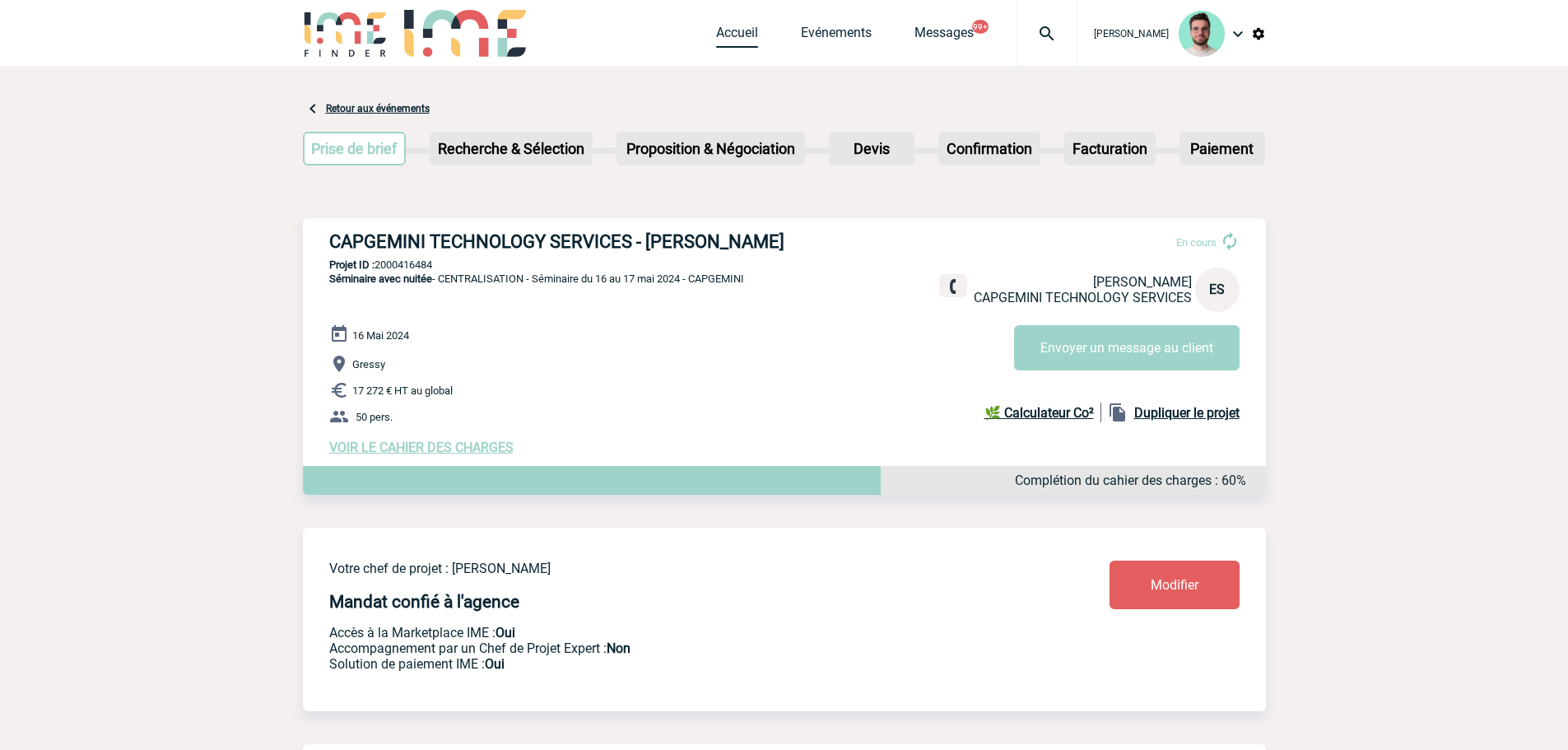
click at [740, 27] on link "Accueil" at bounding box center [736, 36] width 42 height 23
